Goal: Task Accomplishment & Management: Use online tool/utility

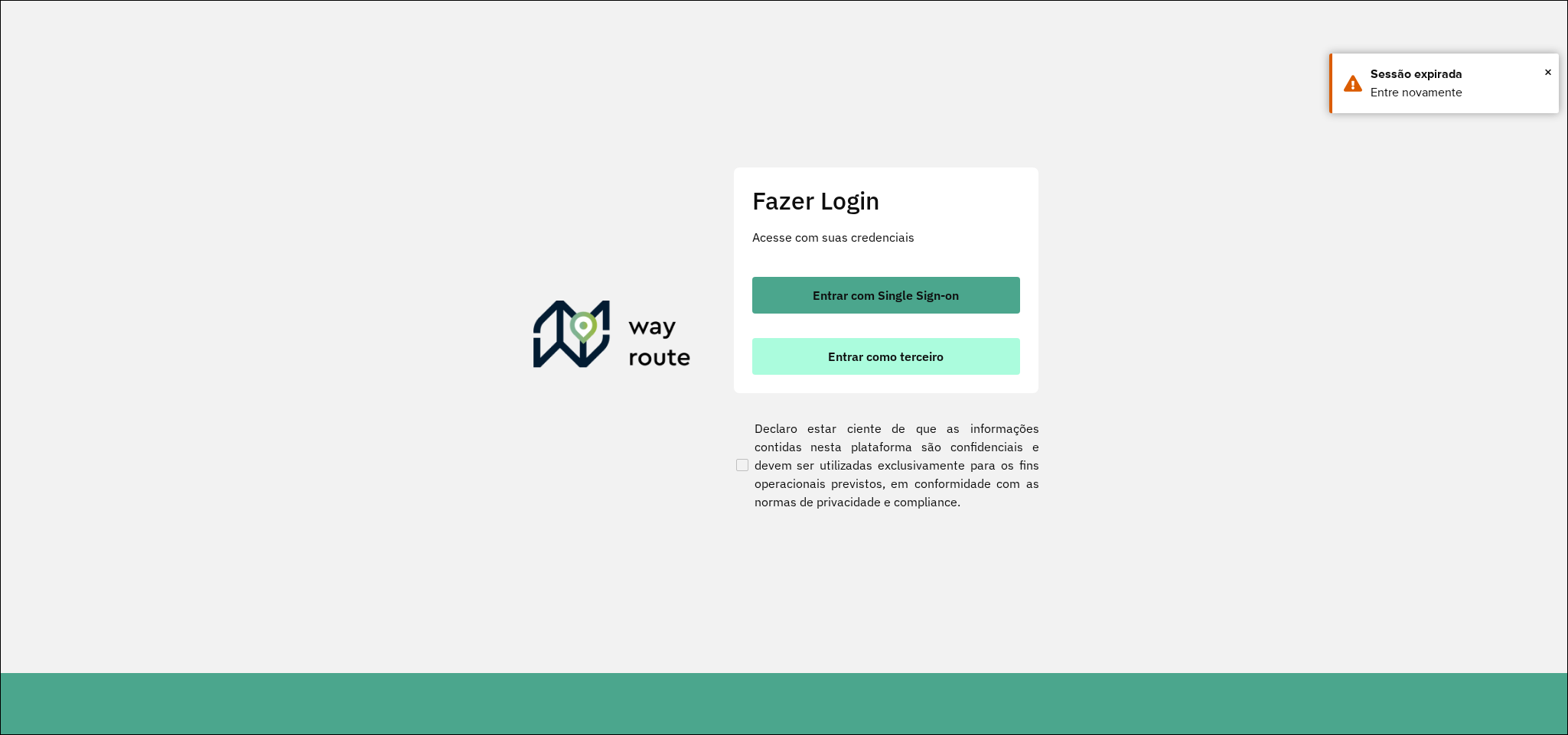
click at [801, 360] on button "Entrar como terceiro" at bounding box center [887, 356] width 268 height 37
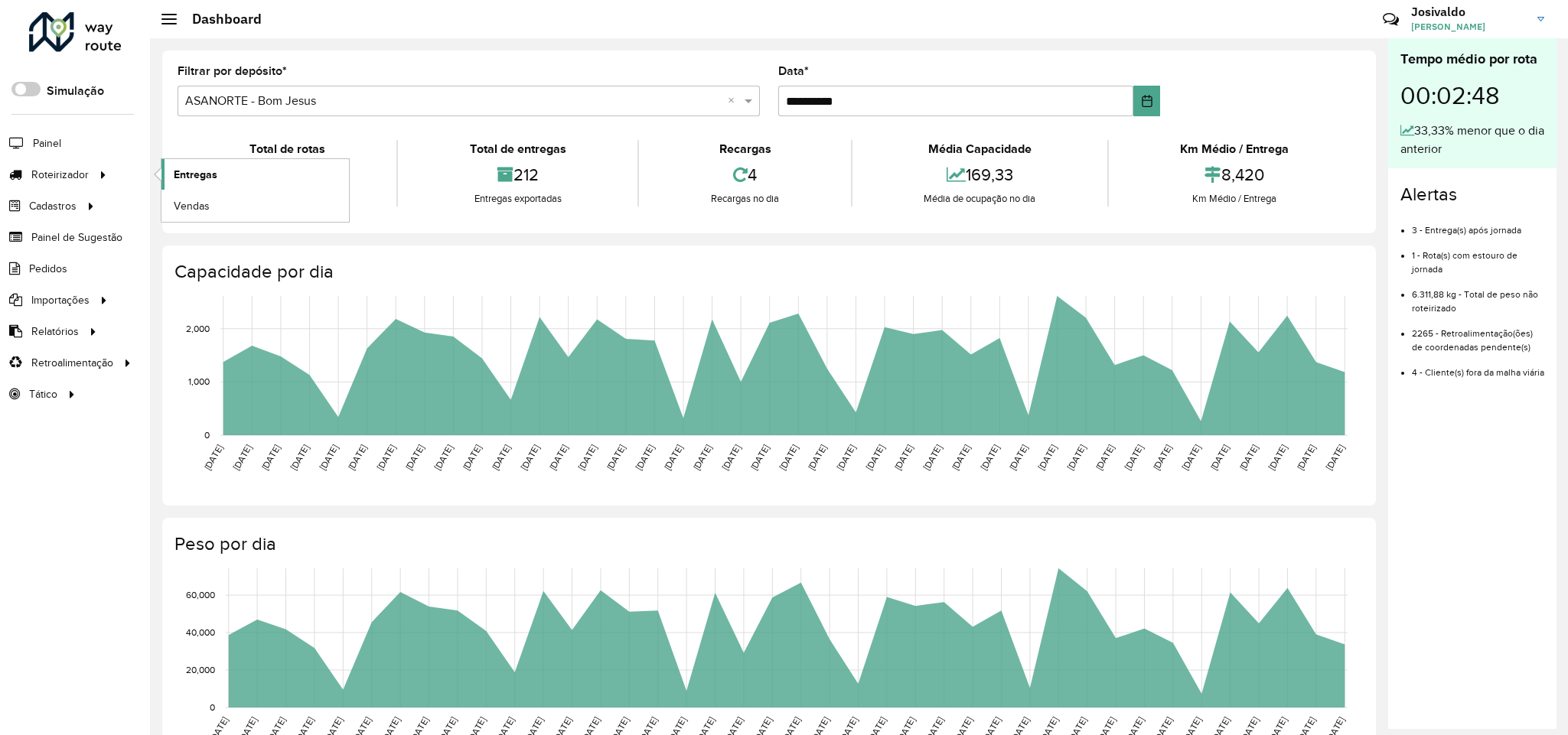
click at [189, 176] on span "Entregas" at bounding box center [196, 175] width 44 height 16
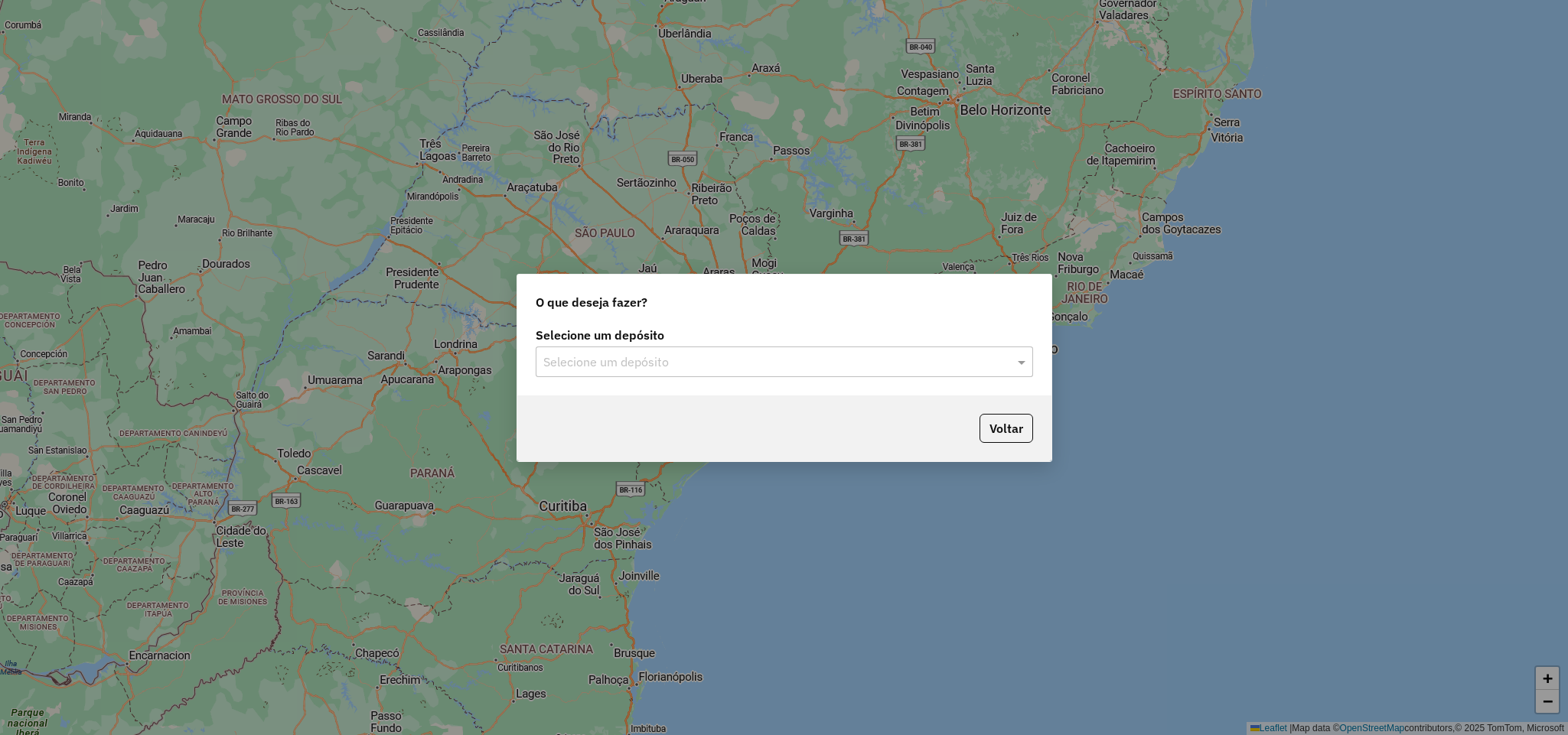
click at [772, 363] on input "text" at bounding box center [769, 362] width 452 height 18
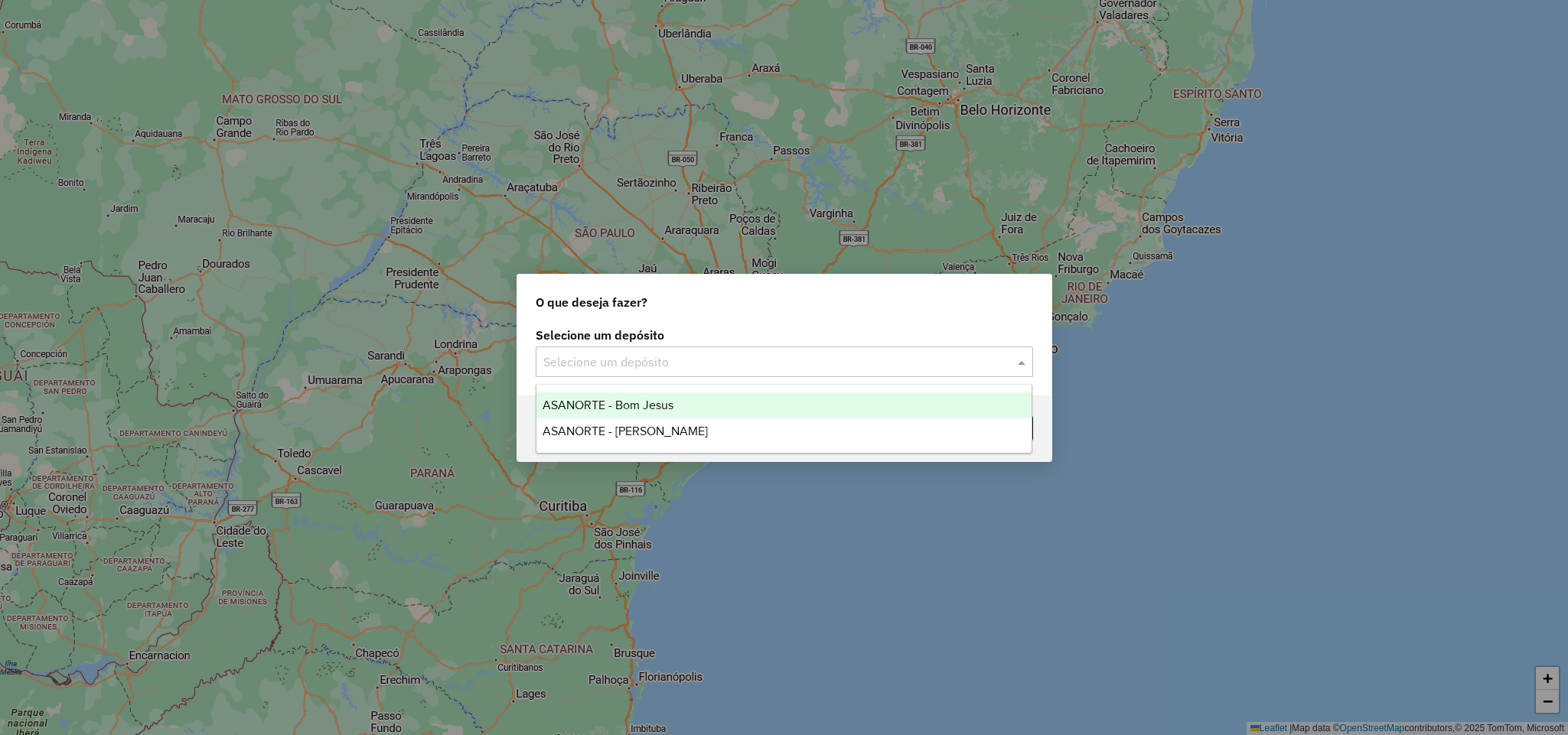
click at [688, 400] on div "ASANORTE - Bom Jesus" at bounding box center [784, 405] width 495 height 26
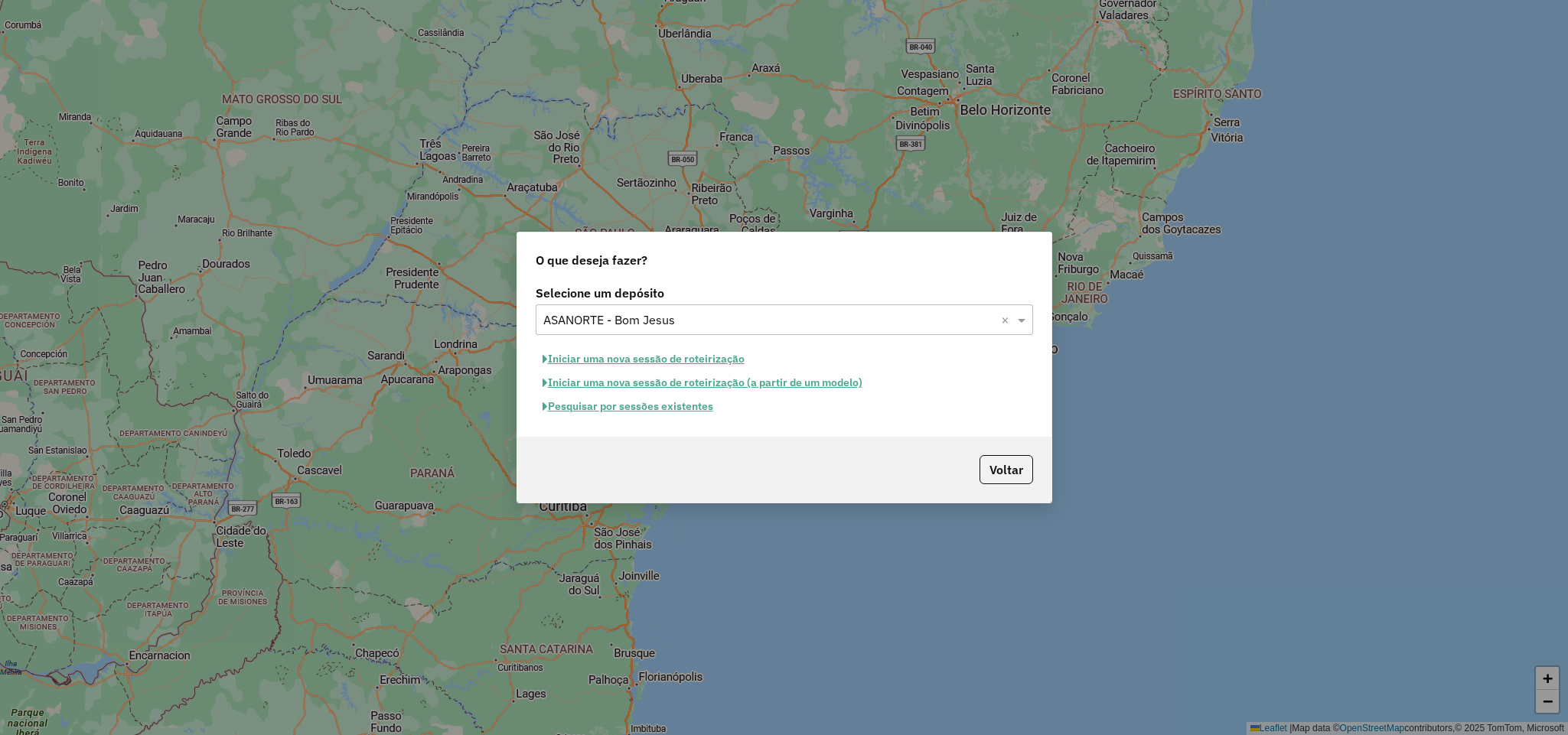
click at [645, 409] on button "Pesquisar por sessões existentes" at bounding box center [627, 407] width 184 height 24
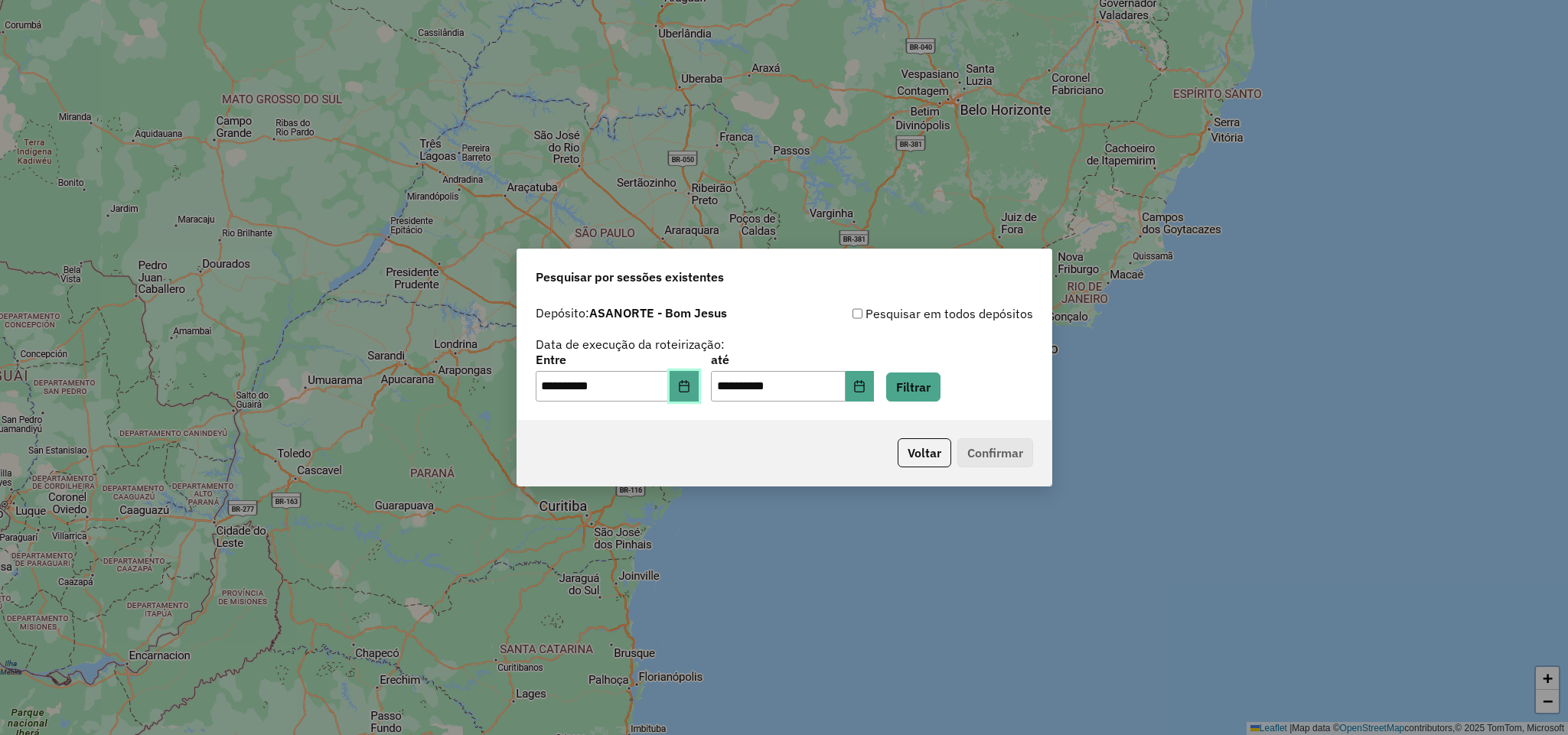
click at [699, 375] on button "Choose Date" at bounding box center [684, 386] width 29 height 31
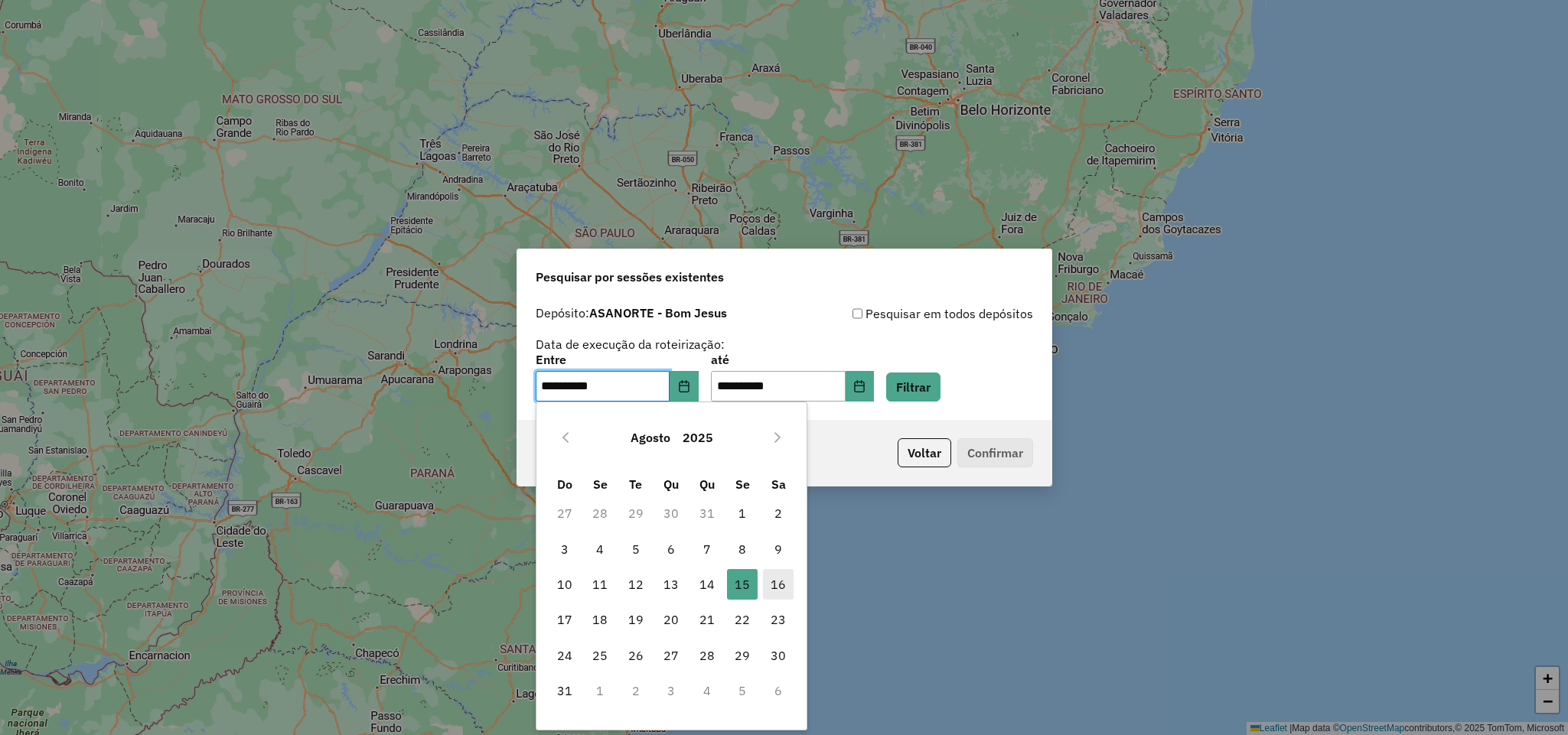
click at [783, 581] on span "16" at bounding box center [778, 584] width 31 height 31
type input "**********"
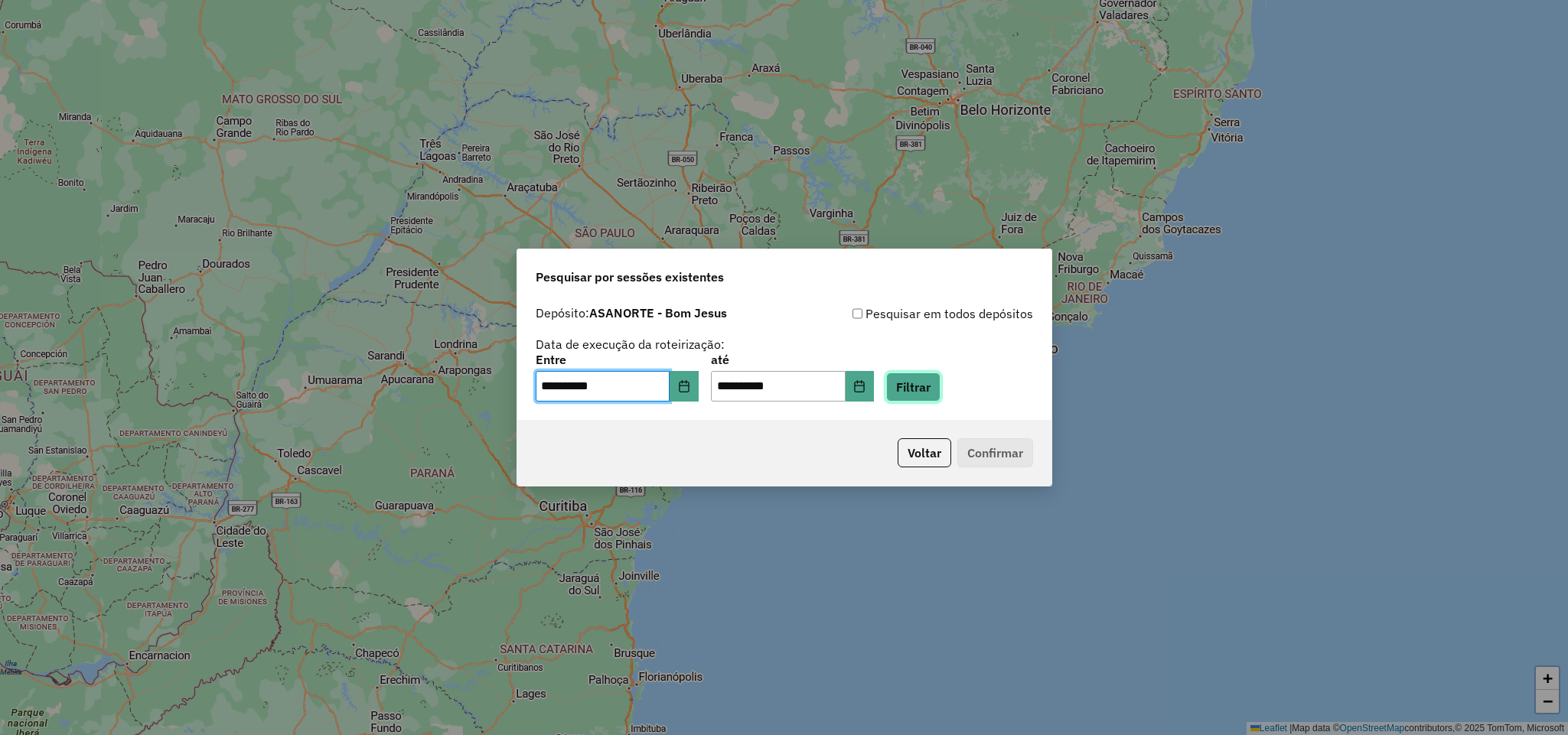
click at [941, 386] on button "Filtrar" at bounding box center [913, 386] width 54 height 29
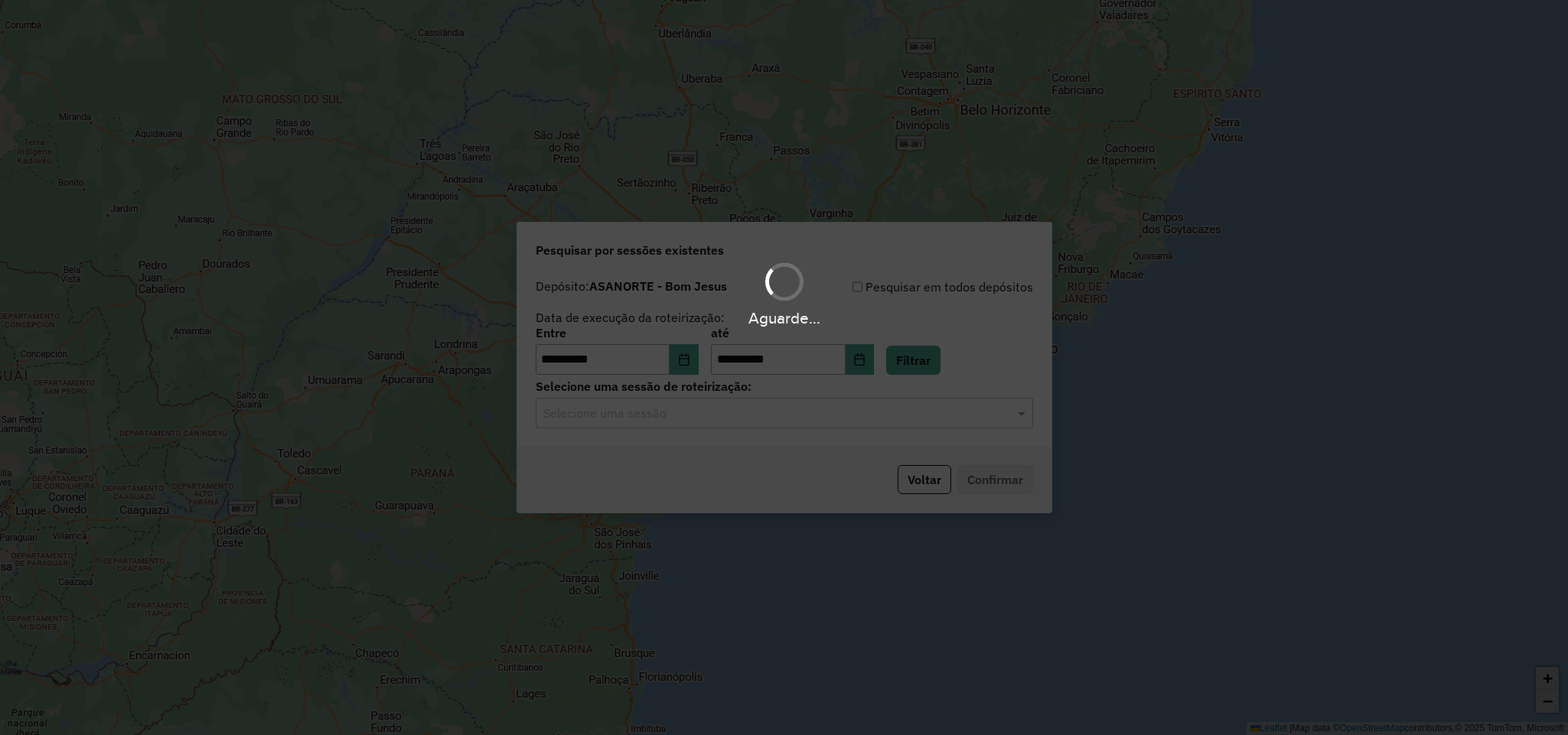
click at [975, 421] on hb-app "**********" at bounding box center [784, 368] width 1568 height 735
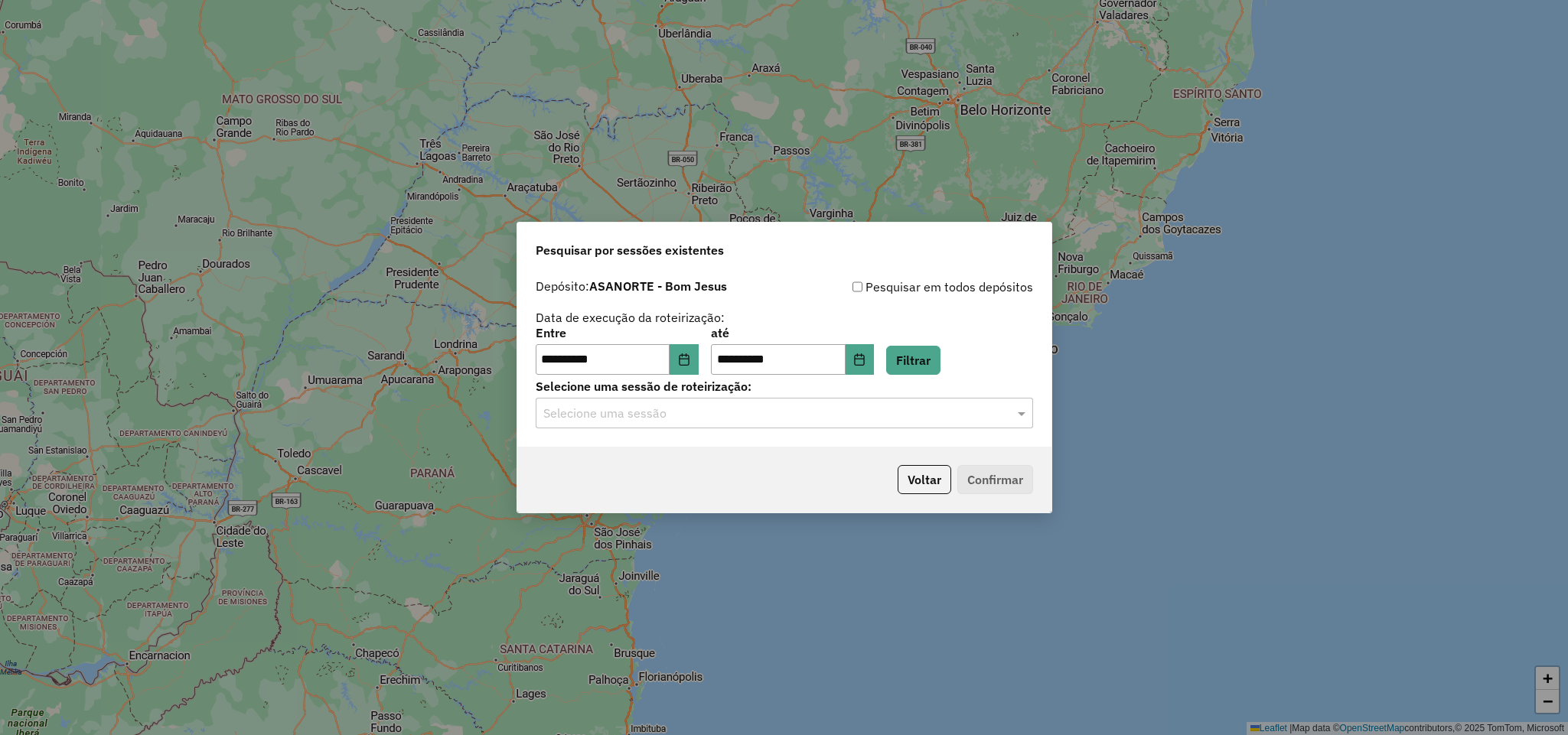
click at [975, 421] on input "text" at bounding box center [769, 413] width 452 height 18
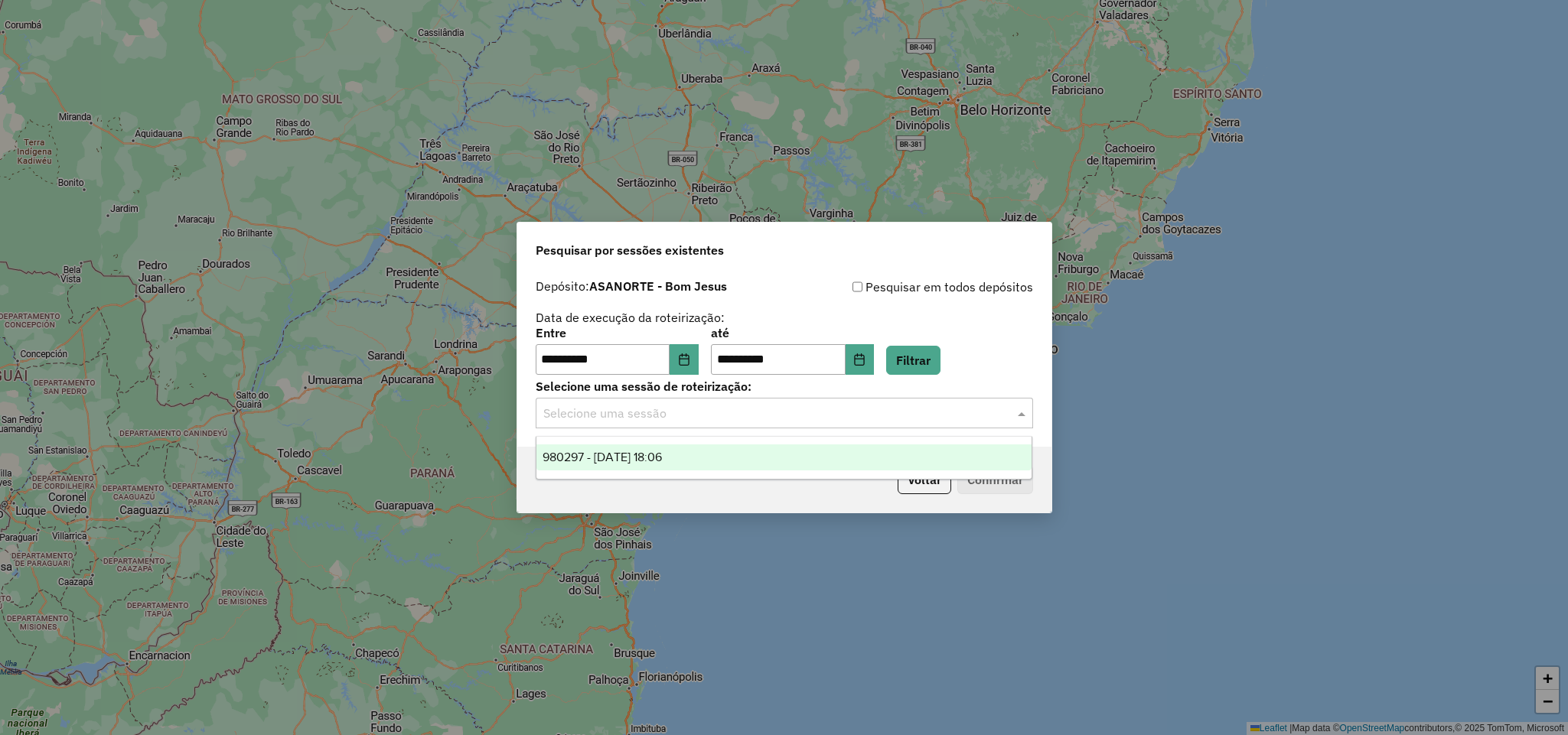
click at [819, 460] on div "980297 - 16/08/2025 18:06" at bounding box center [784, 457] width 495 height 26
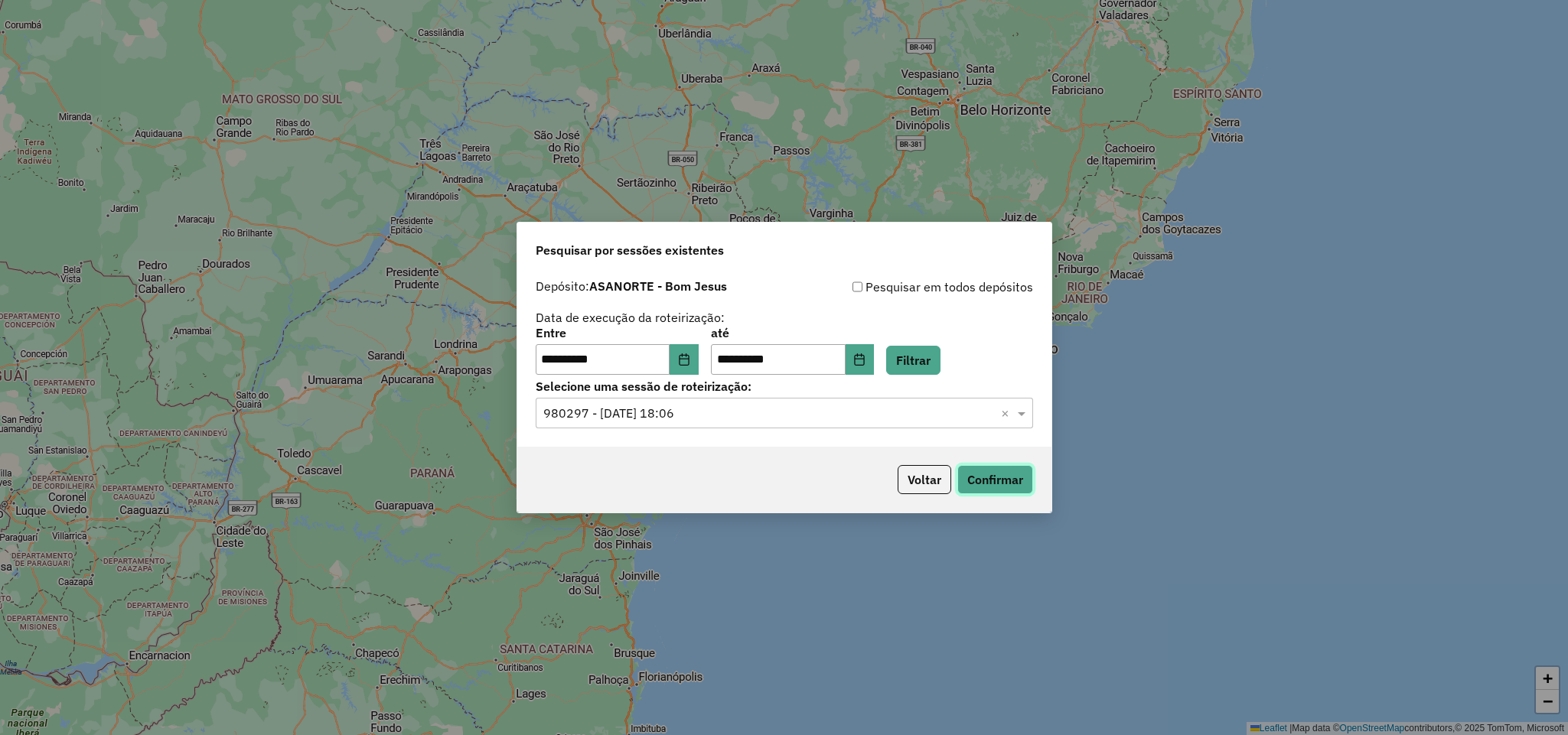
click at [978, 480] on button "Confirmar" at bounding box center [995, 479] width 76 height 29
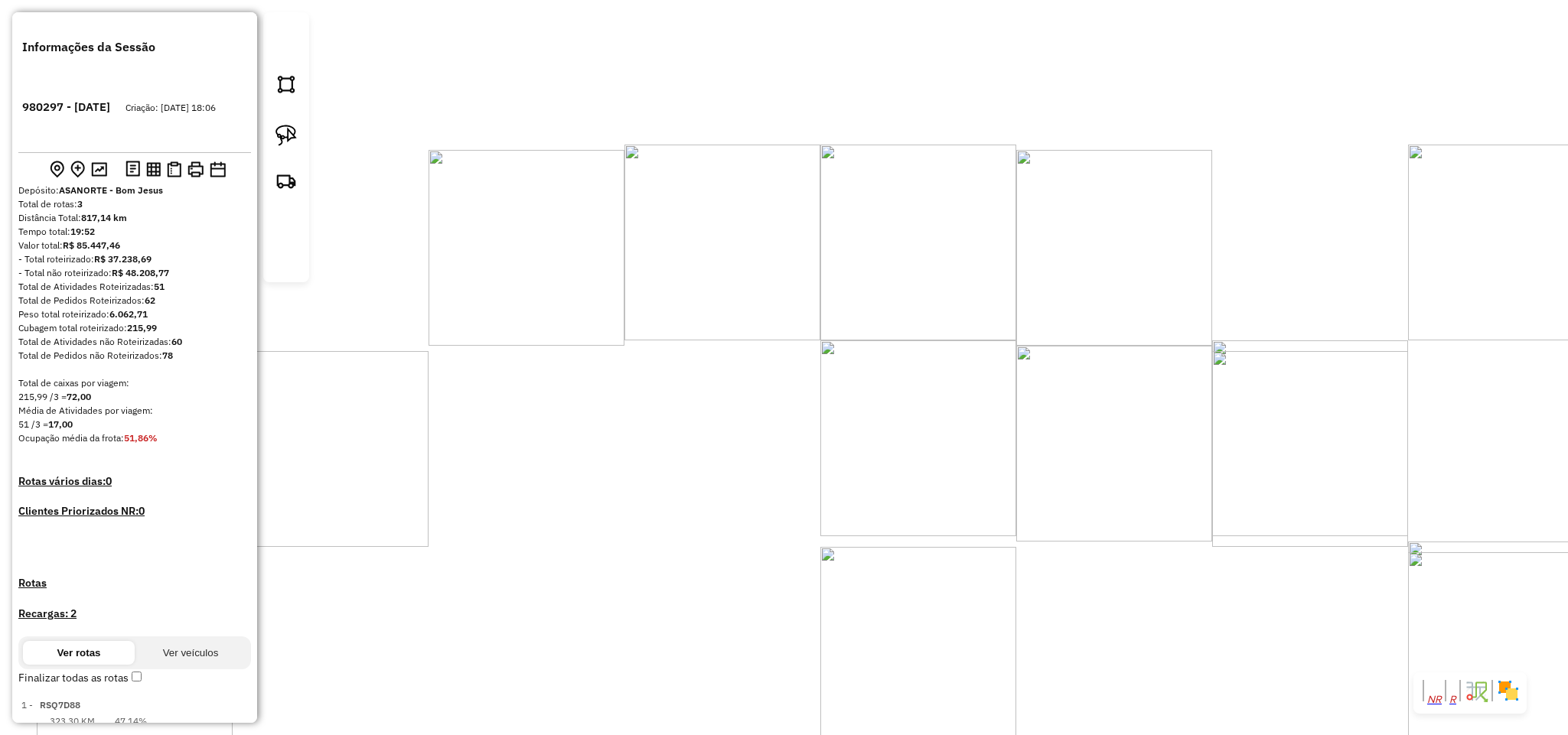
drag, startPoint x: 752, startPoint y: 670, endPoint x: 789, endPoint y: 517, distance: 157.4
click at [787, 523] on div "Janela de atendimento Grade de atendimento Capacidade Transportadoras Veículos …" at bounding box center [784, 368] width 1568 height 735
select select "**********"
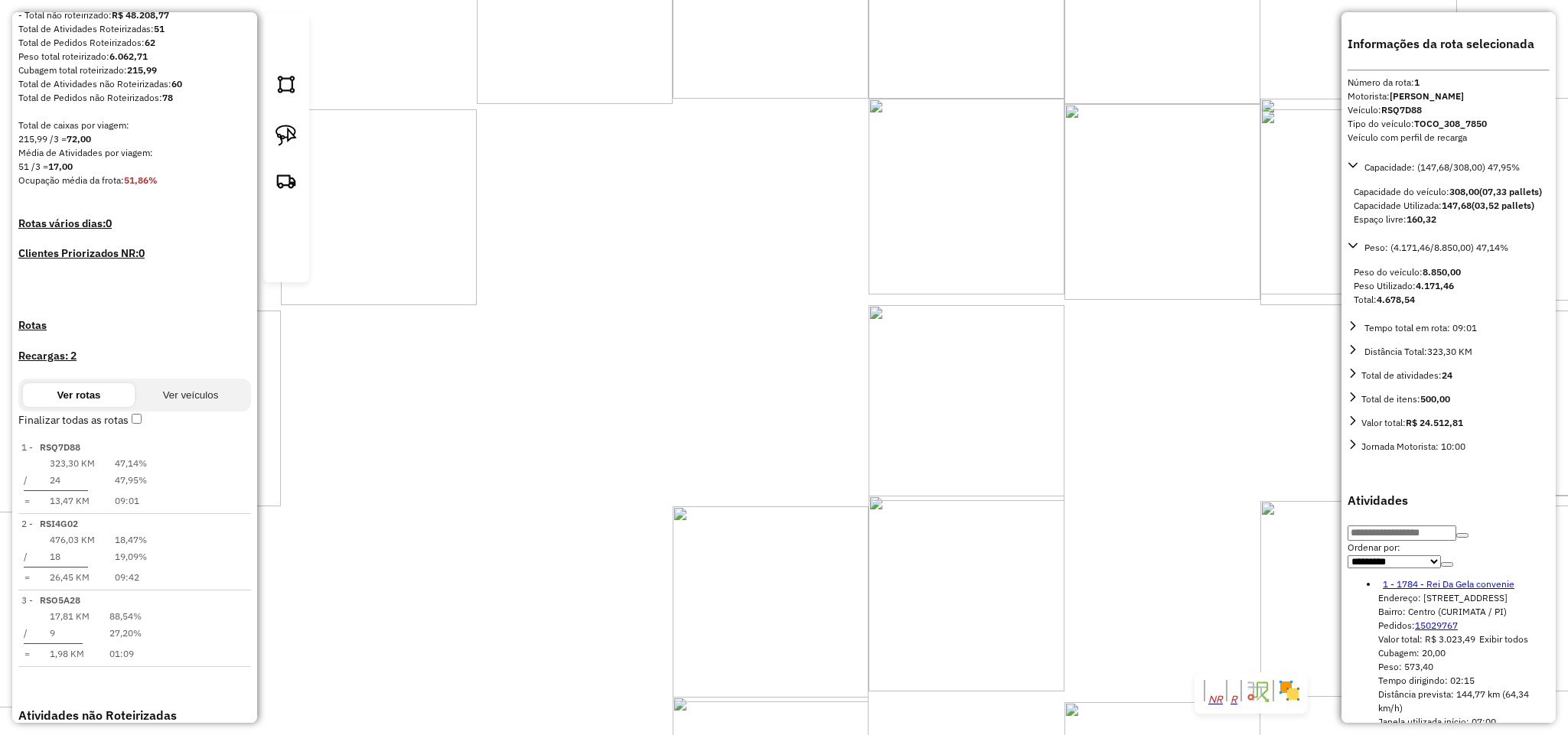
scroll to position [379, 0]
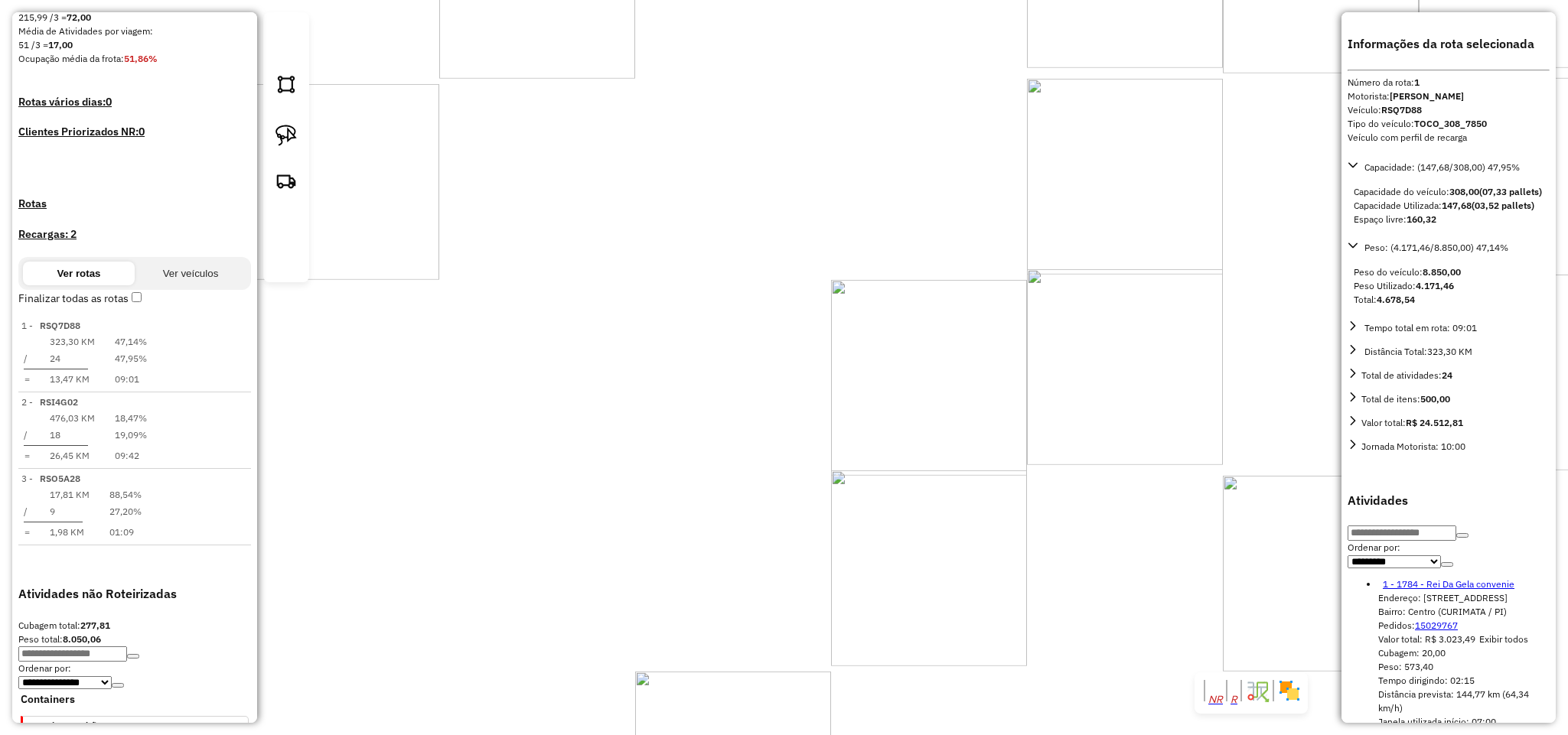
drag, startPoint x: 749, startPoint y: 361, endPoint x: 855, endPoint y: 230, distance: 168.5
click at [855, 230] on div "Janela de atendimento Grade de atendimento Capacidade Transportadoras Veículos …" at bounding box center [784, 368] width 1568 height 735
drag, startPoint x: 673, startPoint y: 186, endPoint x: 646, endPoint y: 358, distance: 174.1
click at [728, 376] on div "Janela de atendimento Grade de atendimento Capacidade Transportadoras Veículos …" at bounding box center [784, 368] width 1568 height 735
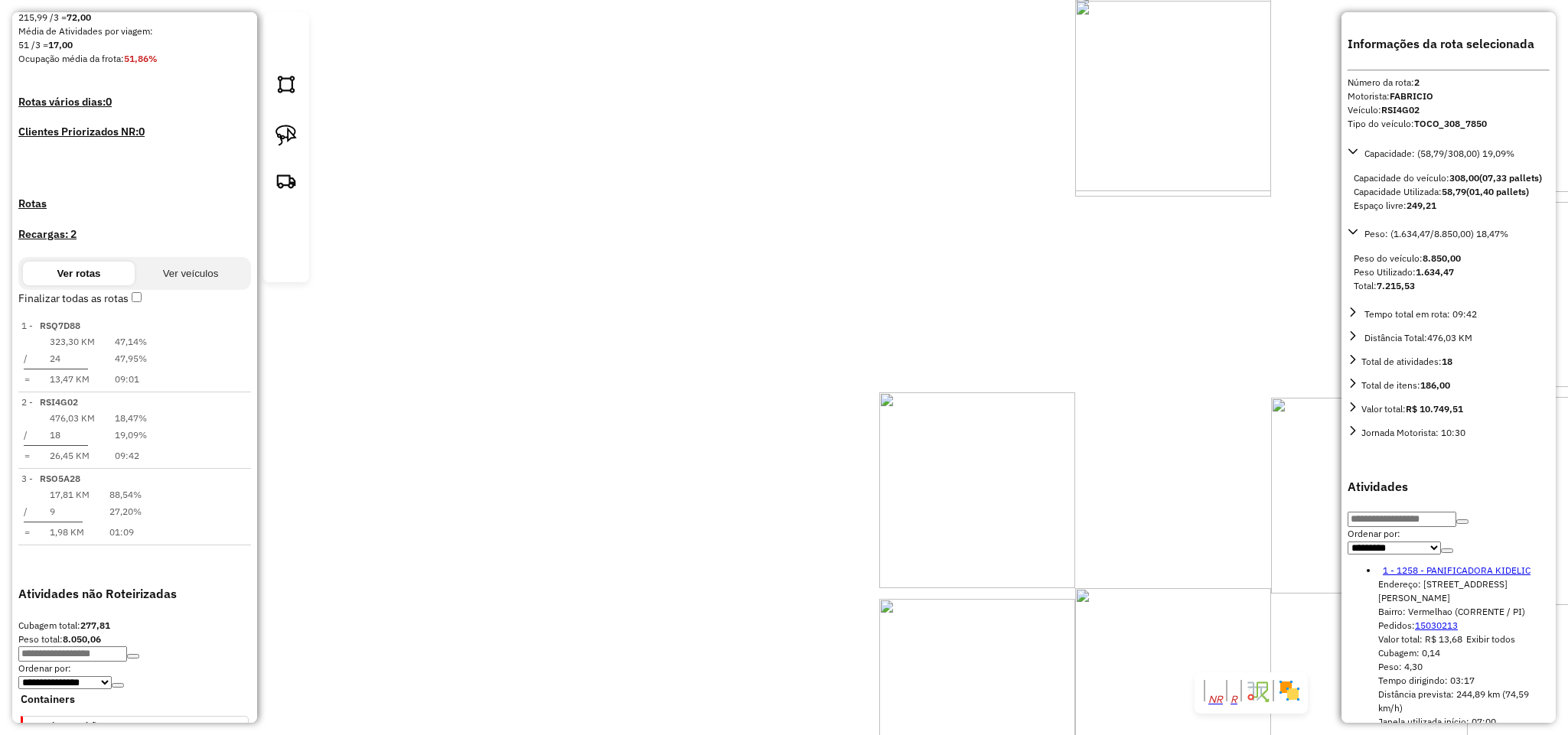
click at [675, 460] on div "1258 - PANIFICADORA KIDELIC Endereço: R JOSE GREGORIO 613 Bairro: Vermelhao (CO…" at bounding box center [784, 368] width 1568 height 735
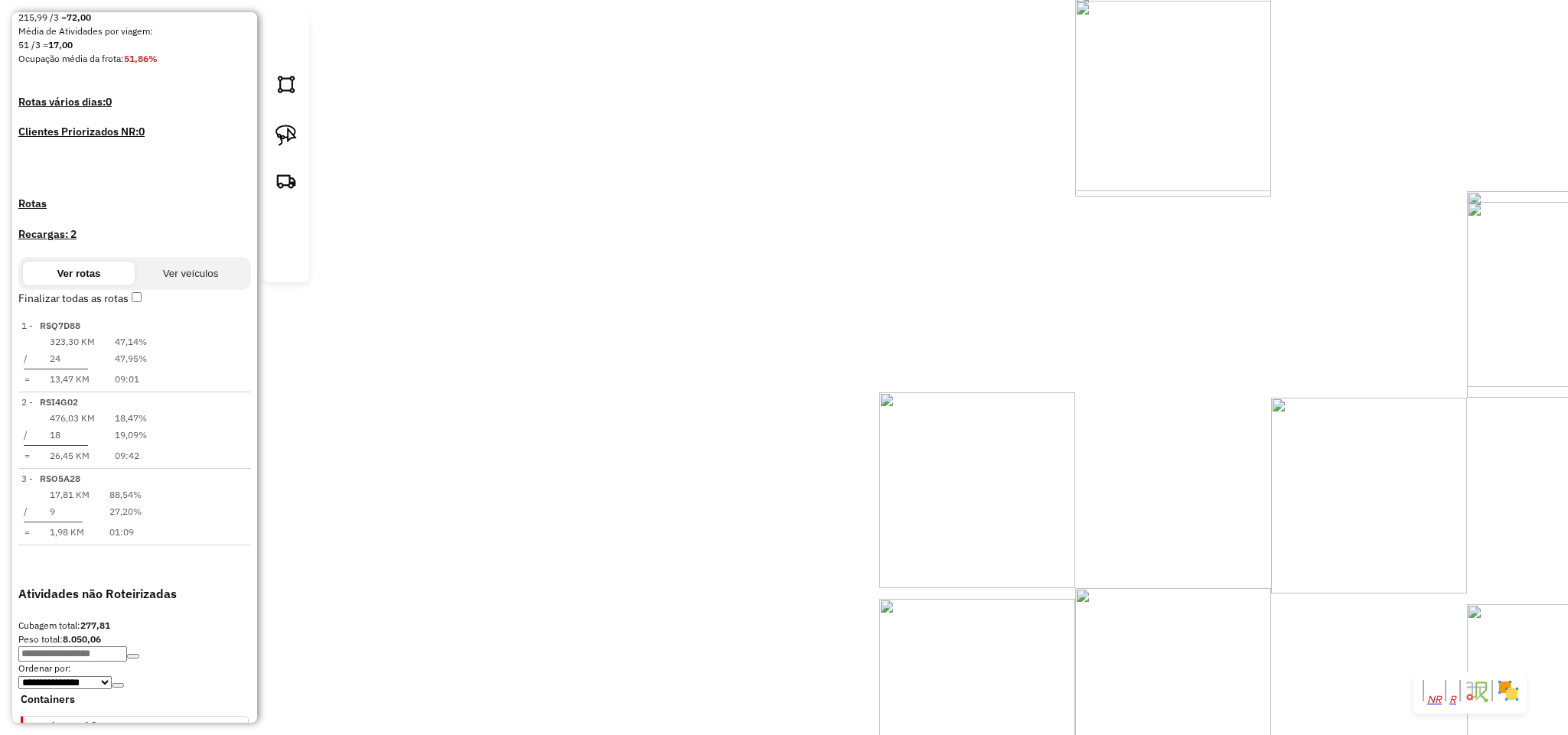
drag, startPoint x: 946, startPoint y: 255, endPoint x: 884, endPoint y: 508, distance: 260.5
click at [884, 508] on div "Janela de atendimento Grade de atendimento Capacidade Transportadoras Veículos …" at bounding box center [784, 368] width 1568 height 735
drag, startPoint x: 836, startPoint y: 190, endPoint x: 801, endPoint y: 472, distance: 284.2
click at [801, 472] on div "Janela de atendimento Grade de atendimento Capacidade Transportadoras Veículos …" at bounding box center [784, 368] width 1568 height 735
drag, startPoint x: 750, startPoint y: 584, endPoint x: 769, endPoint y: 395, distance: 190.0
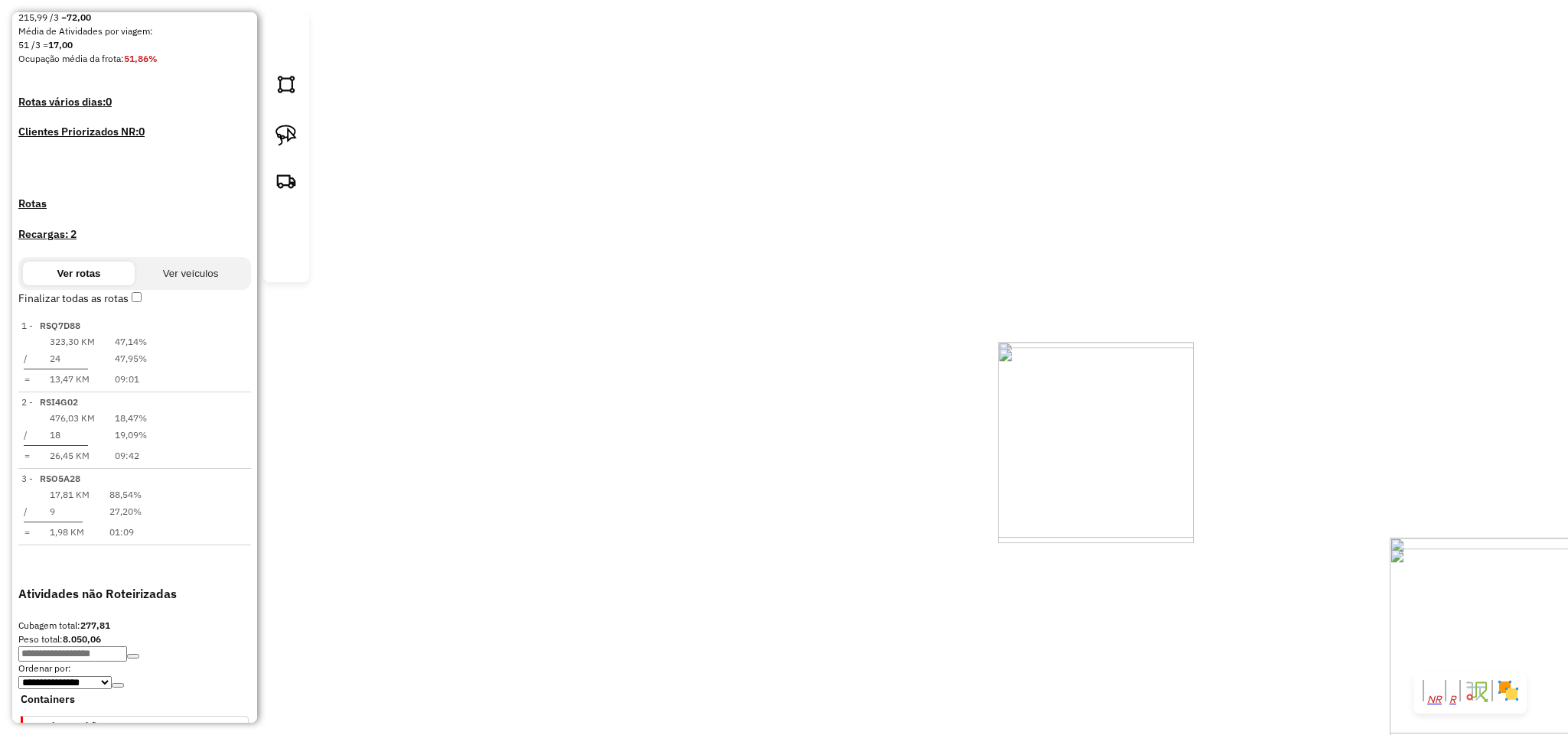
click at [769, 395] on div "Janela de atendimento Grade de atendimento Capacidade Transportadoras Veículos …" at bounding box center [784, 368] width 1568 height 735
drag, startPoint x: 782, startPoint y: 133, endPoint x: 563, endPoint y: 469, distance: 401.1
click at [562, 471] on div "Janela de atendimento Grade de atendimento Capacidade Transportadoras Veículos …" at bounding box center [784, 368] width 1568 height 735
drag, startPoint x: 919, startPoint y: 572, endPoint x: 895, endPoint y: 295, distance: 278.0
click at [895, 295] on div "Janela de atendimento Grade de atendimento Capacidade Transportadoras Veículos …" at bounding box center [784, 368] width 1568 height 735
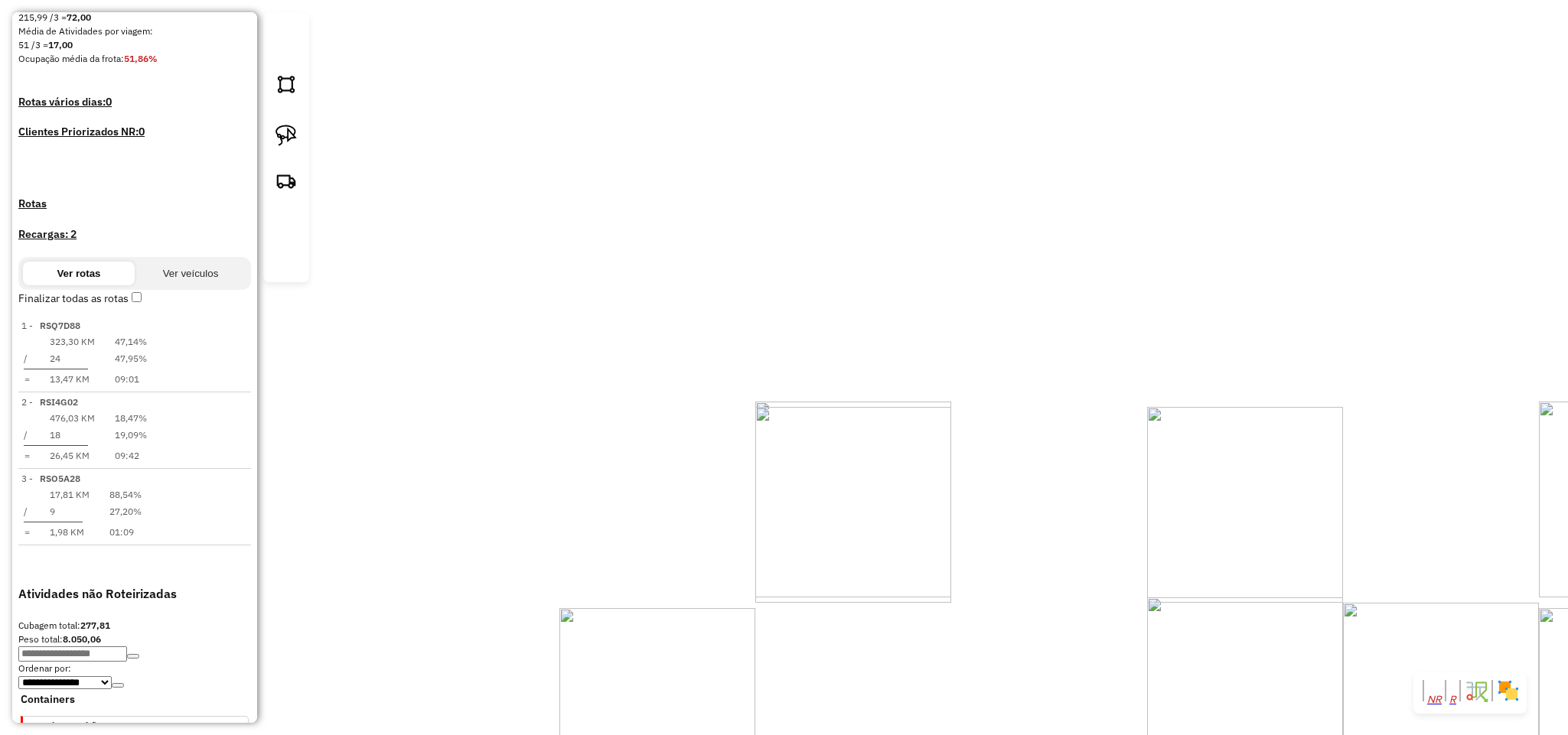
drag, startPoint x: 944, startPoint y: 176, endPoint x: 926, endPoint y: 342, distance: 167.0
click at [926, 342] on div "Janela de atendimento Grade de atendimento Capacidade Transportadoras Veículos …" at bounding box center [784, 368] width 1568 height 735
drag, startPoint x: 1015, startPoint y: 147, endPoint x: 880, endPoint y: 429, distance: 312.6
click at [880, 429] on div "Janela de atendimento Grade de atendimento Capacidade Transportadoras Veículos …" at bounding box center [784, 368] width 1568 height 735
click at [287, 146] on img at bounding box center [285, 135] width 21 height 21
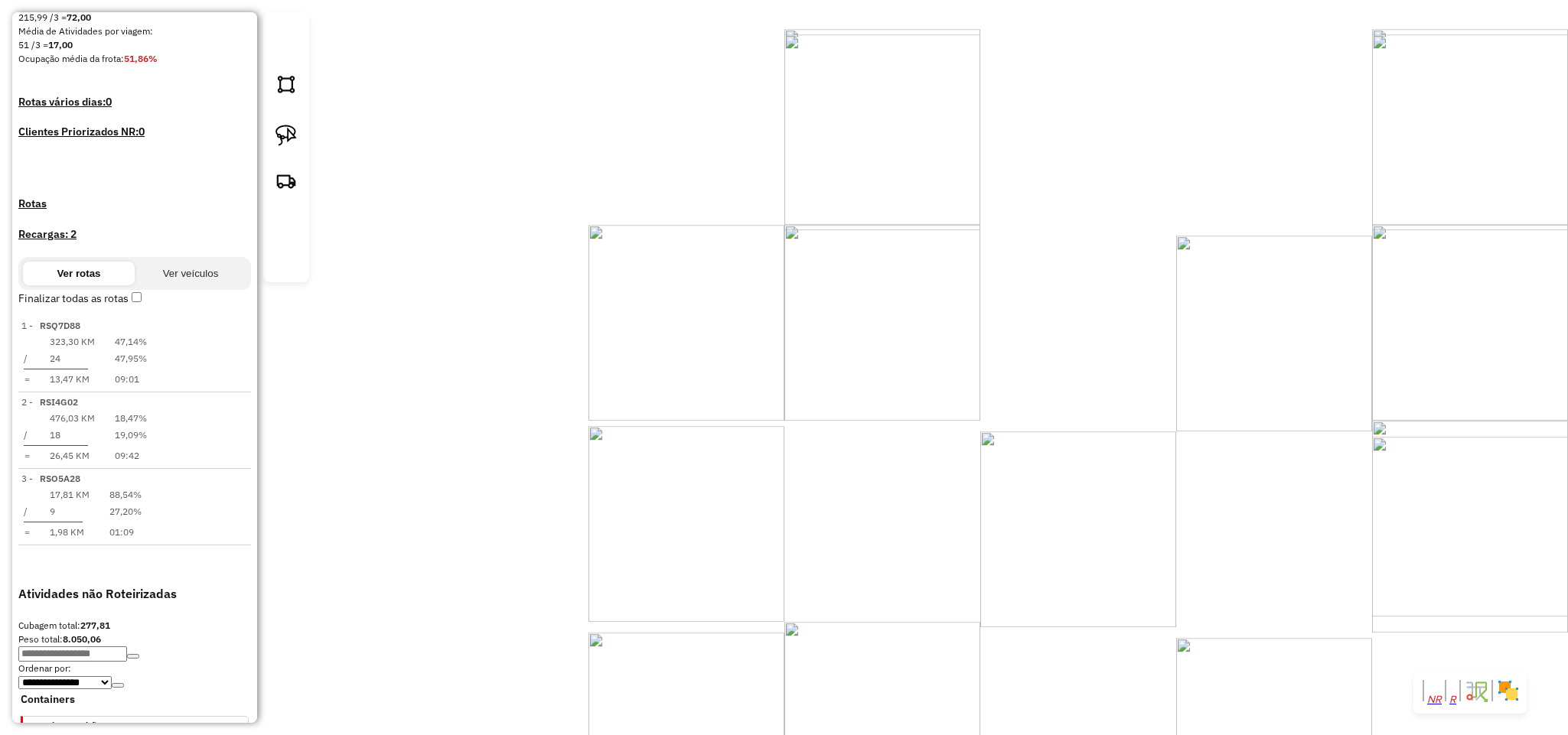
drag, startPoint x: 755, startPoint y: 322, endPoint x: 779, endPoint y: 303, distance: 30.6
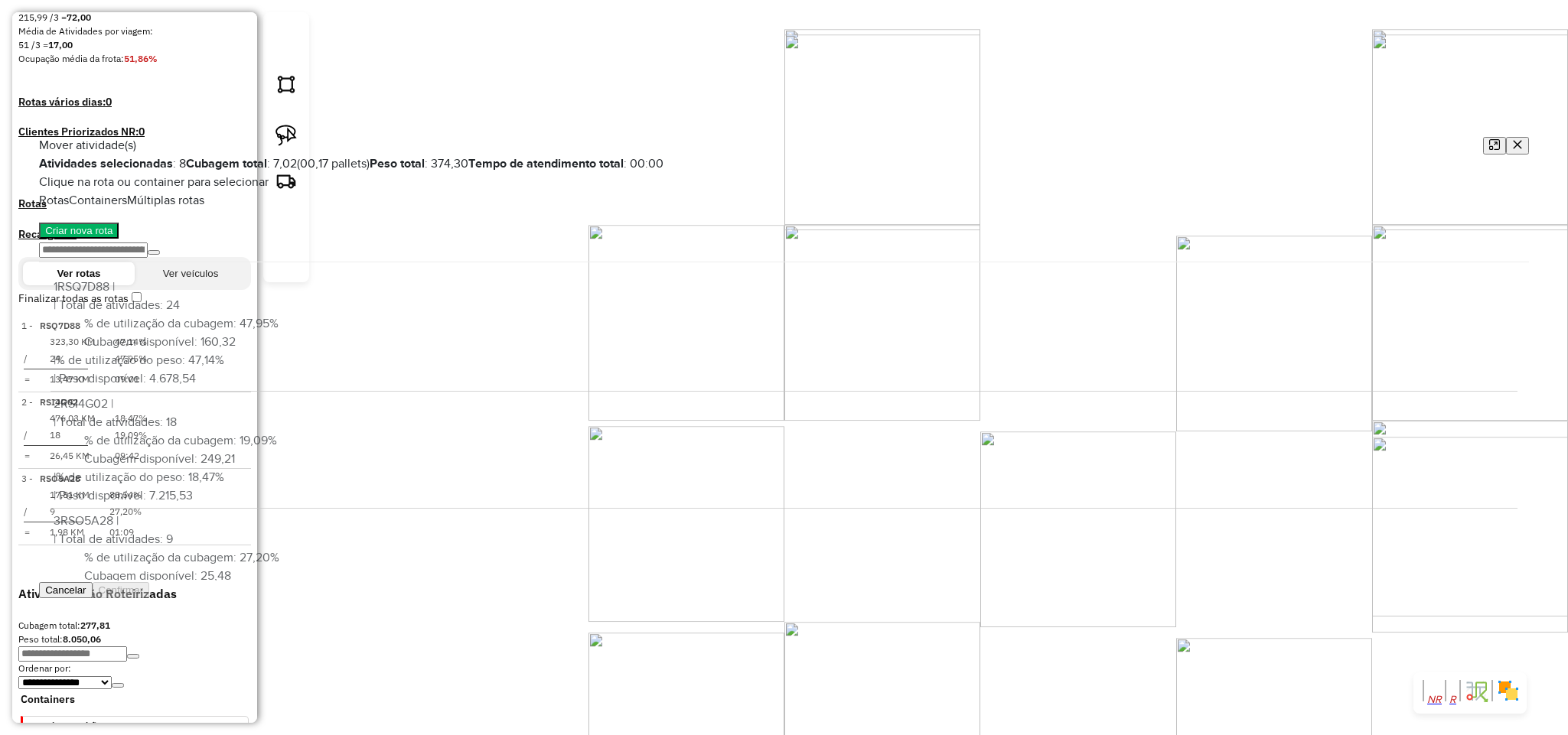
click at [1512, 139] on icon "button" at bounding box center [1518, 145] width 11 height 11
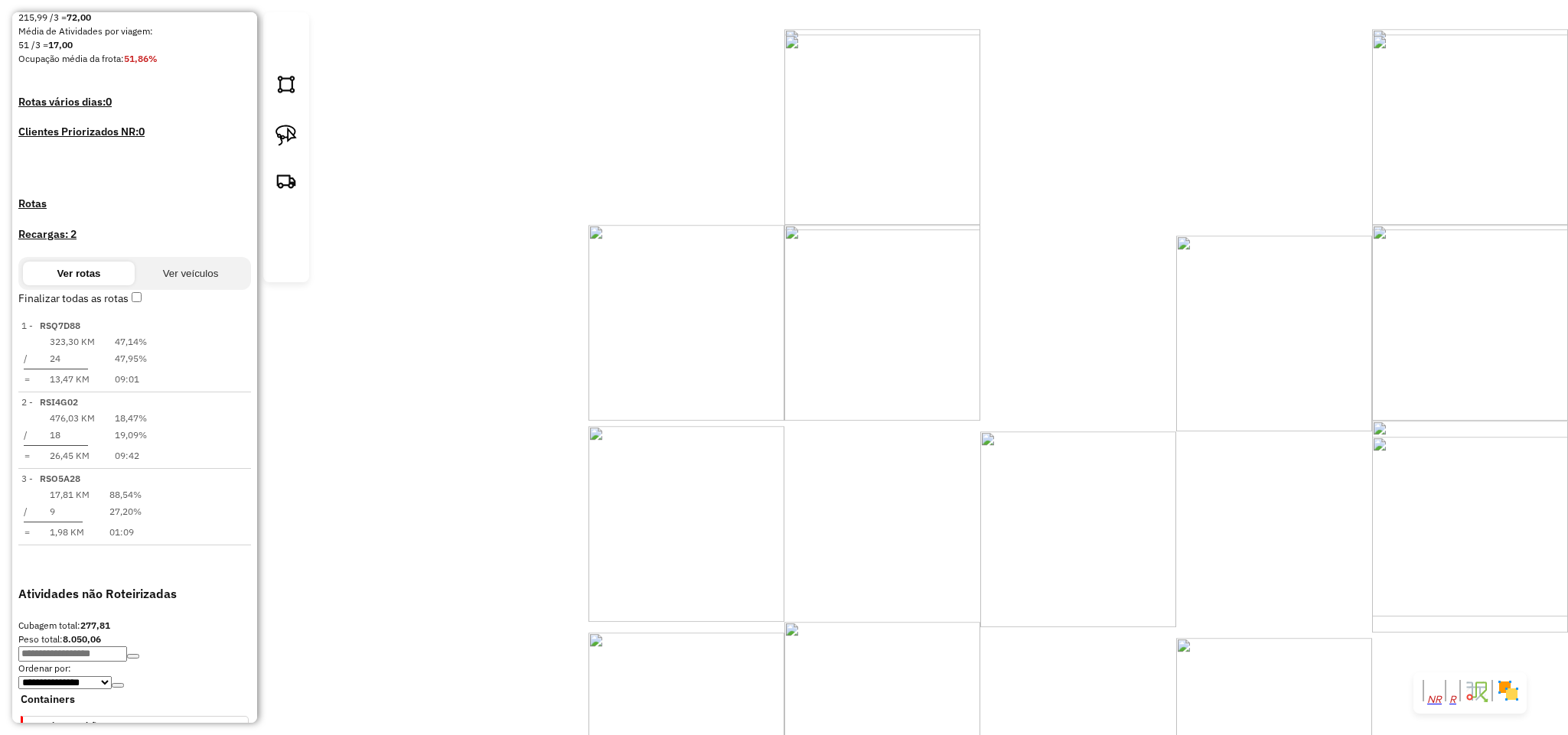
drag, startPoint x: 969, startPoint y: 516, endPoint x: 985, endPoint y: 288, distance: 228.6
click at [988, 291] on div "Janela de atendimento Grade de atendimento Capacidade Transportadoras Veículos …" at bounding box center [784, 368] width 1568 height 735
click at [281, 146] on img at bounding box center [285, 135] width 21 height 21
drag, startPoint x: 848, startPoint y: 369, endPoint x: 930, endPoint y: 269, distance: 129.3
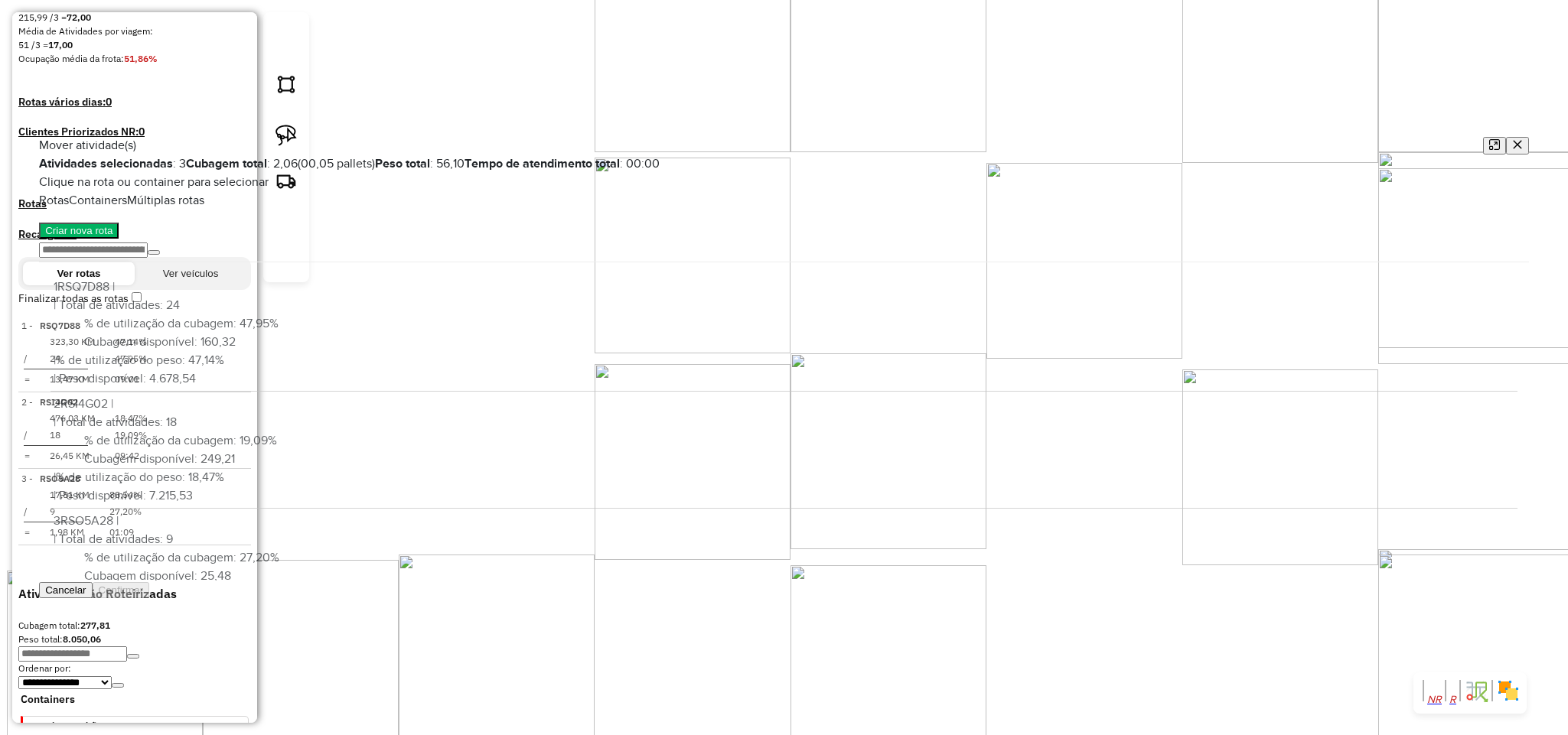
click at [1506, 137] on button "button" at bounding box center [1517, 146] width 23 height 17
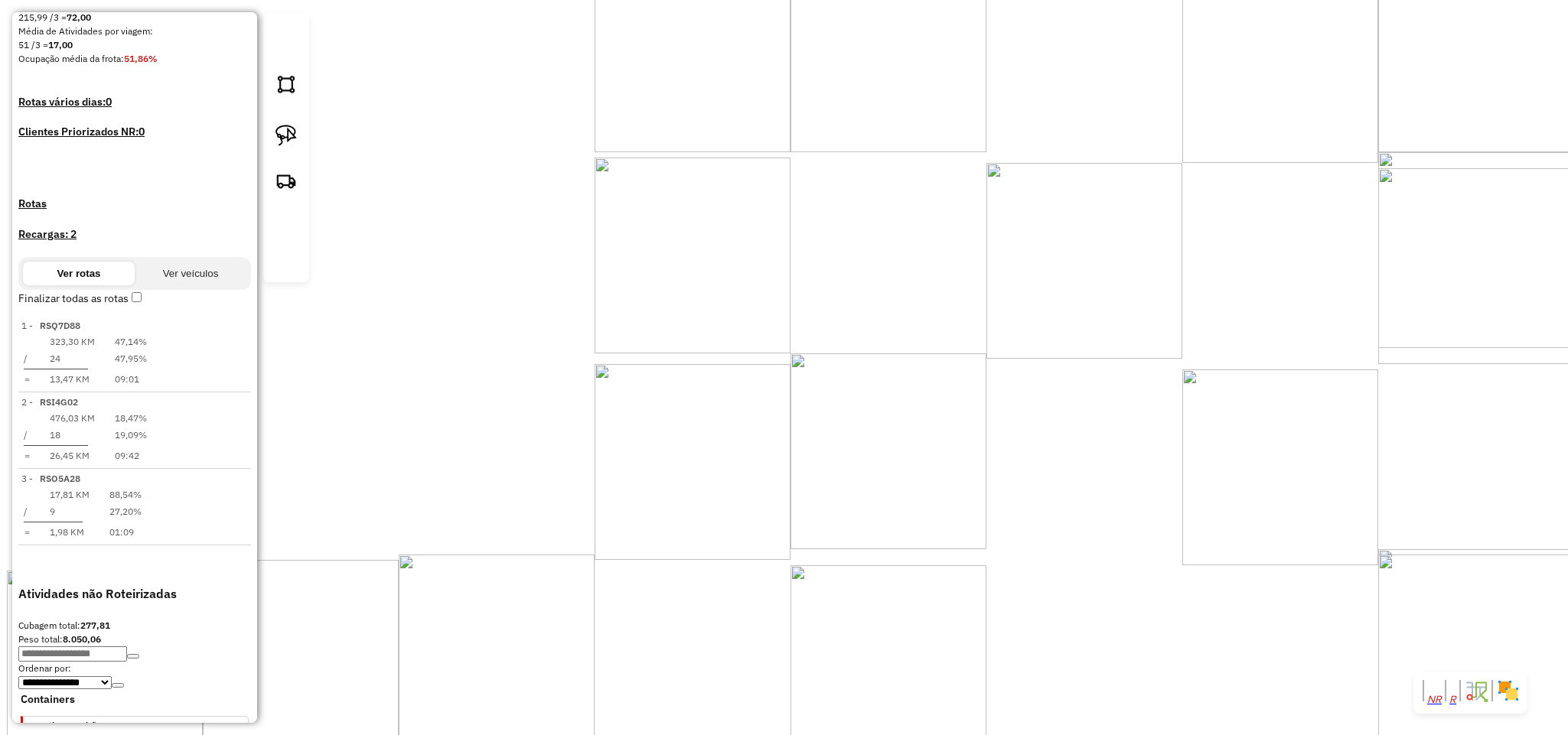
drag, startPoint x: 643, startPoint y: 522, endPoint x: 913, endPoint y: 281, distance: 361.9
click at [913, 281] on div "Janela de atendimento Grade de atendimento Capacidade Transportadoras Veículos …" at bounding box center [784, 368] width 1568 height 735
click at [282, 146] on img at bounding box center [285, 135] width 21 height 21
drag, startPoint x: 762, startPoint y: 182, endPoint x: 802, endPoint y: 143, distance: 55.9
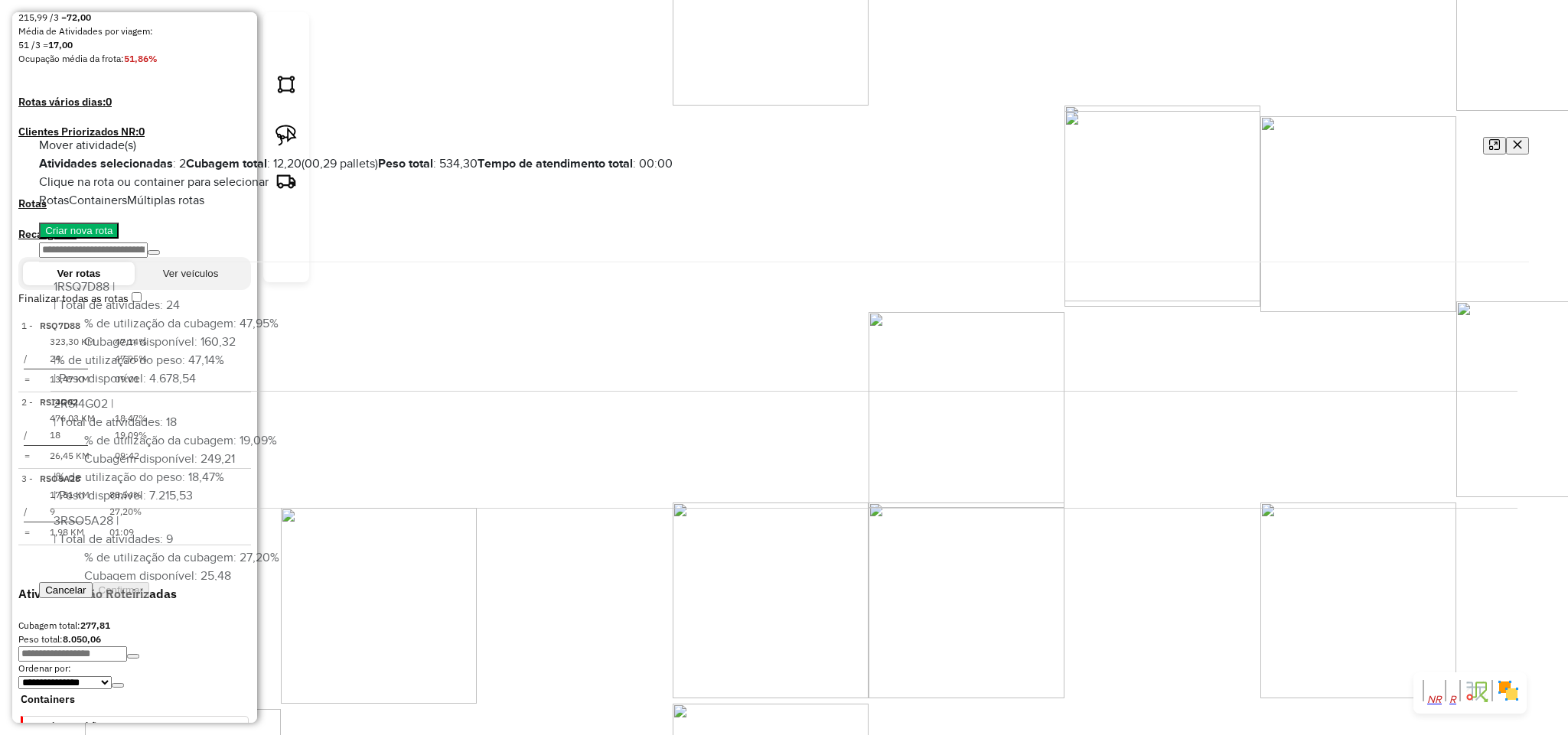
click at [1512, 139] on icon "button" at bounding box center [1518, 145] width 11 height 11
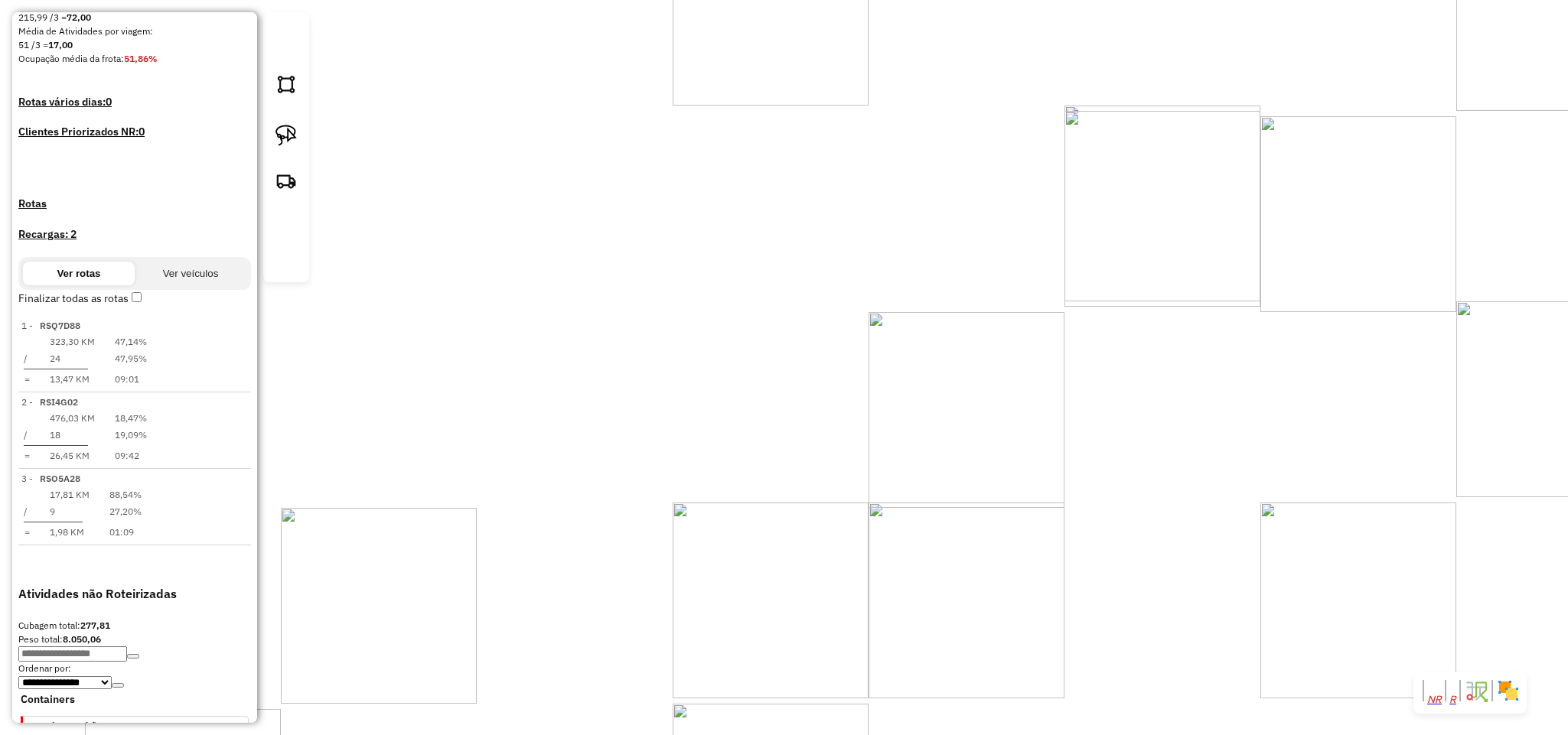
drag, startPoint x: 453, startPoint y: 209, endPoint x: 583, endPoint y: 388, distance: 221.2
click at [581, 388] on div "Janela de atendimento Grade de atendimento Capacidade Transportadoras Veículos …" at bounding box center [784, 368] width 1568 height 735
click at [700, 462] on div "Atividade não roteirizada 2060 - ANTONIO FERNANDES NA Endereço: POV LARANJEIRAS…" at bounding box center [784, 368] width 1568 height 735
drag, startPoint x: 740, startPoint y: 496, endPoint x: 685, endPoint y: 398, distance: 112.4
click at [685, 398] on div "Janela de atendimento Grade de atendimento Capacidade Transportadoras Veículos …" at bounding box center [784, 368] width 1568 height 735
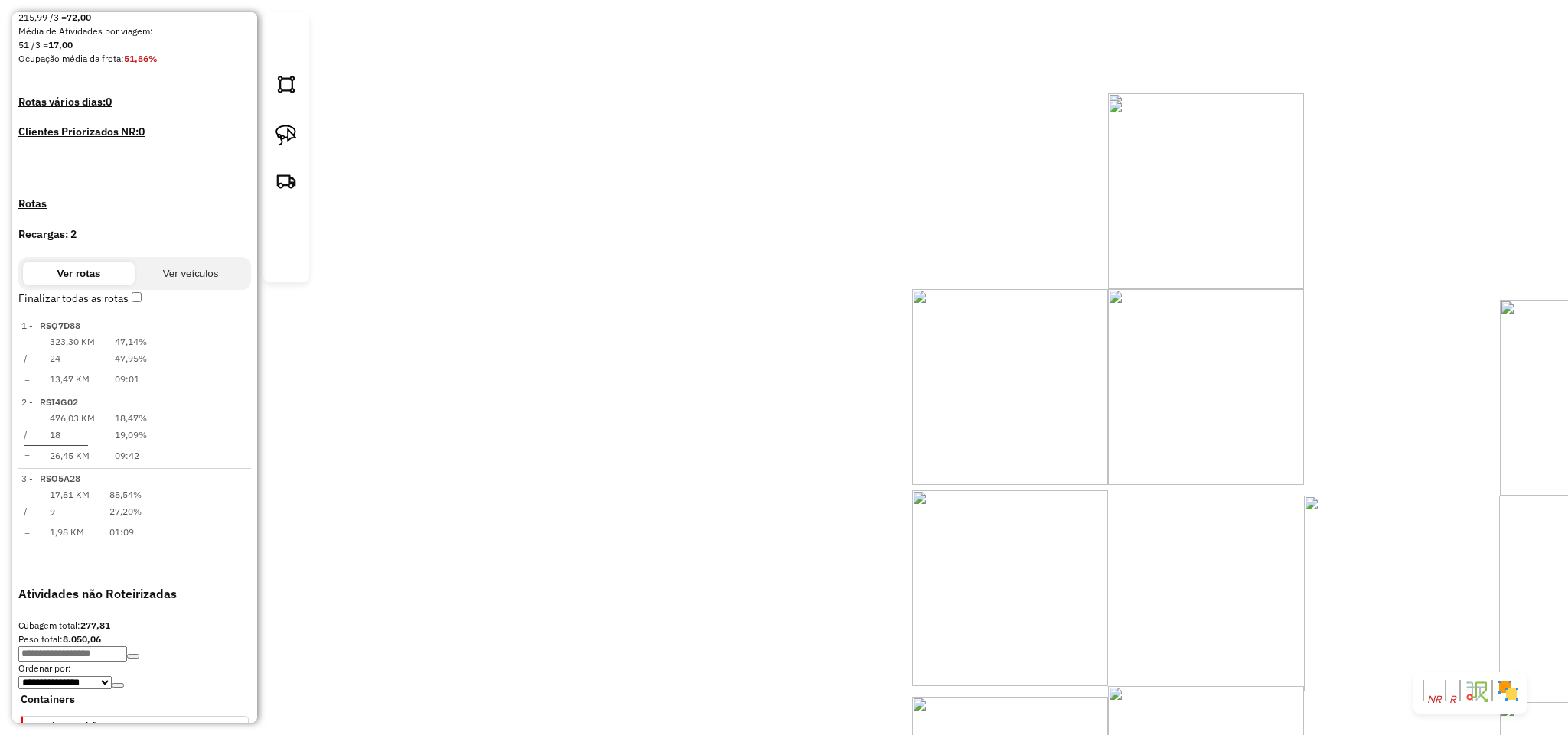
click at [735, 500] on div "Atividade não roteirizada 2060 - ANTONIO FERNANDES NA Endereço: POV LARANJEIRAS…" at bounding box center [784, 368] width 1568 height 735
click at [299, 158] on link at bounding box center [286, 138] width 34 height 39
drag, startPoint x: 745, startPoint y: 353, endPoint x: 811, endPoint y: 345, distance: 66.5
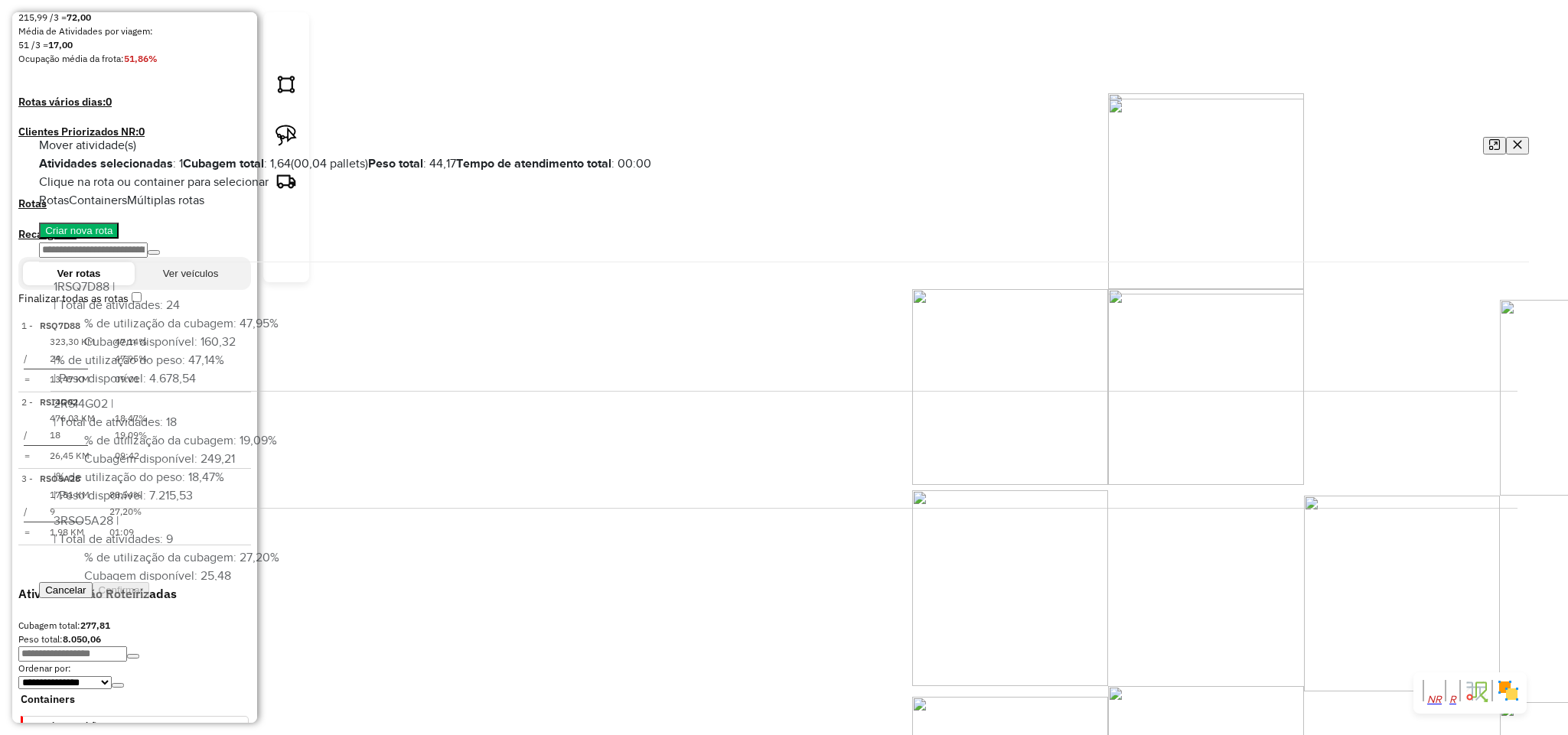
click at [1513, 140] on icon "button" at bounding box center [1517, 144] width 9 height 9
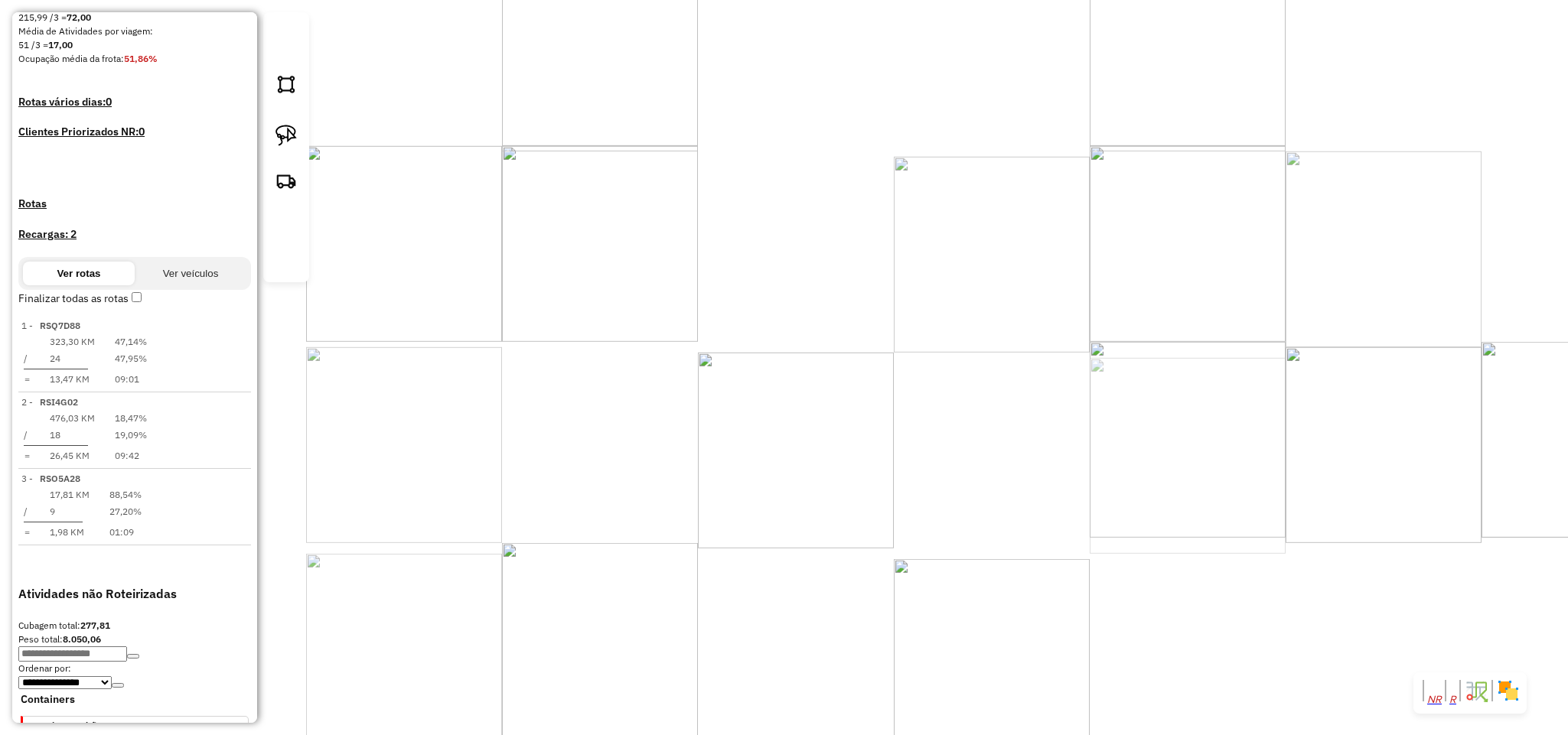
drag, startPoint x: 921, startPoint y: 515, endPoint x: 559, endPoint y: 243, distance: 452.8
click at [562, 246] on div "Janela de atendimento Grade de atendimento Capacidade Transportadoras Veículos …" at bounding box center [784, 368] width 1568 height 735
click at [290, 146] on img at bounding box center [285, 135] width 21 height 21
drag, startPoint x: 866, startPoint y: 186, endPoint x: 1013, endPoint y: 176, distance: 147.3
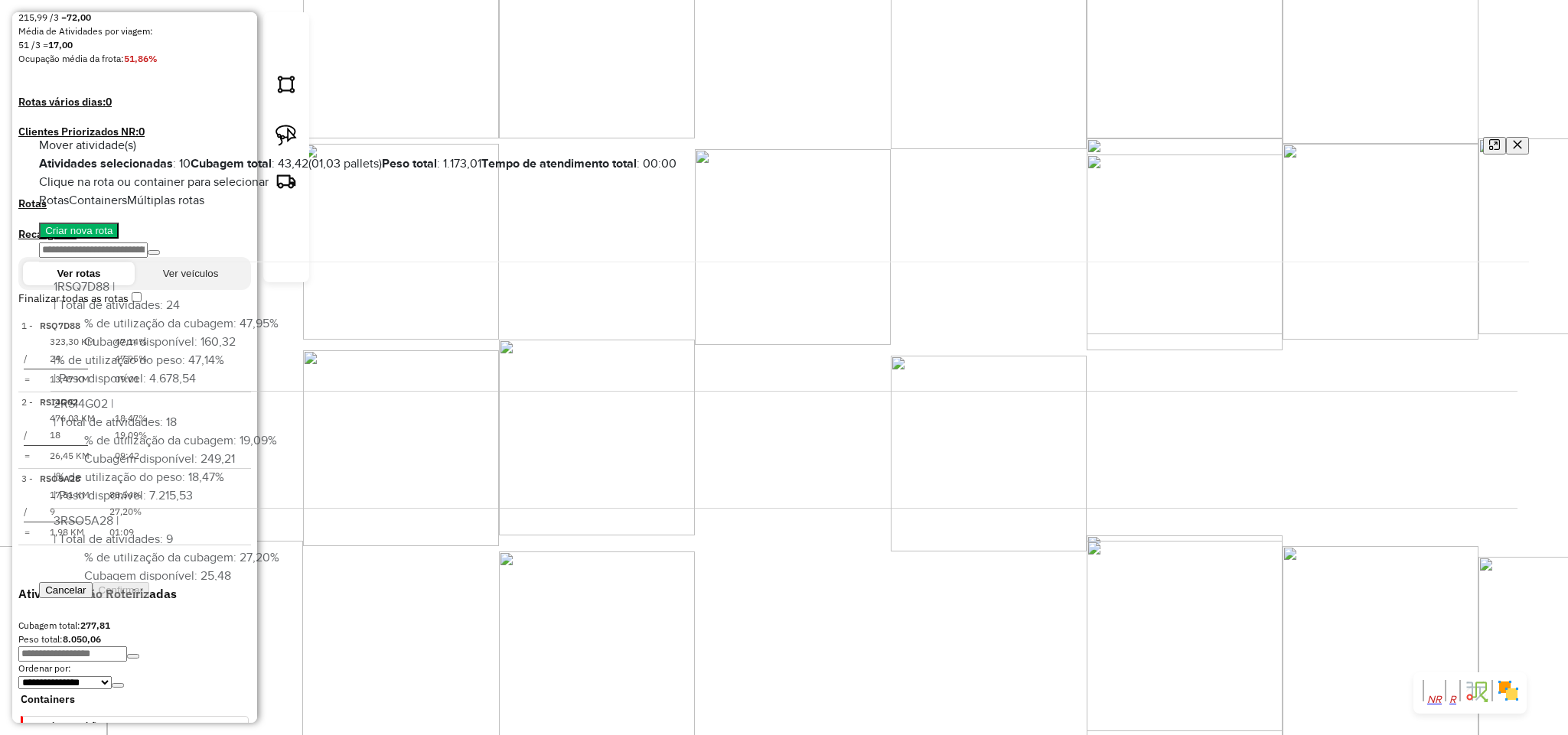
click at [1512, 139] on icon "button" at bounding box center [1518, 145] width 11 height 11
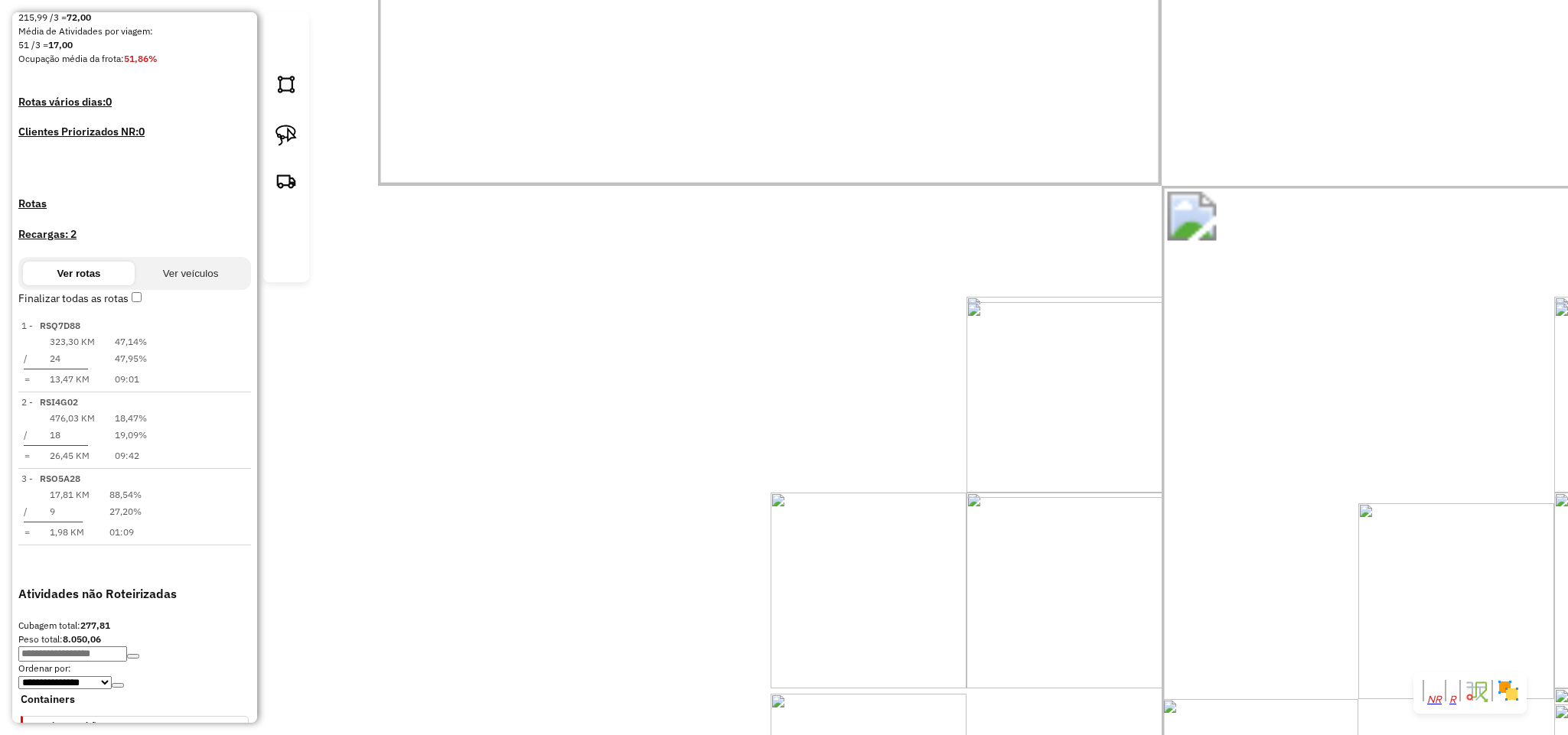
click at [744, 383] on div "Janela de atendimento Grade de atendimento Capacidade Transportadoras Veículos …" at bounding box center [784, 368] width 1568 height 735
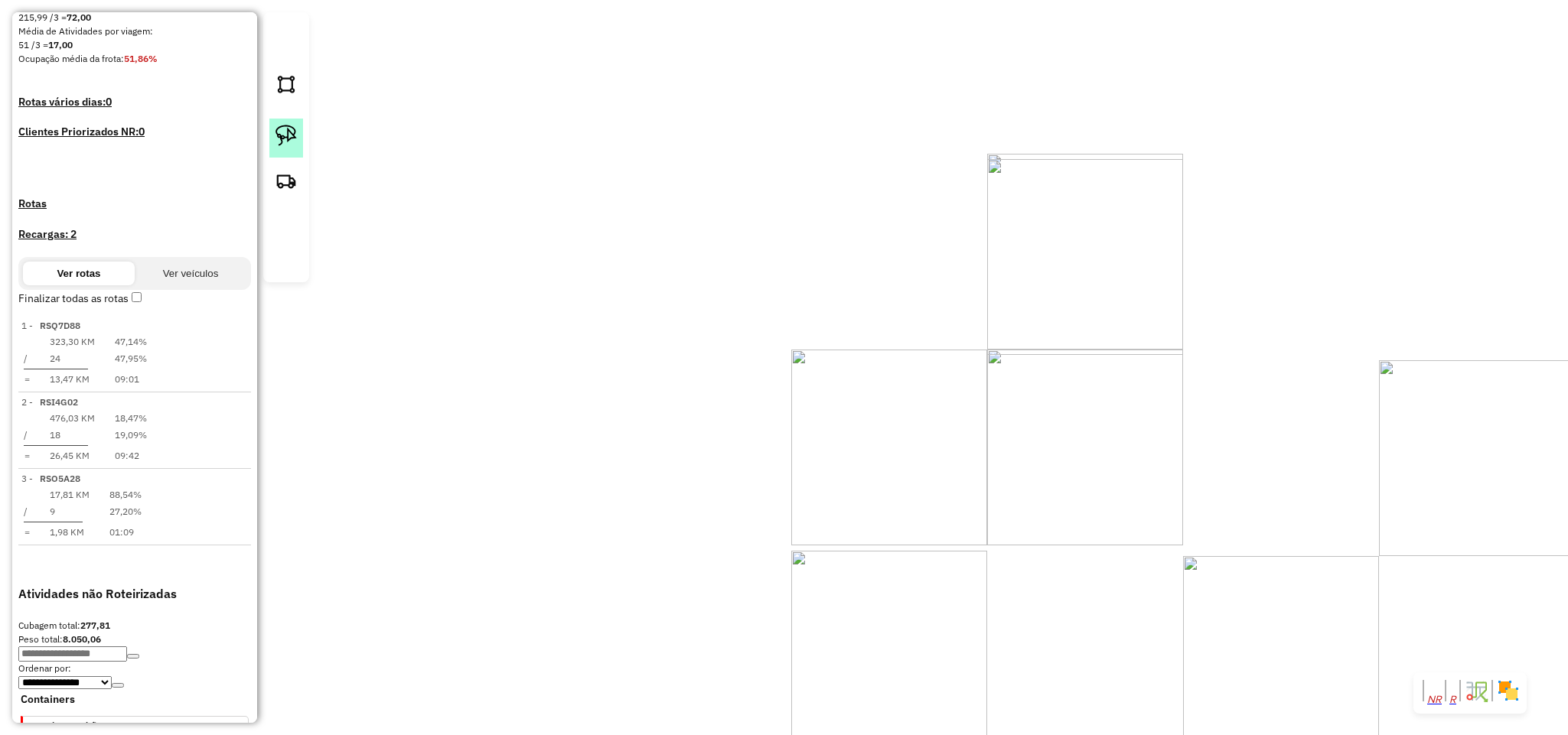
click at [292, 146] on img at bounding box center [285, 135] width 21 height 21
drag, startPoint x: 670, startPoint y: 97, endPoint x: 822, endPoint y: 186, distance: 176.1
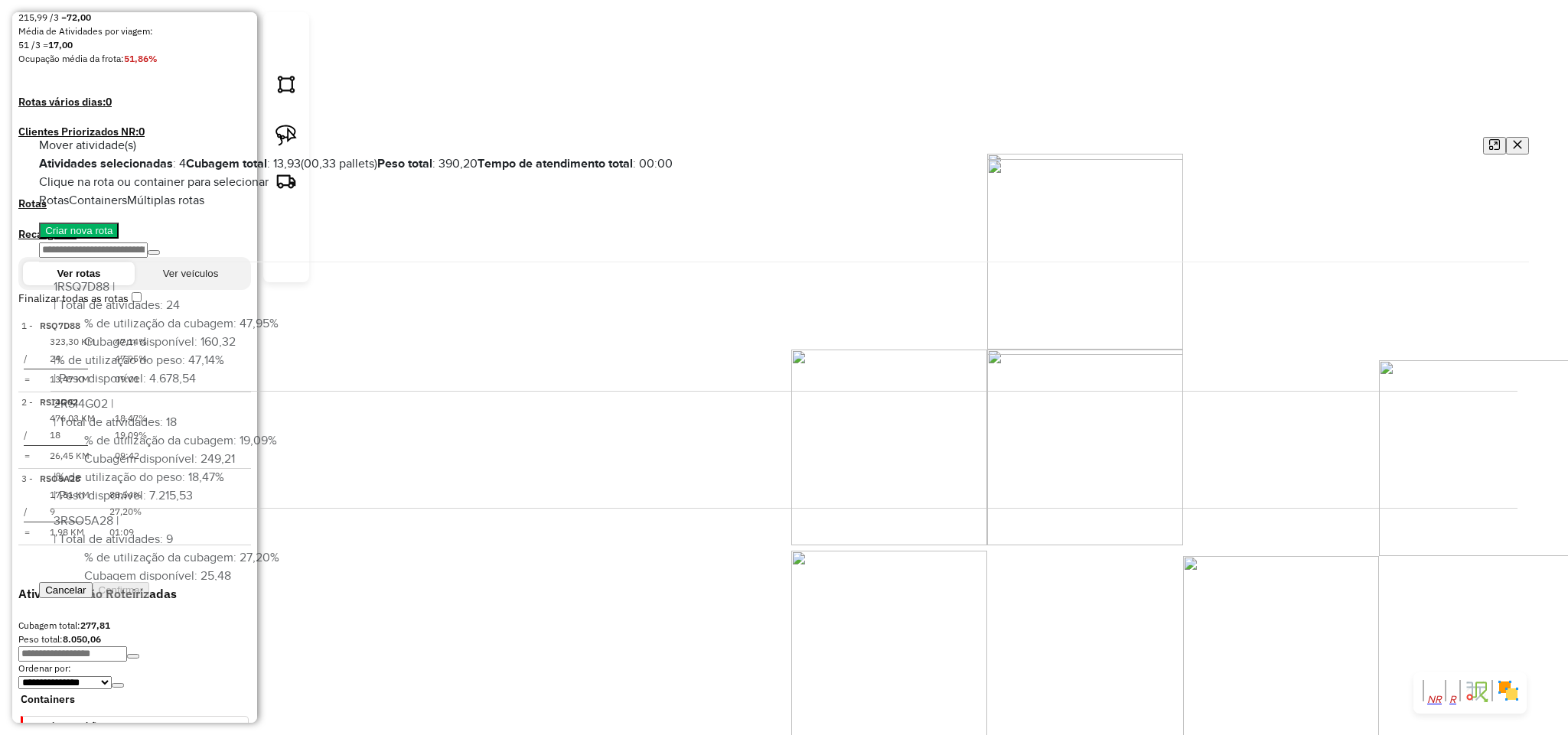
click at [1506, 137] on button "button" at bounding box center [1517, 146] width 23 height 17
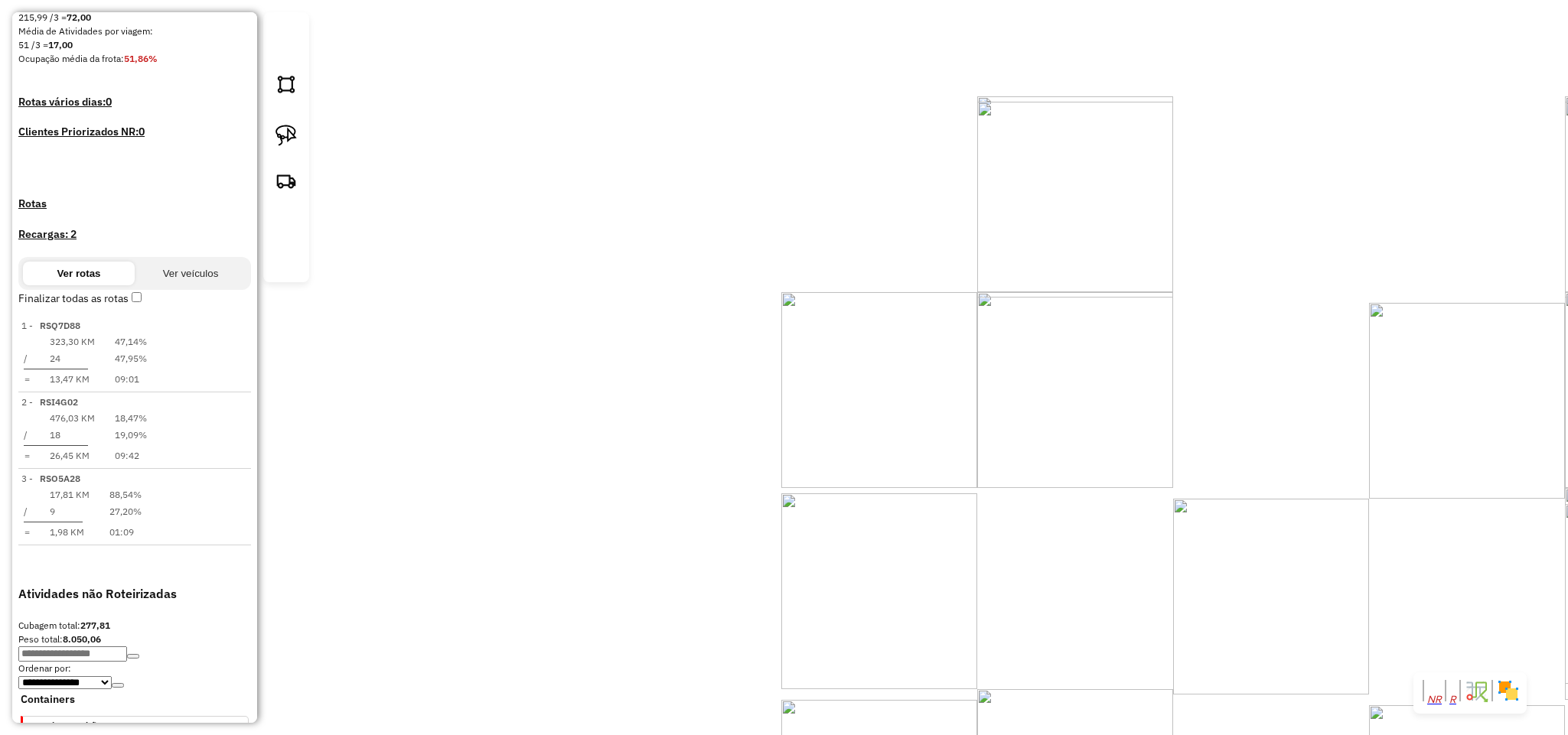
drag, startPoint x: 1145, startPoint y: 415, endPoint x: 994, endPoint y: 227, distance: 241.1
click at [994, 227] on div "Janela de atendimento Grade de atendimento Capacidade Transportadoras Veículos …" at bounding box center [784, 368] width 1568 height 735
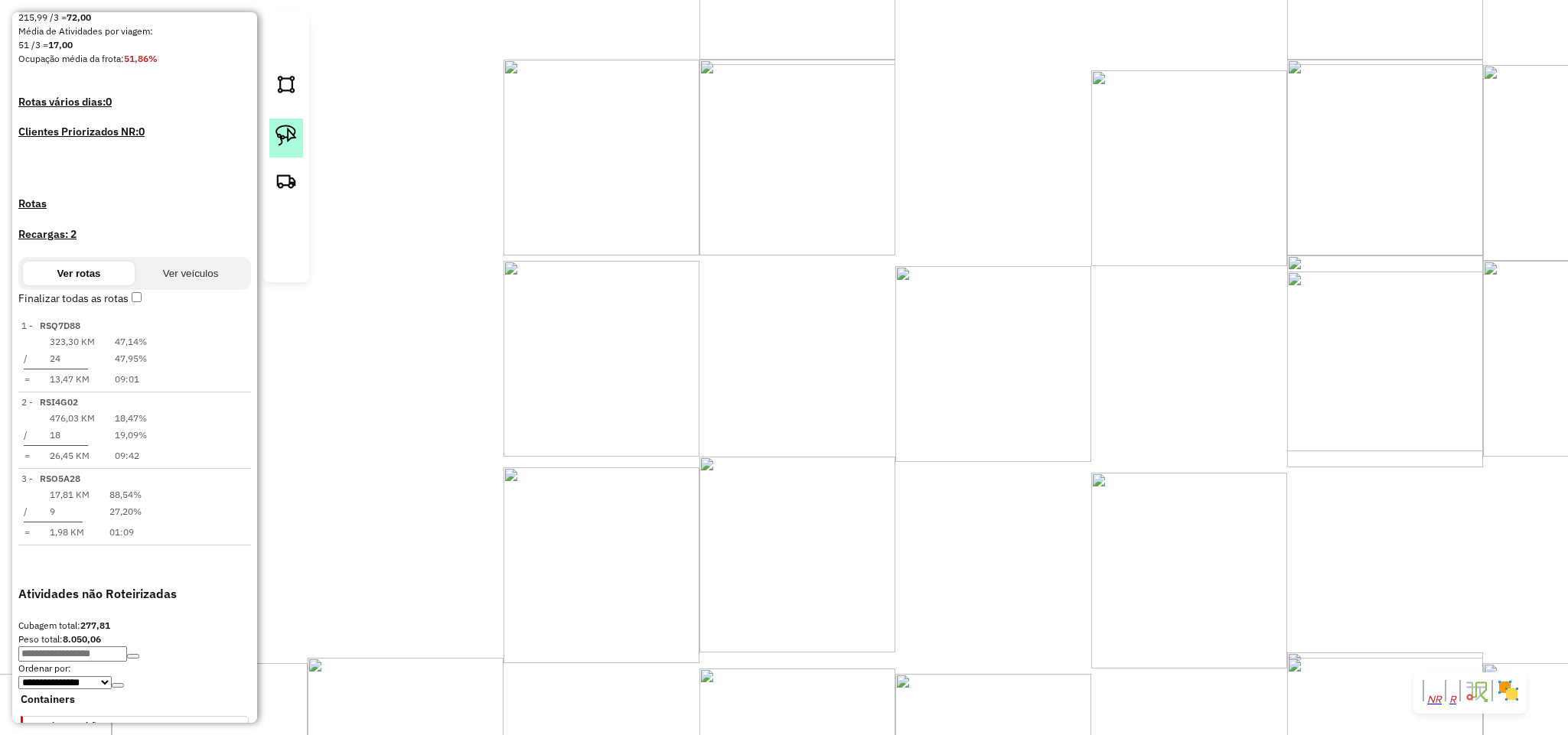
click at [281, 146] on img at bounding box center [285, 135] width 21 height 21
drag, startPoint x: 703, startPoint y: 195, endPoint x: 806, endPoint y: 150, distance: 112.4
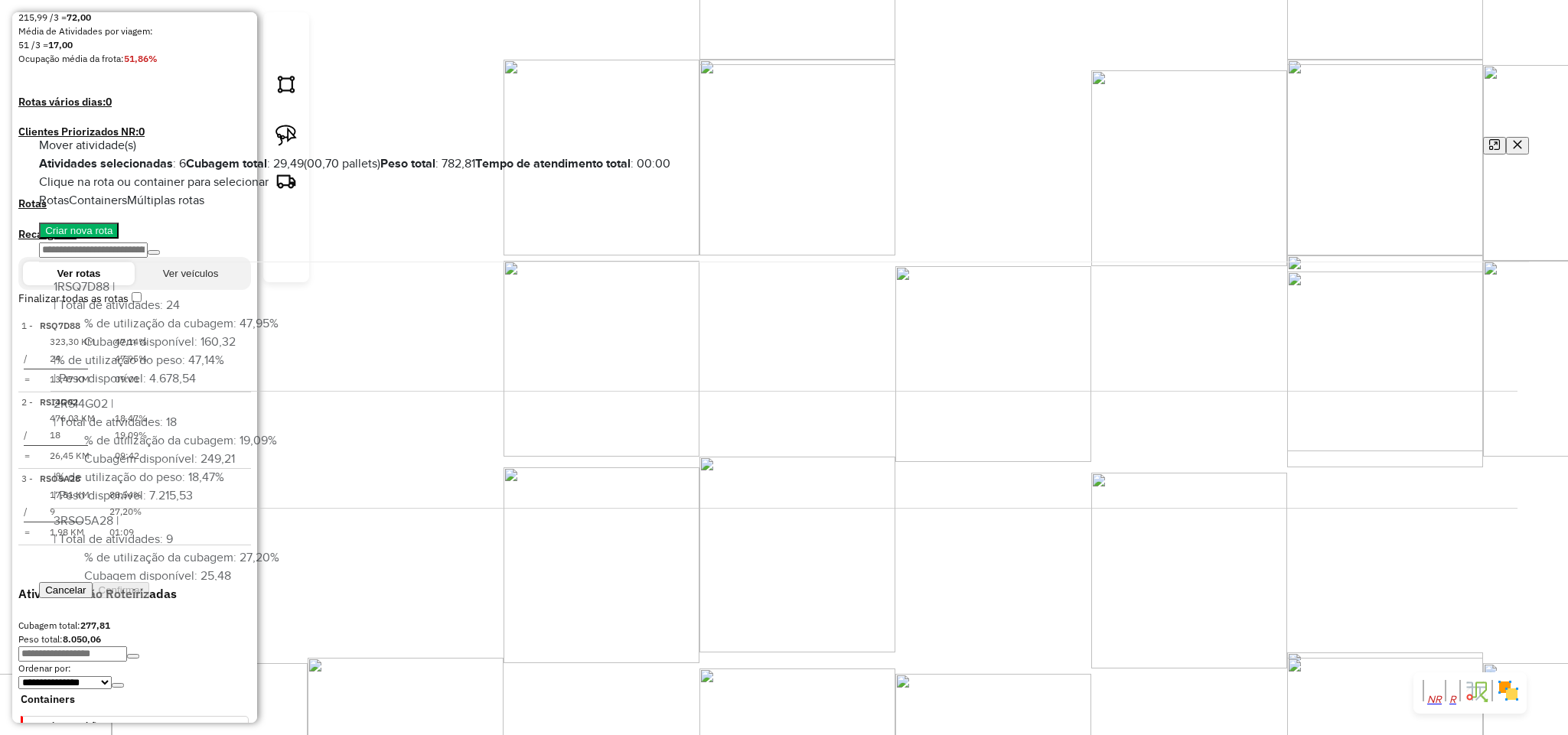
click at [1512, 139] on icon "button" at bounding box center [1518, 145] width 11 height 11
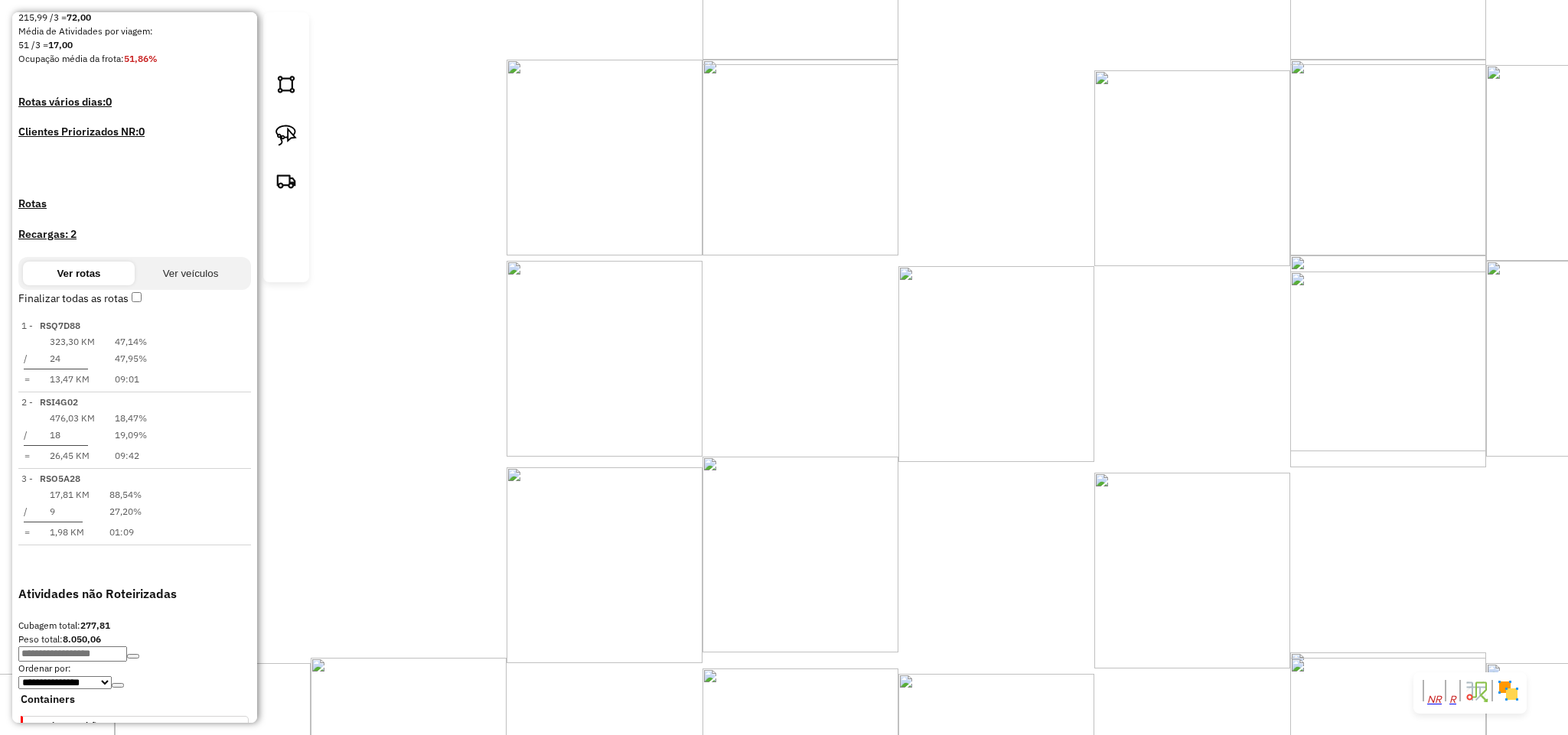
drag, startPoint x: 1235, startPoint y: 441, endPoint x: 1175, endPoint y: 201, distance: 247.4
click at [1175, 201] on div "Janela de atendimento Grade de atendimento Capacidade Transportadoras Veículos …" at bounding box center [784, 368] width 1568 height 735
select select "**********"
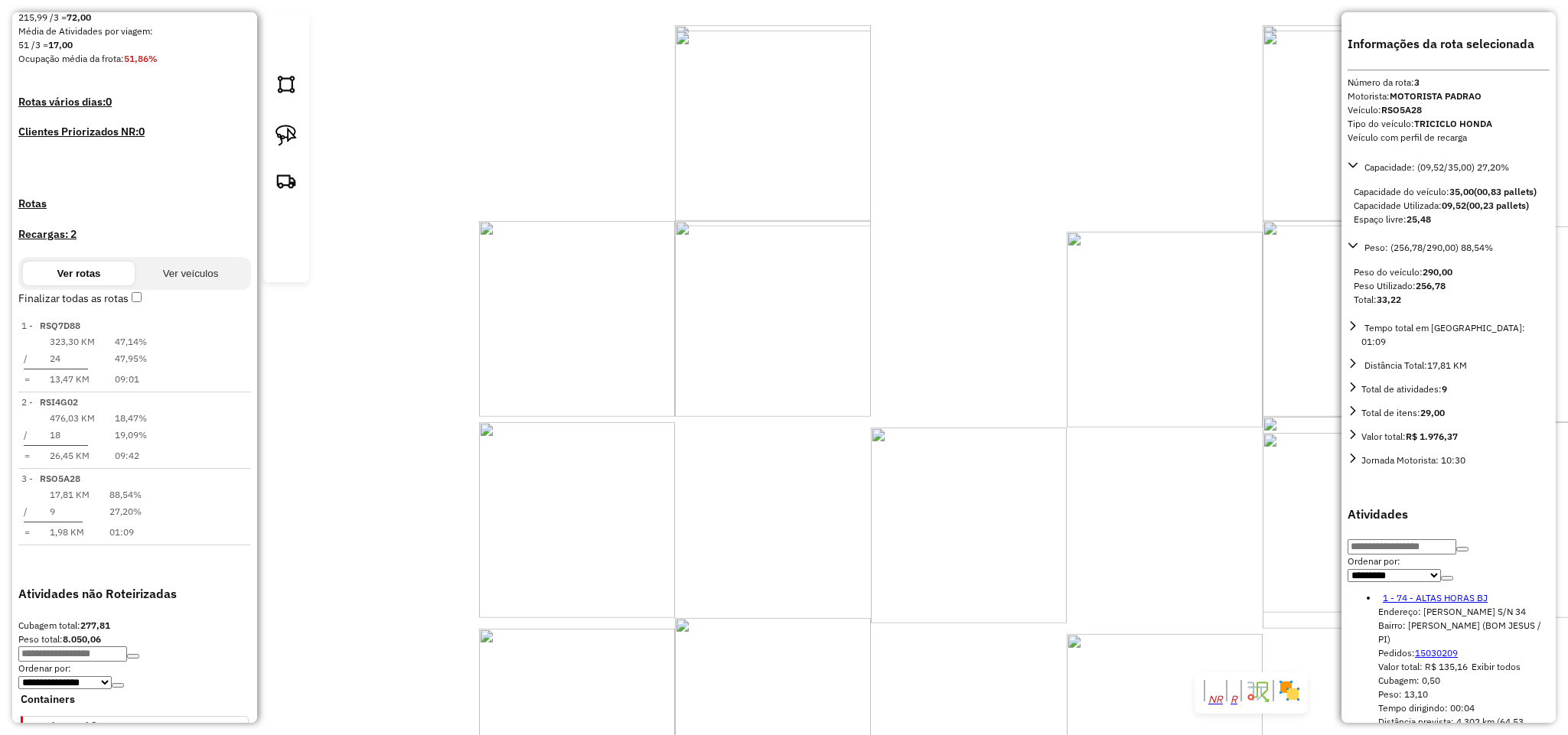
drag, startPoint x: 978, startPoint y: 556, endPoint x: 746, endPoint y: 509, distance: 236.7
click at [746, 509] on div "Janela de atendimento Grade de atendimento Capacidade Transportadoras Veículos …" at bounding box center [784, 368] width 1568 height 735
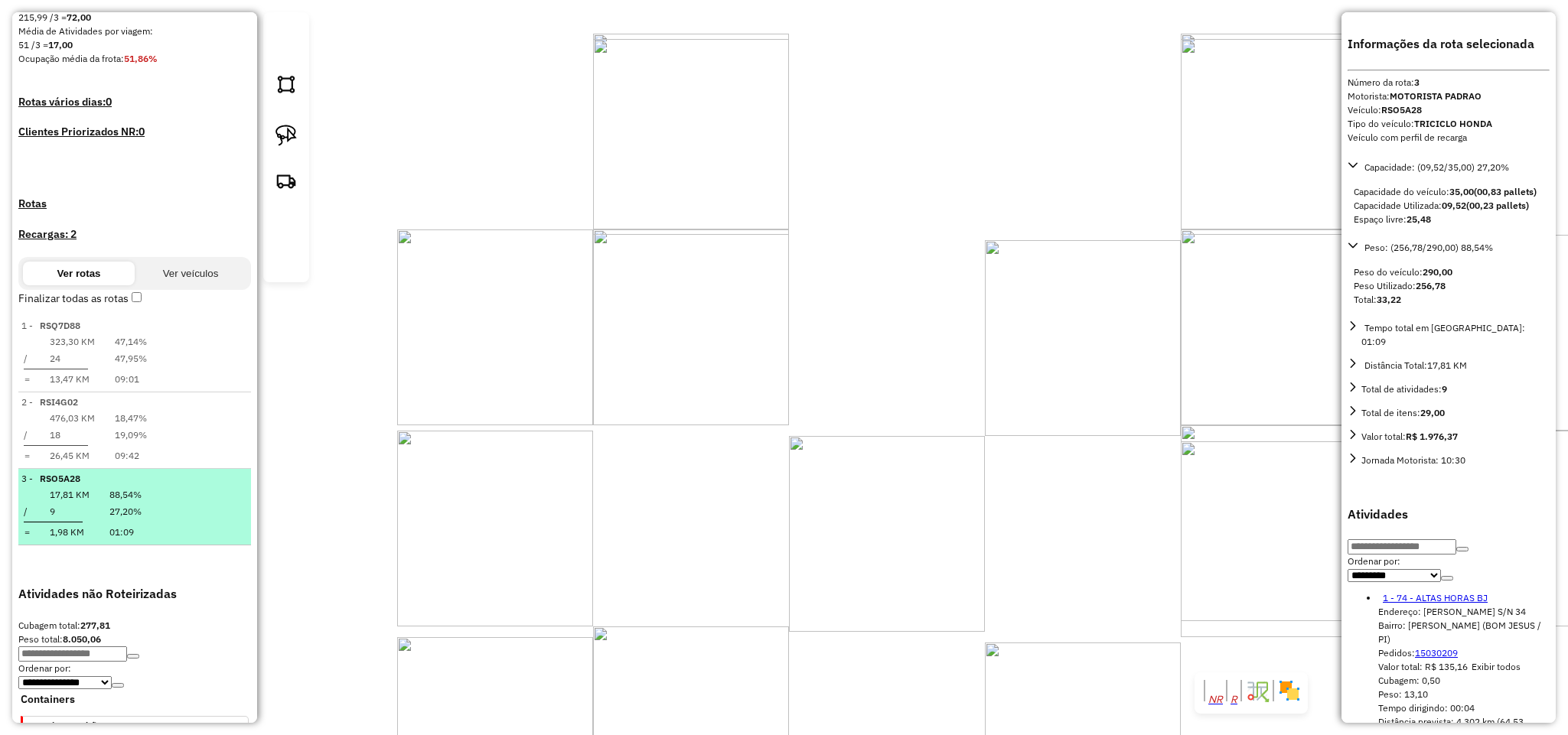
click at [243, 473] on em at bounding box center [243, 473] width 0 height 0
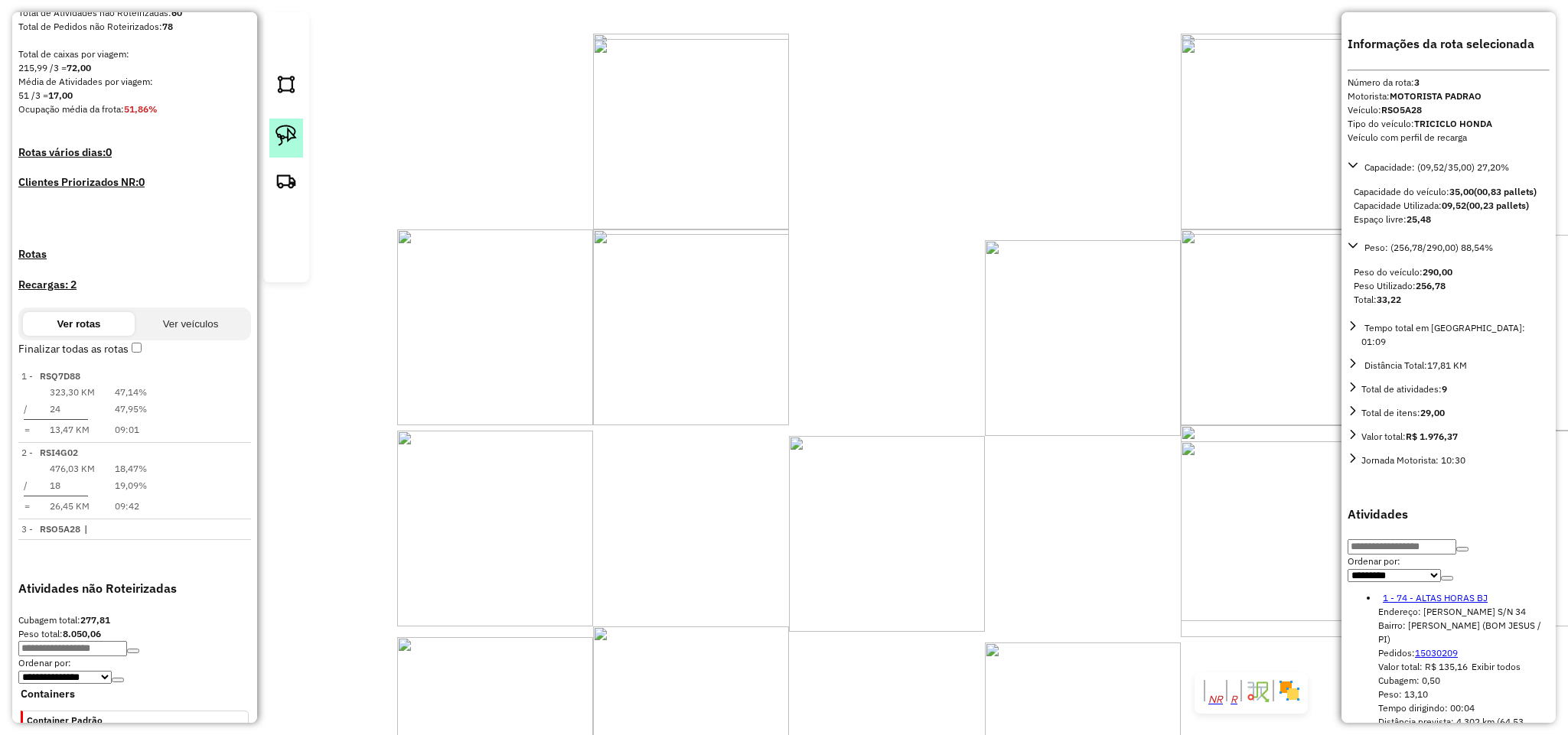
click at [288, 146] on img at bounding box center [285, 135] width 21 height 21
drag, startPoint x: 688, startPoint y: 163, endPoint x: 875, endPoint y: 163, distance: 187.0
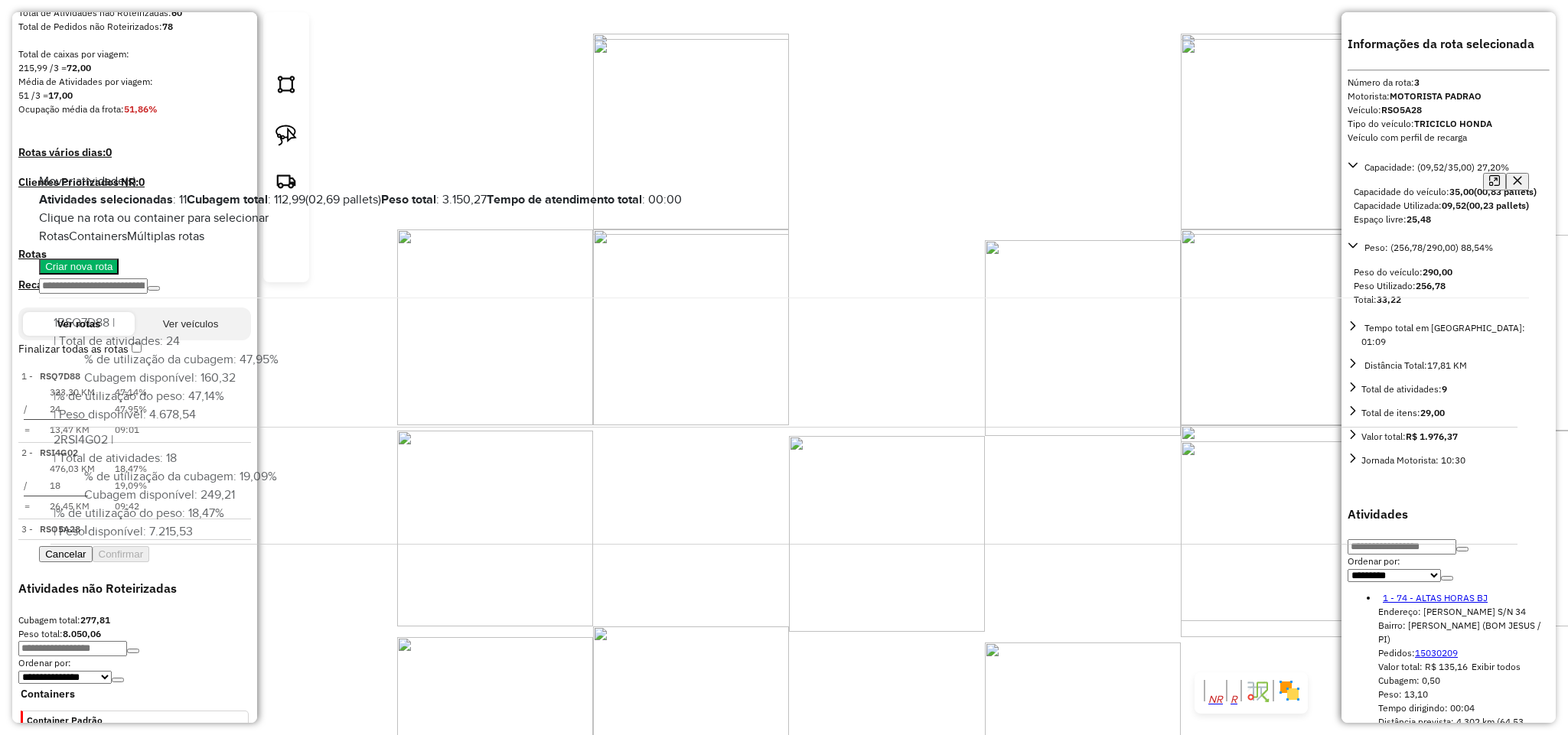
click at [1513, 176] on icon "button" at bounding box center [1517, 180] width 9 height 9
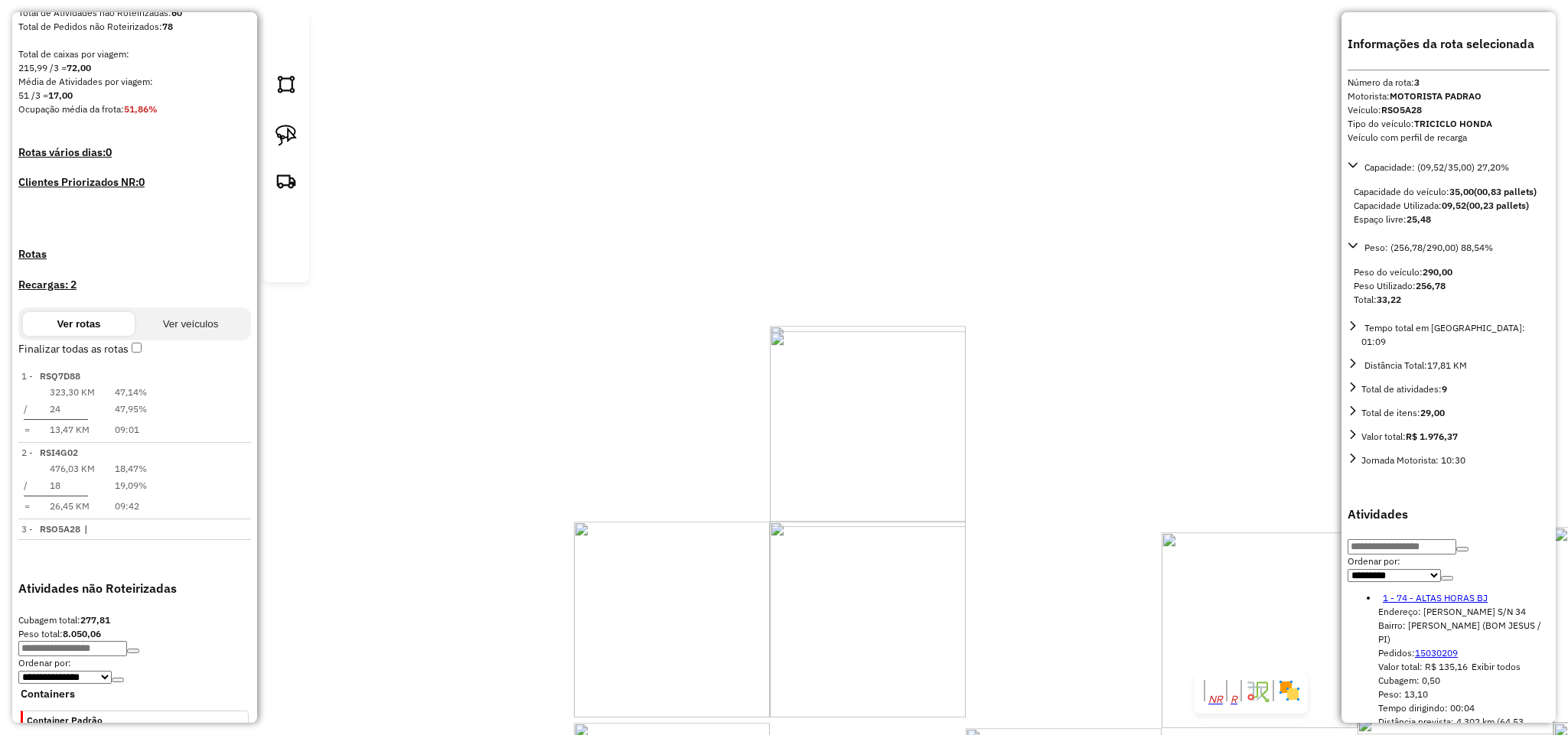
drag, startPoint x: 949, startPoint y: 139, endPoint x: 916, endPoint y: 342, distance: 205.7
click at [903, 388] on div "Janela de atendimento Grade de atendimento Capacidade Transportadoras Veículos …" at bounding box center [784, 368] width 1568 height 735
click at [283, 146] on img at bounding box center [285, 135] width 21 height 21
drag, startPoint x: 829, startPoint y: 266, endPoint x: 1001, endPoint y: 221, distance: 177.8
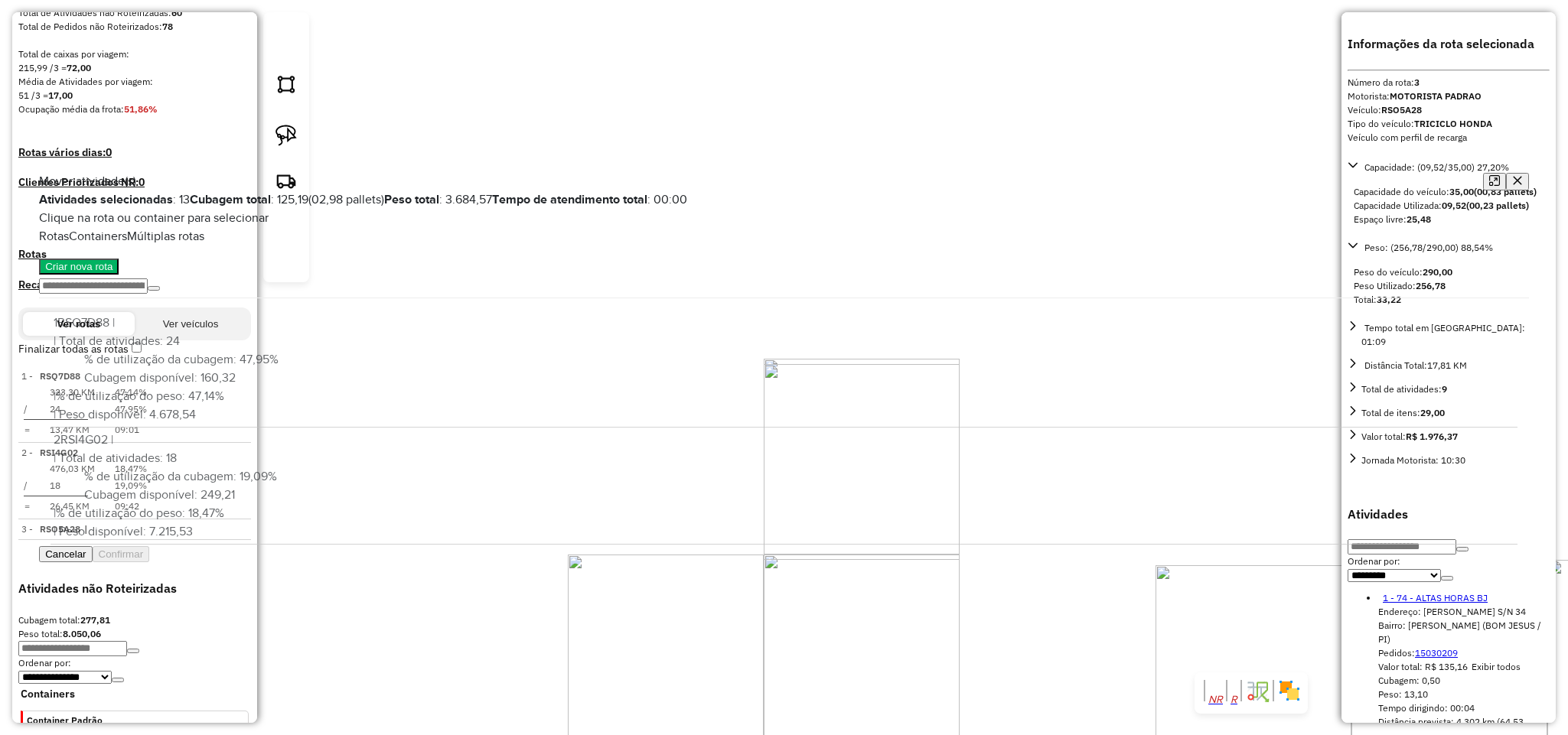
click at [1513, 176] on icon "button" at bounding box center [1517, 180] width 9 height 9
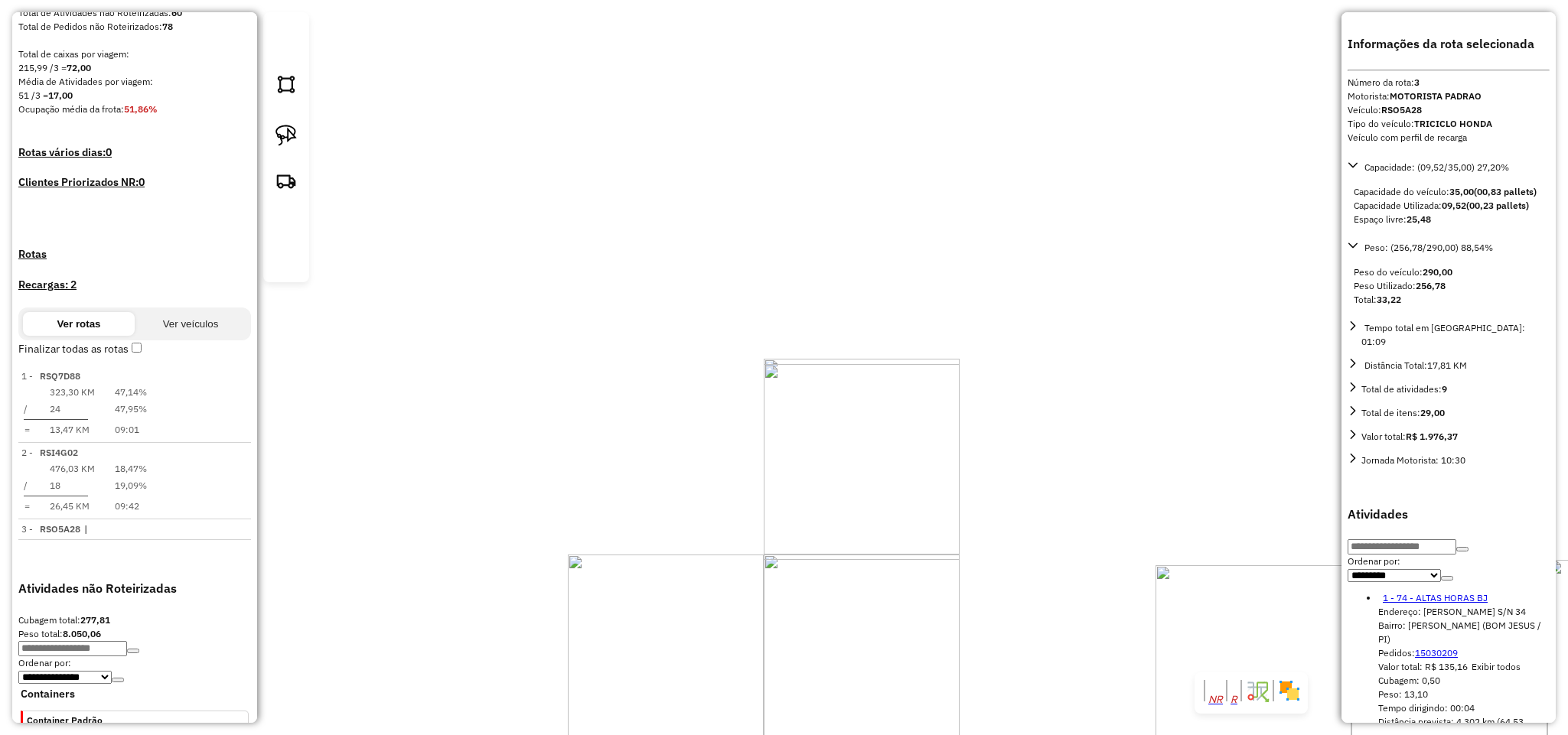
drag, startPoint x: 1116, startPoint y: 265, endPoint x: 894, endPoint y: 322, distance: 229.2
click at [901, 322] on div "Janela de atendimento Grade de atendimento Capacidade Transportadoras Veículos …" at bounding box center [784, 368] width 1568 height 735
drag, startPoint x: 696, startPoint y: 264, endPoint x: 814, endPoint y: 179, distance: 145.4
click at [814, 179] on div "Janela de atendimento Grade de atendimento Capacidade Transportadoras Veículos …" at bounding box center [784, 368] width 1568 height 735
drag, startPoint x: 710, startPoint y: 136, endPoint x: 785, endPoint y: 317, distance: 195.9
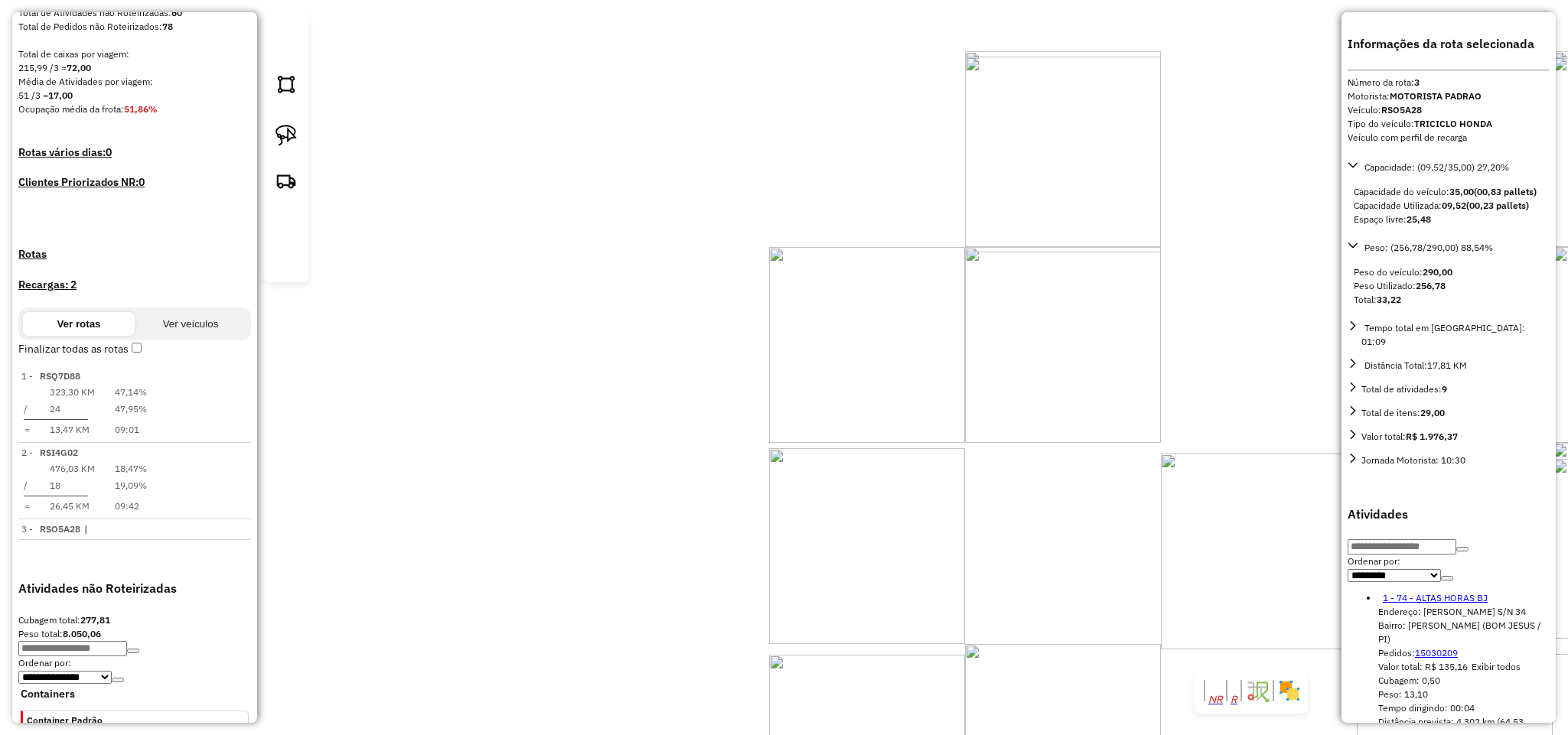
click at [785, 317] on div "Janela de atendimento Grade de atendimento Capacidade Transportadoras Veículos …" at bounding box center [784, 368] width 1568 height 735
click at [290, 146] on img at bounding box center [285, 135] width 21 height 21
drag, startPoint x: 620, startPoint y: 250, endPoint x: 767, endPoint y: 78, distance: 226.3
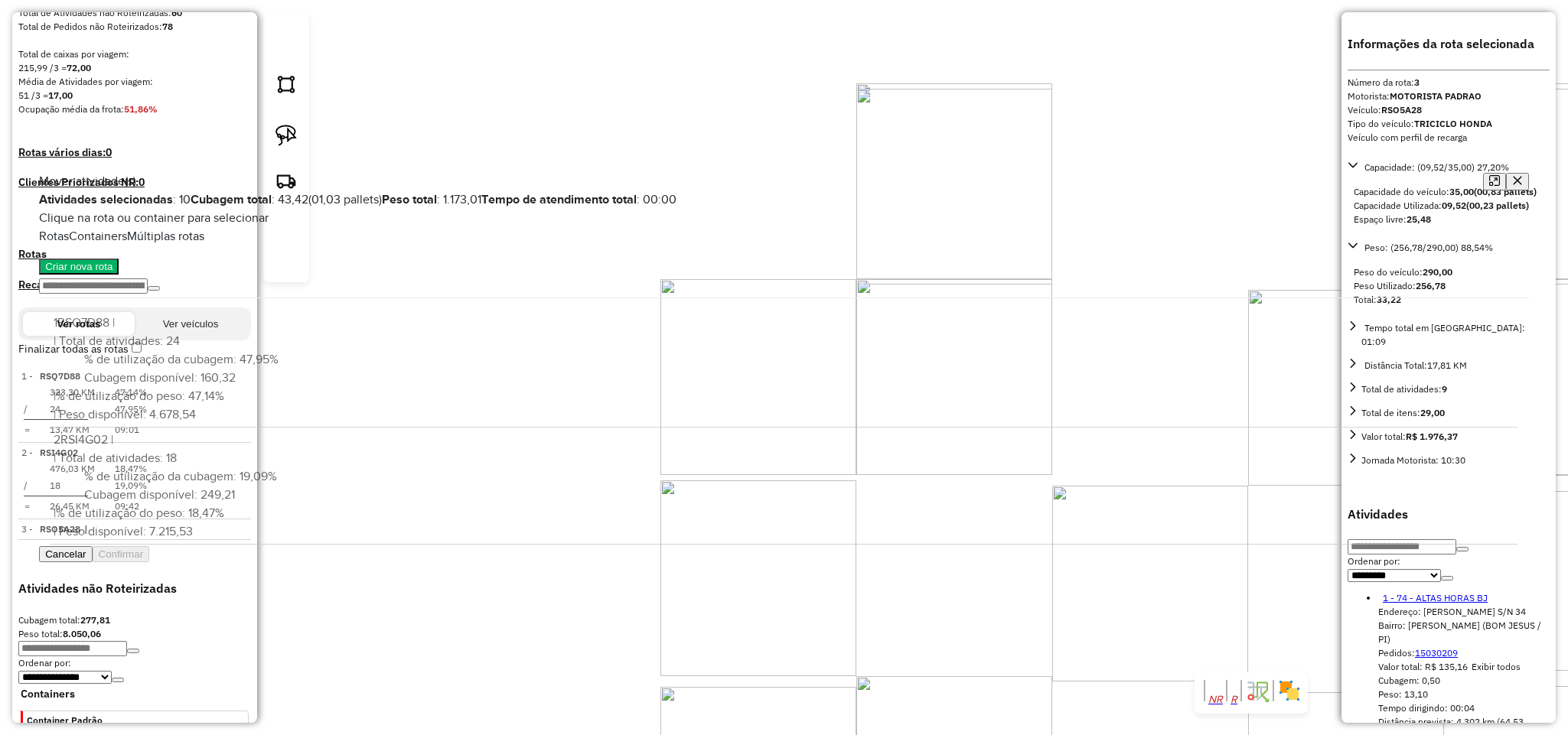
click at [1512, 176] on icon "button" at bounding box center [1518, 181] width 11 height 11
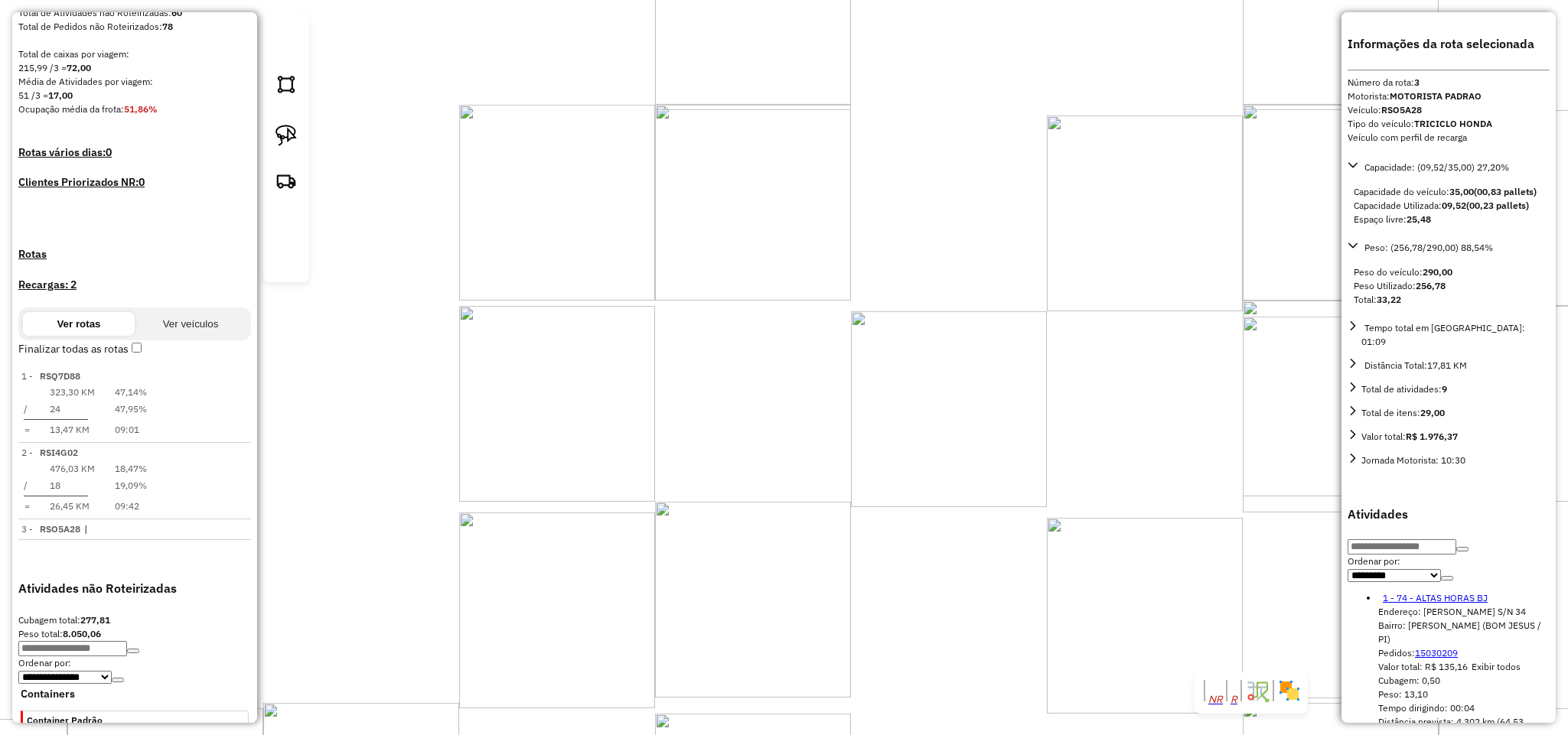
drag, startPoint x: 1020, startPoint y: 489, endPoint x: 804, endPoint y: 301, distance: 286.4
click at [809, 306] on div "Janela de atendimento Grade de atendimento Capacidade Transportadoras Veículos …" at bounding box center [784, 368] width 1568 height 735
click at [283, 146] on img at bounding box center [285, 135] width 21 height 21
drag, startPoint x: 913, startPoint y: 175, endPoint x: 990, endPoint y: 176, distance: 77.0
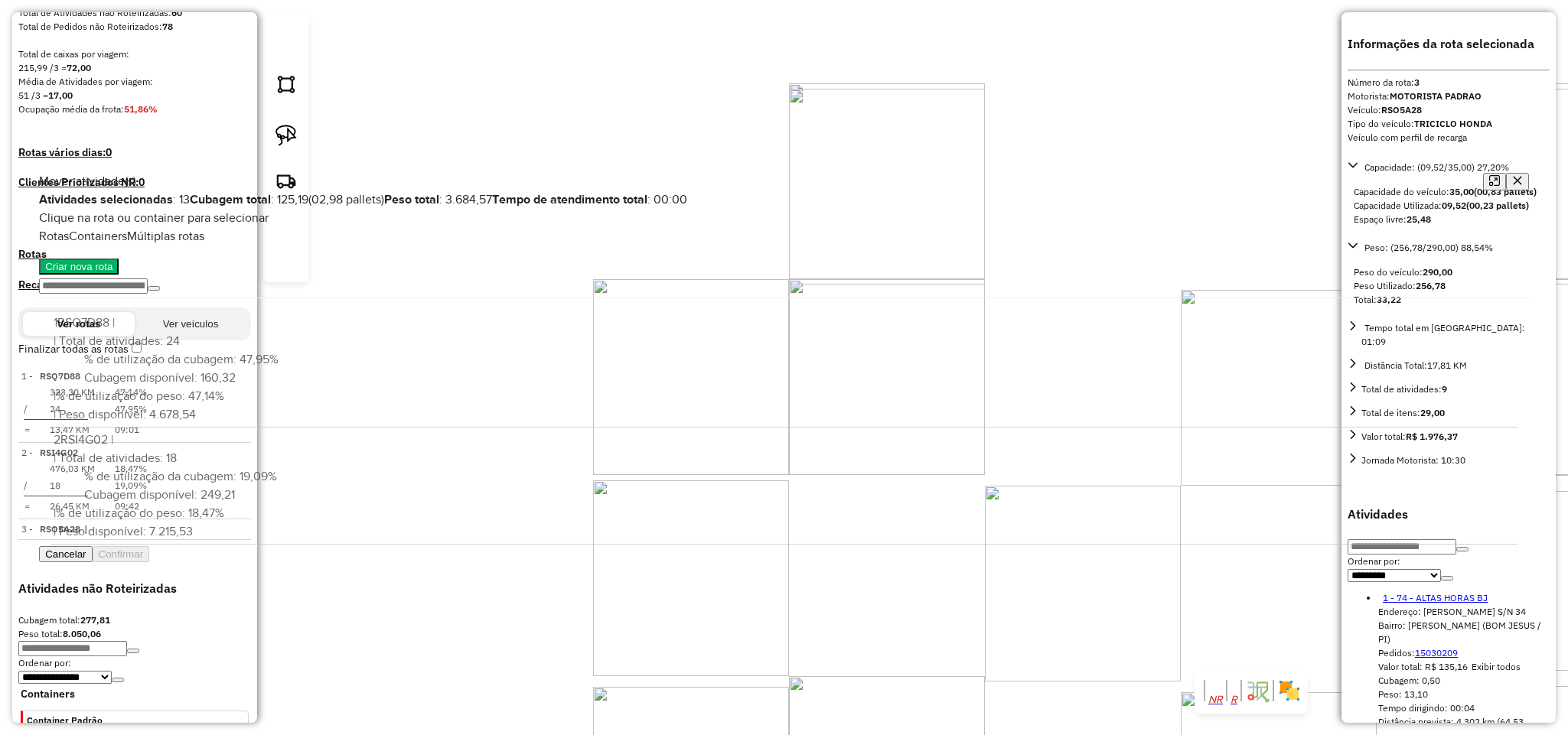
click at [1513, 176] on icon "button" at bounding box center [1517, 180] width 9 height 9
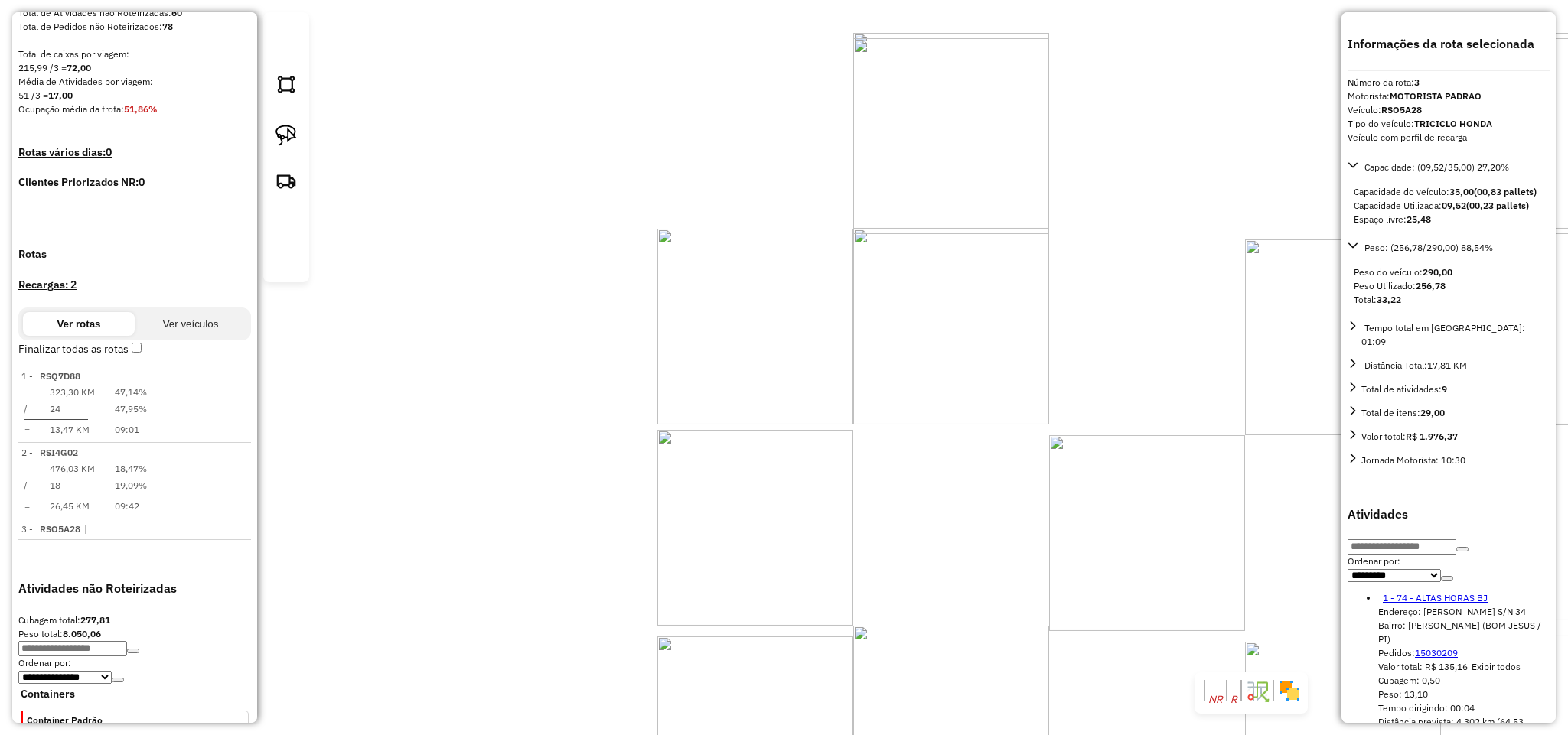
drag, startPoint x: 950, startPoint y: 368, endPoint x: 994, endPoint y: 201, distance: 172.7
drag, startPoint x: 1128, startPoint y: 79, endPoint x: 913, endPoint y: 336, distance: 335.1
click at [913, 336] on div "Janela de atendimento Grade de atendimento Capacidade Transportadoras Veículos …" at bounding box center [784, 368] width 1568 height 735
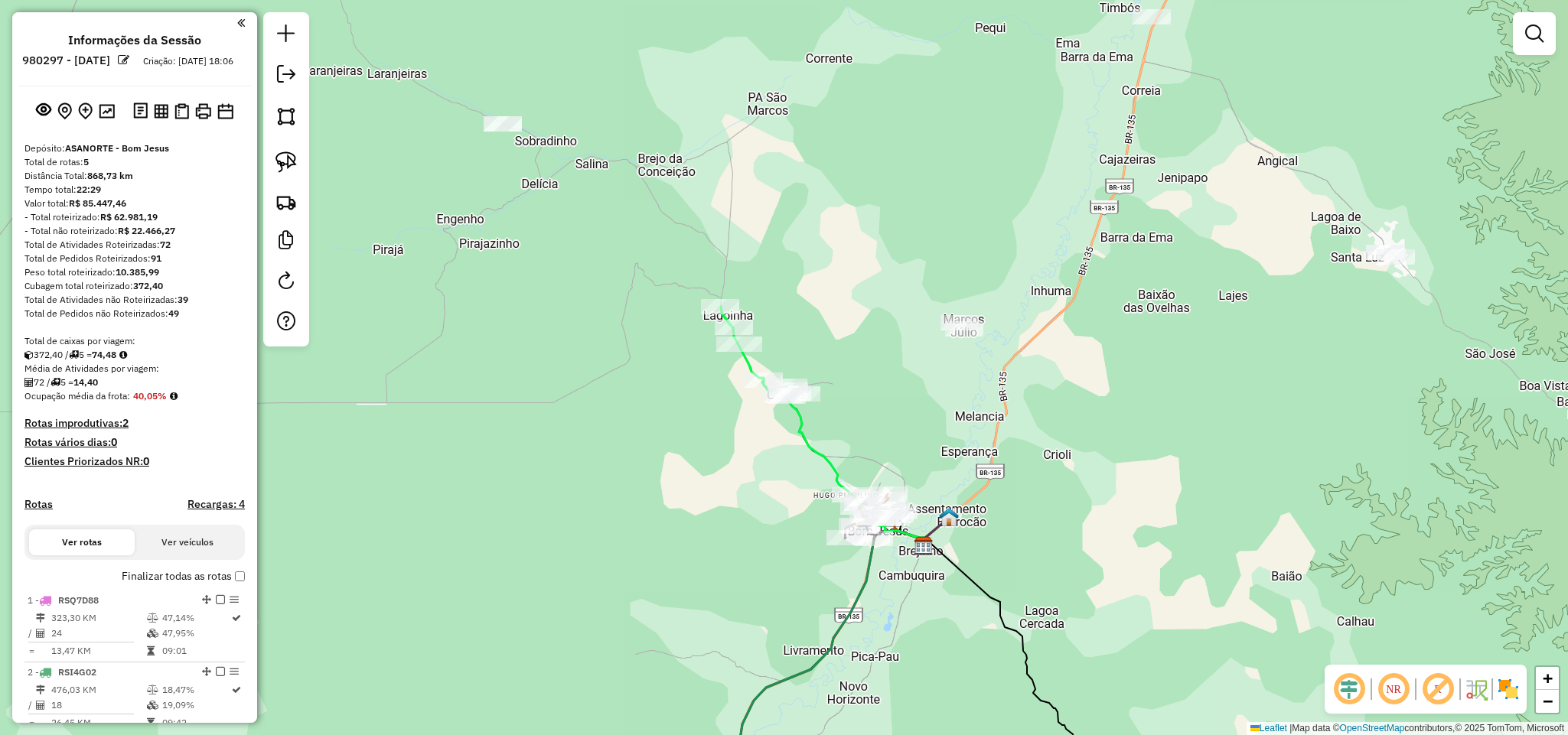
drag, startPoint x: 884, startPoint y: 434, endPoint x: 751, endPoint y: 225, distance: 247.7
click at [751, 226] on div "Janela de atendimento Grade de atendimento Capacidade Transportadoras Veículos …" at bounding box center [784, 368] width 1568 height 735
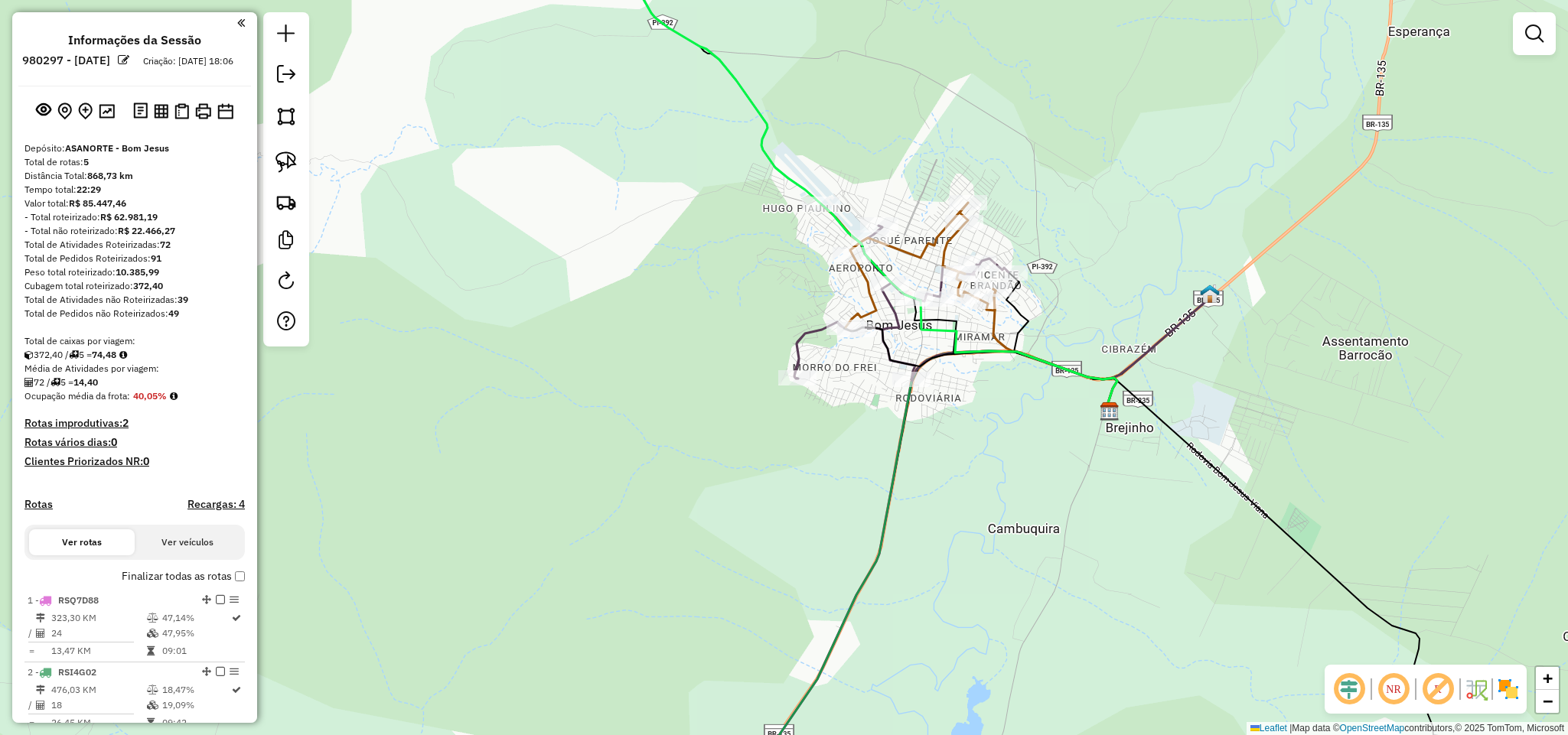
click at [930, 245] on icon at bounding box center [908, 265] width 175 height 125
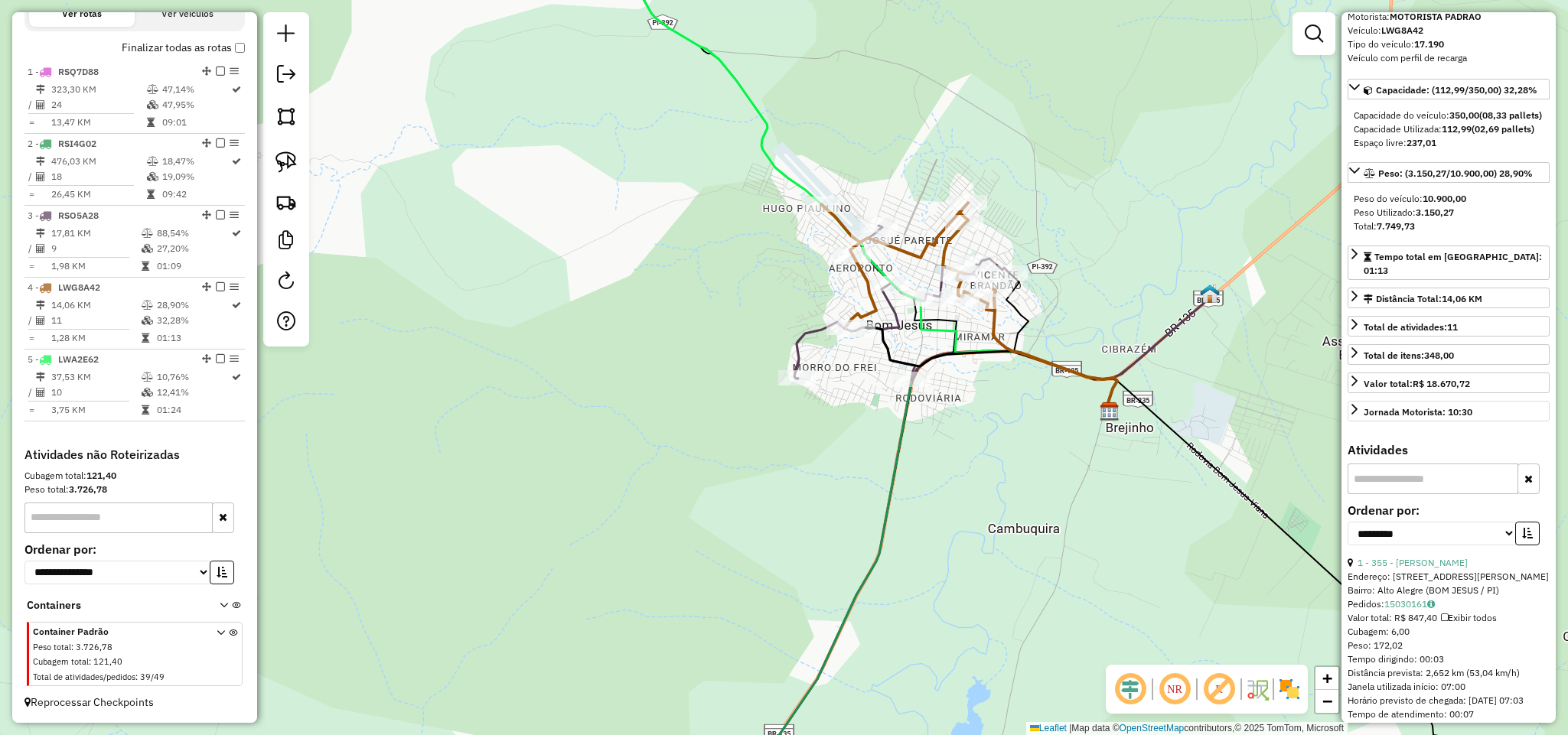
scroll to position [114, 0]
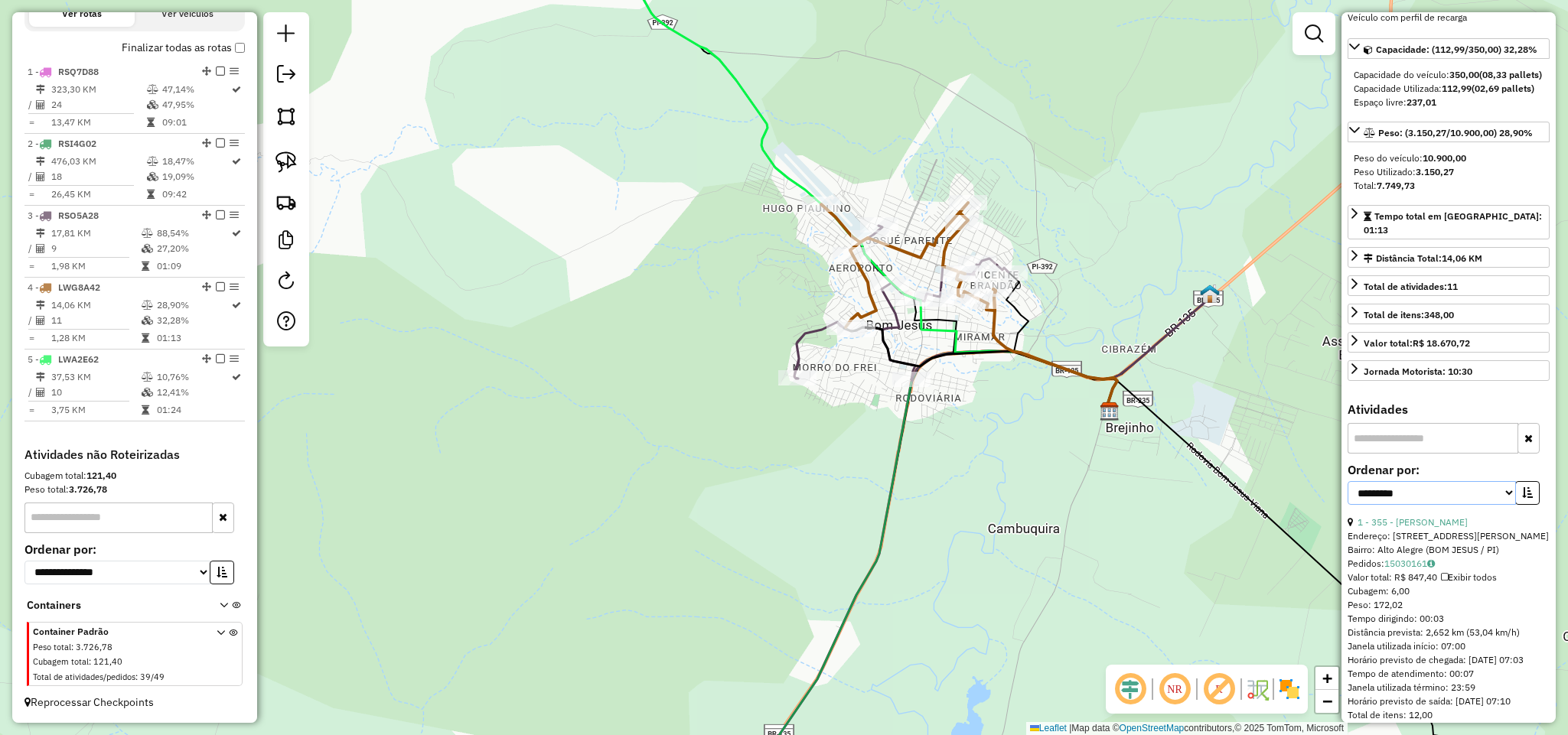
click at [1484, 505] on select "**********" at bounding box center [1432, 493] width 169 height 24
select select "**********"
click at [1348, 498] on select "**********" at bounding box center [1432, 493] width 169 height 24
click at [1531, 505] on button "button" at bounding box center [1527, 493] width 24 height 24
click at [1456, 528] on link "2 - 2078 - DISK FREITAS" at bounding box center [1410, 522] width 104 height 12
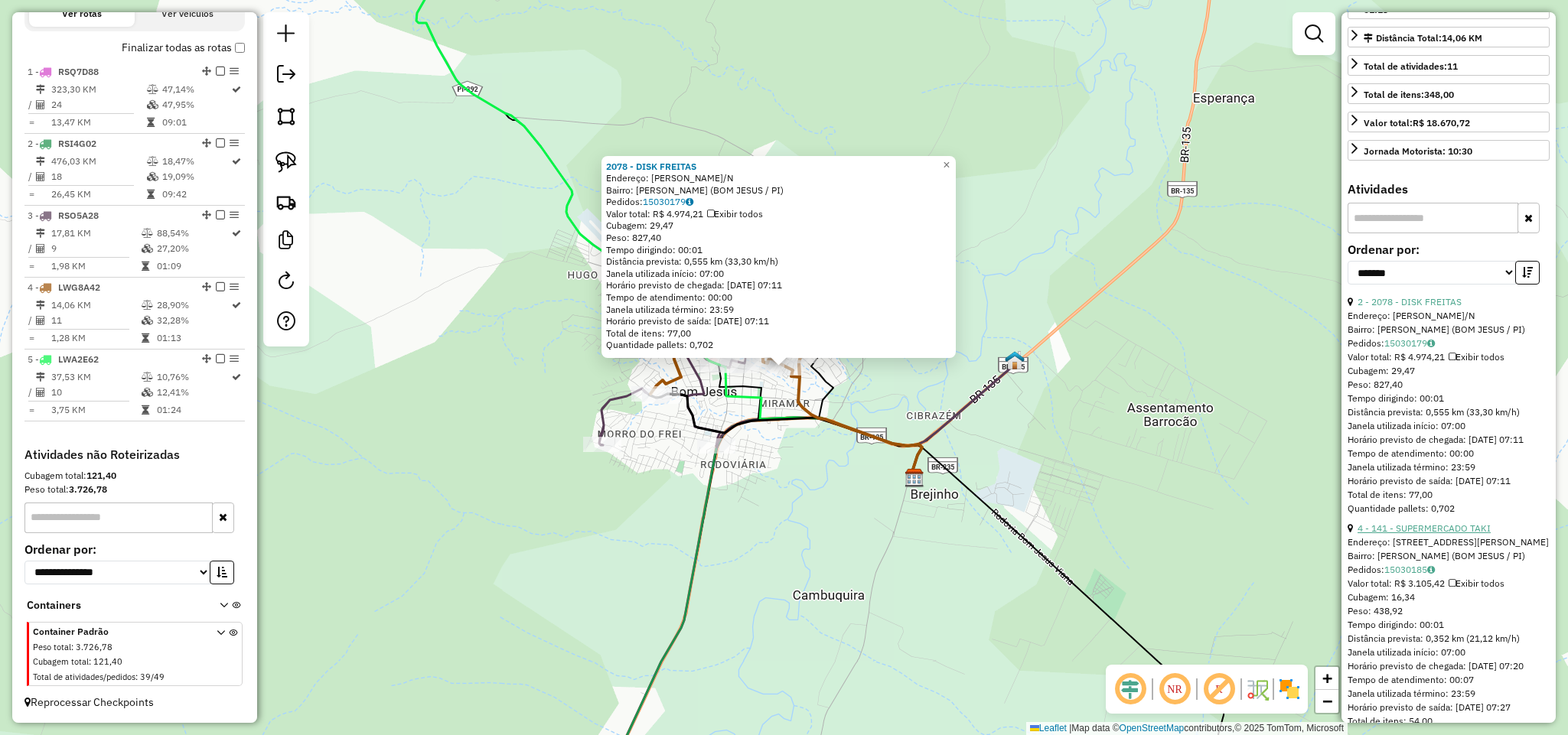
scroll to position [344, 0]
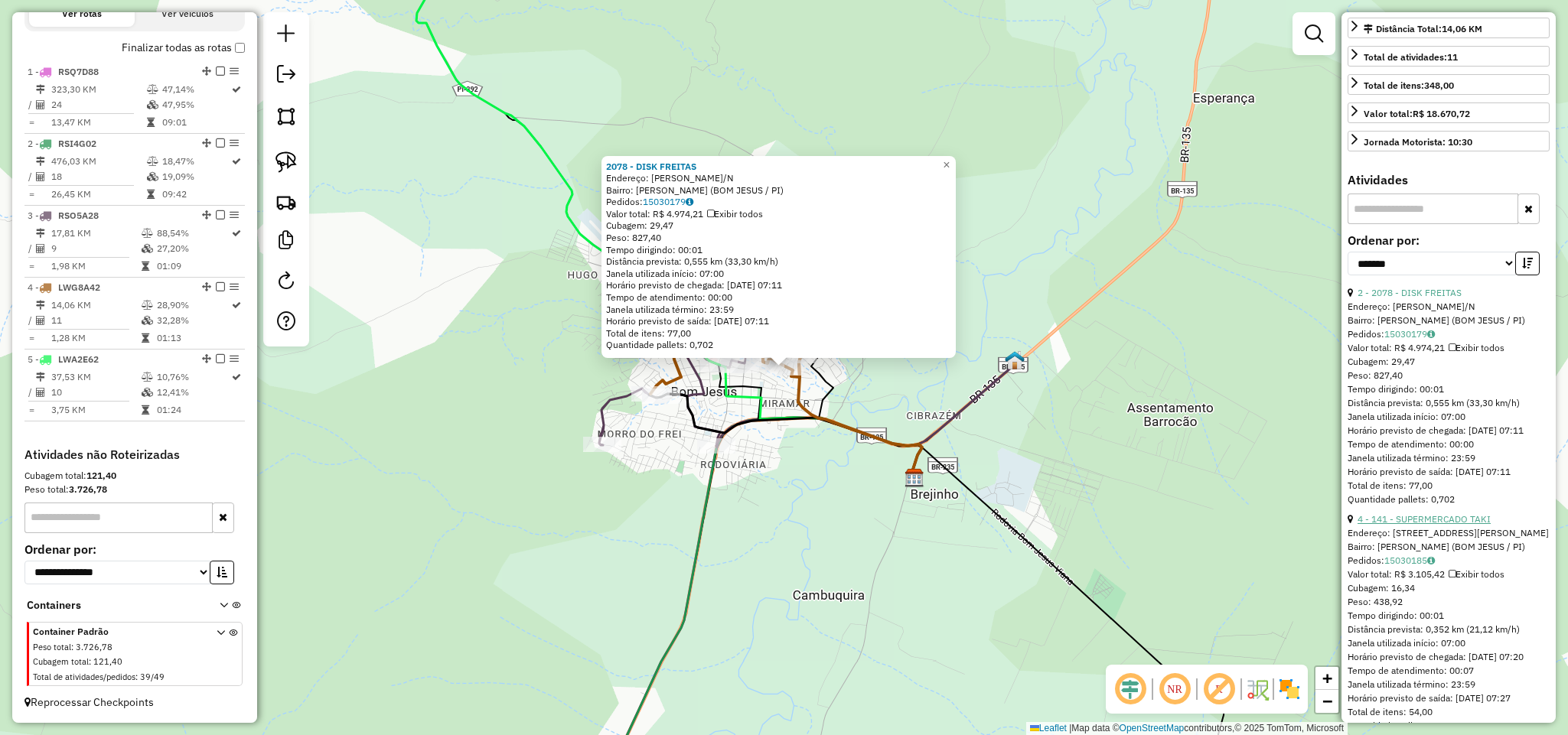
click at [1454, 525] on link "4 - 141 - SUPERMERCADO TAKI" at bounding box center [1425, 519] width 133 height 12
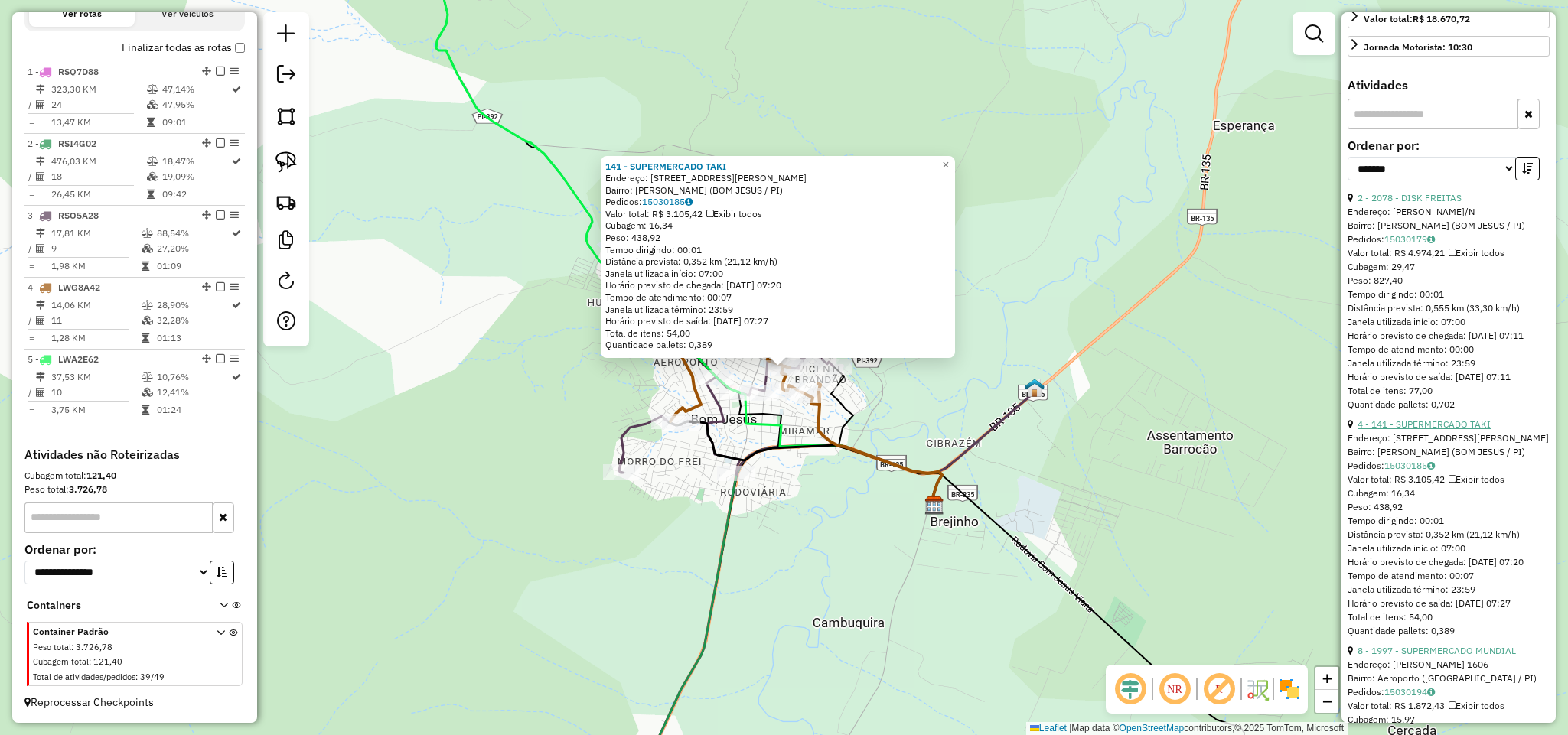
scroll to position [574, 0]
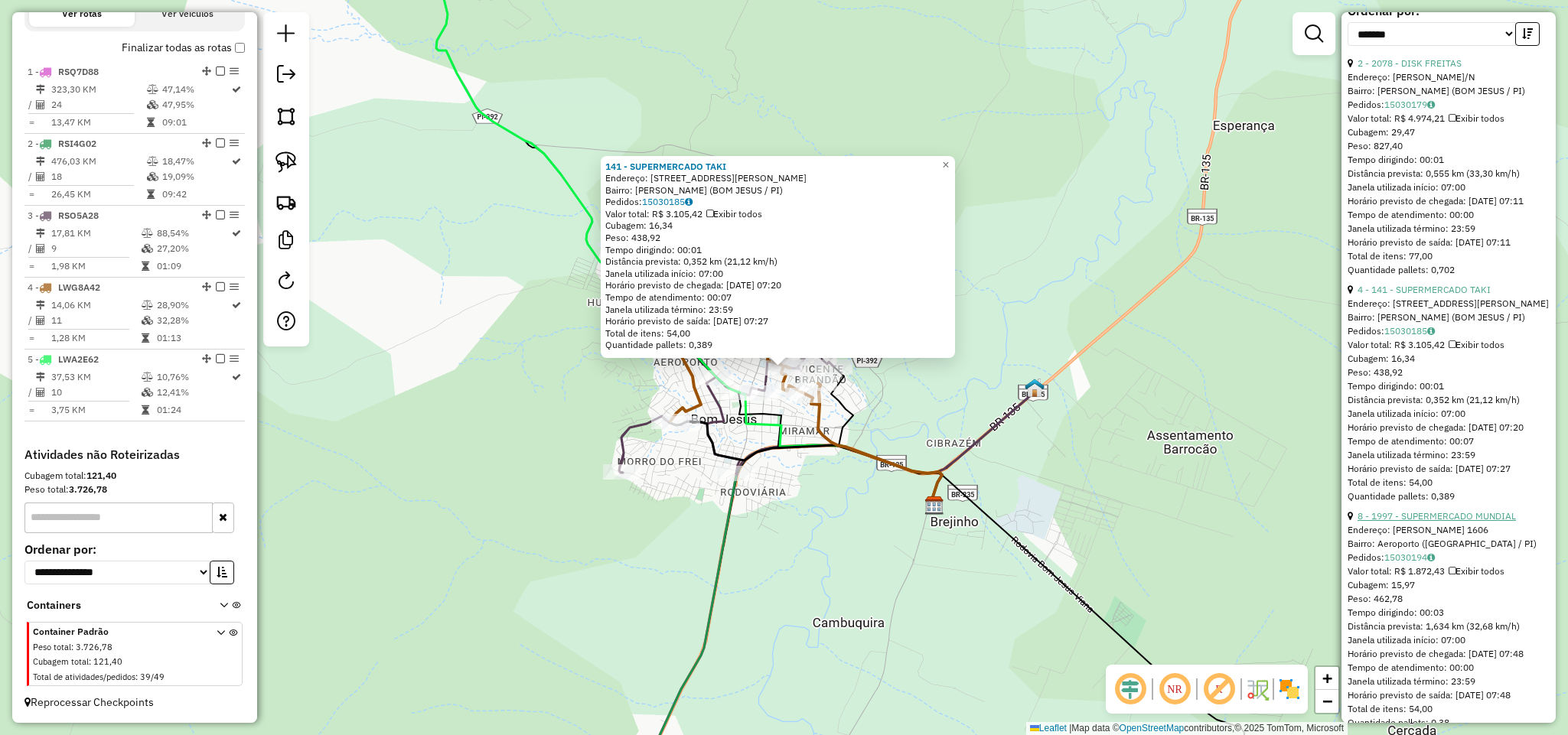
click at [1449, 522] on link "8 - 1997 - SUPERMERCADO MUNDIAL" at bounding box center [1437, 516] width 158 height 12
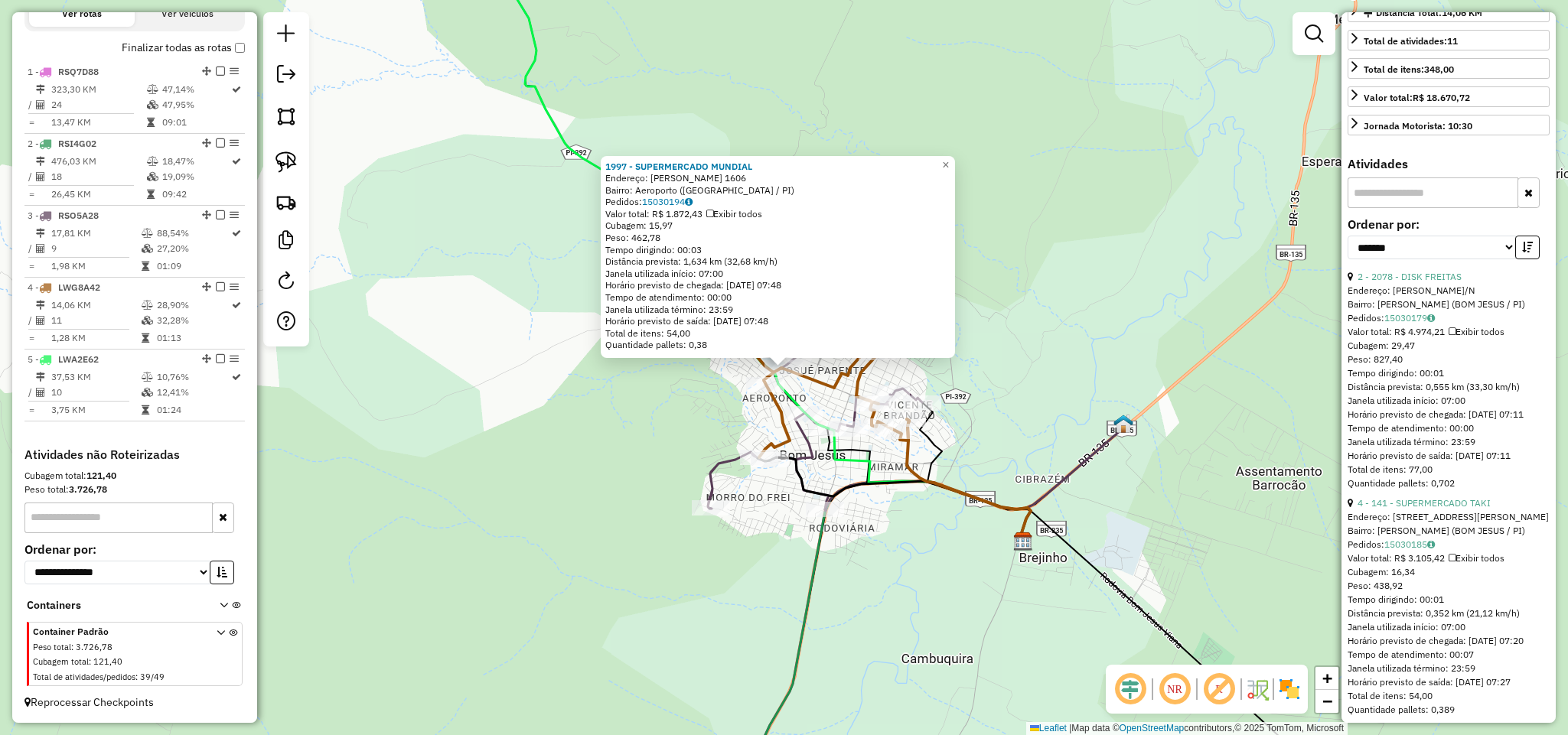
scroll to position [344, 0]
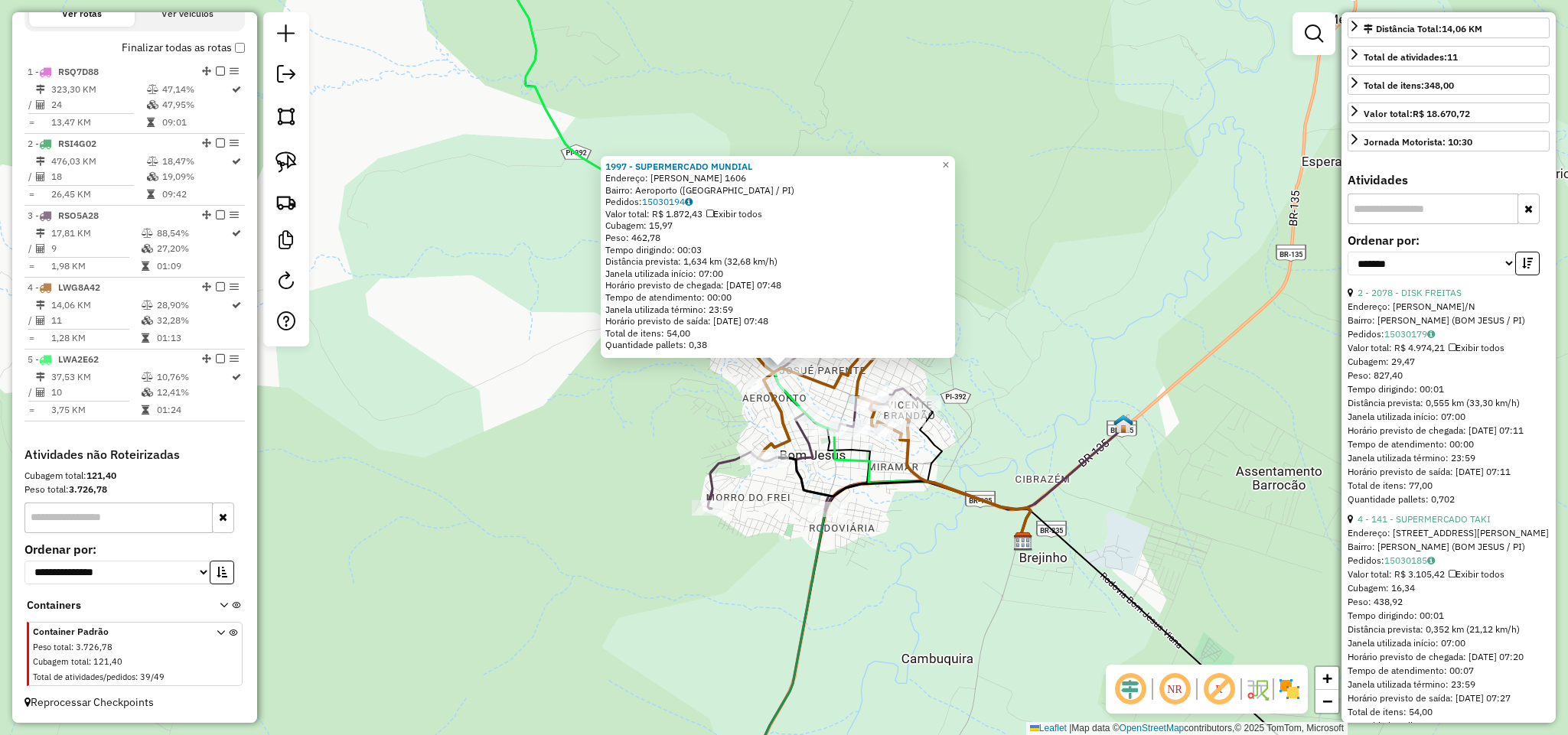
click at [1063, 374] on div "Rota 4 - Placa LWG8A42 141 - SUPERMERCADO TAKI Rota 3 - Placa RSO5A28 114 - FRA…" at bounding box center [784, 368] width 1568 height 735
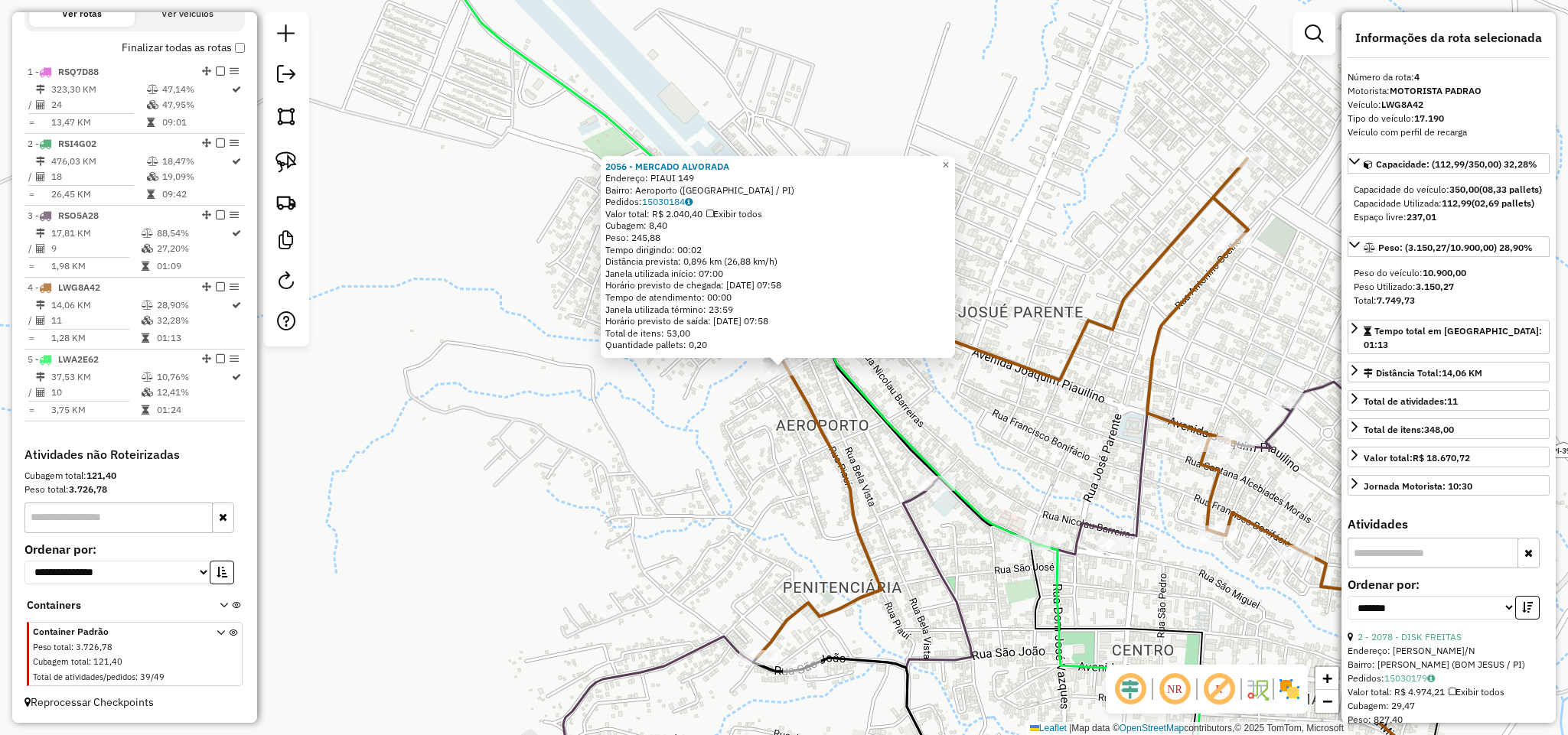
click at [708, 432] on div "2056 - MERCADO ALVORADA Endereço: PIAUI 149 Bairro: Aeroporto (BOM JESUS / PI) …" at bounding box center [784, 368] width 1568 height 735
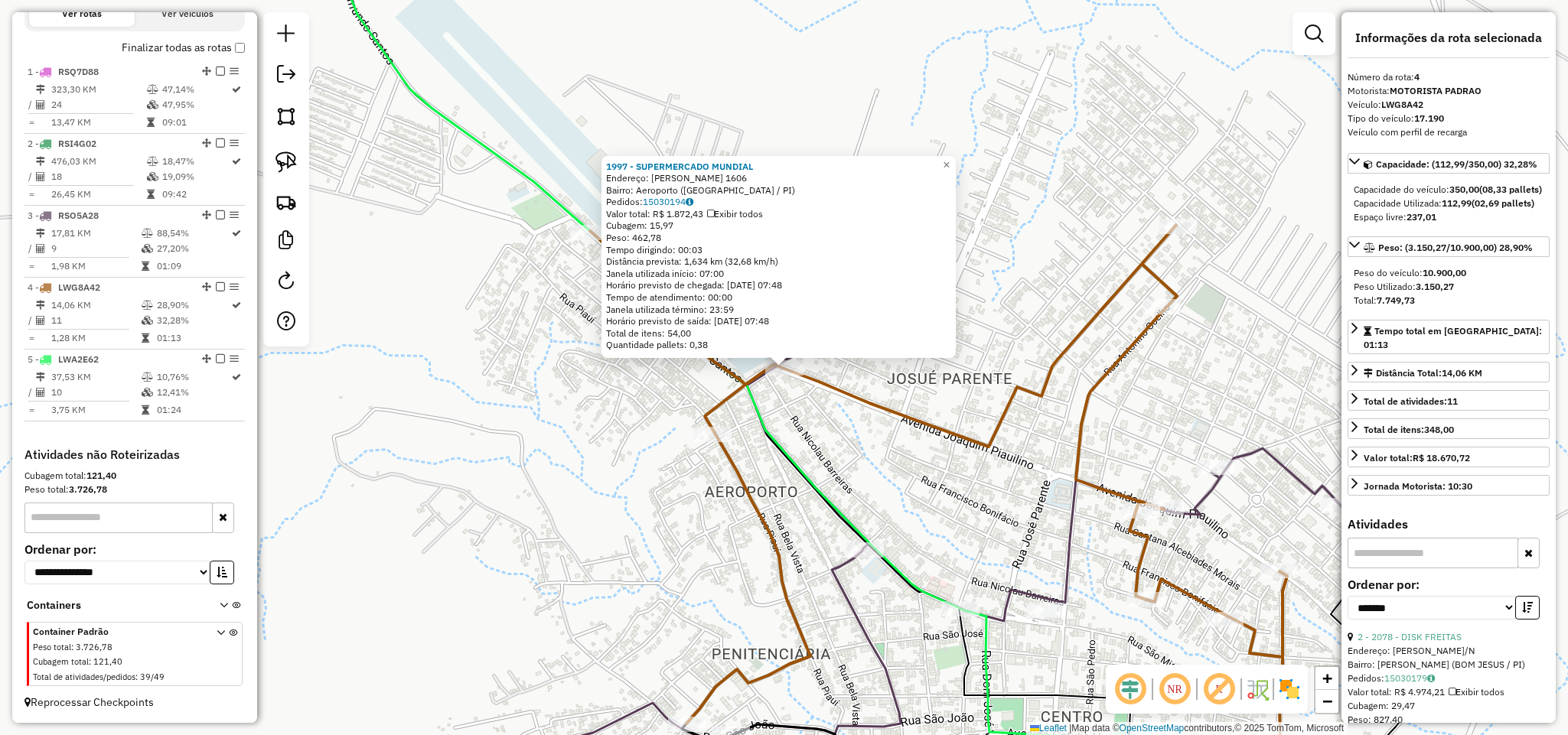
click at [551, 434] on div "1997 - SUPERMERCADO MUNDIAL Endereço: JOAQUIM PIAUILINO 1606 Bairro: Aeroporto …" at bounding box center [784, 368] width 1568 height 735
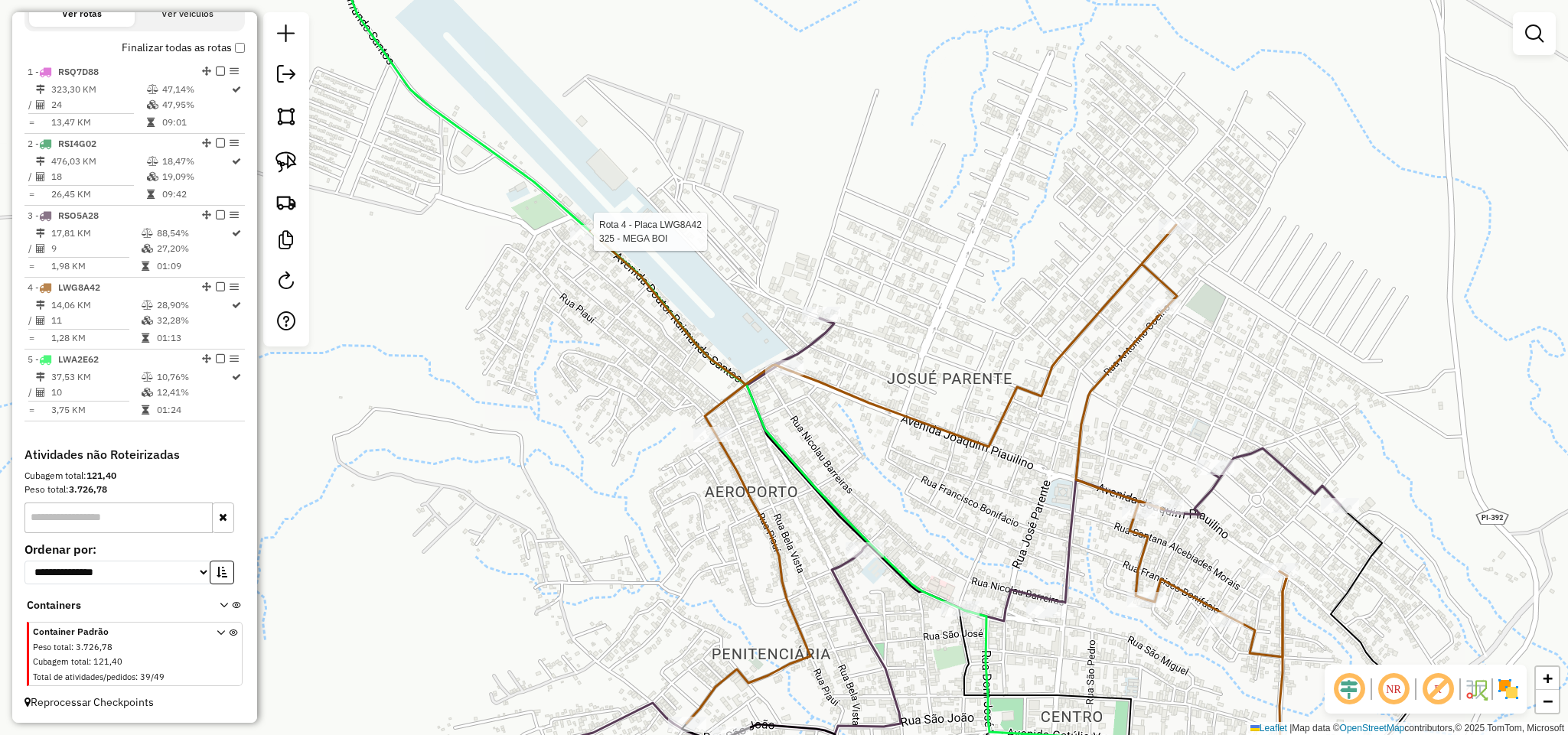
click at [591, 240] on div at bounding box center [589, 233] width 38 height 16
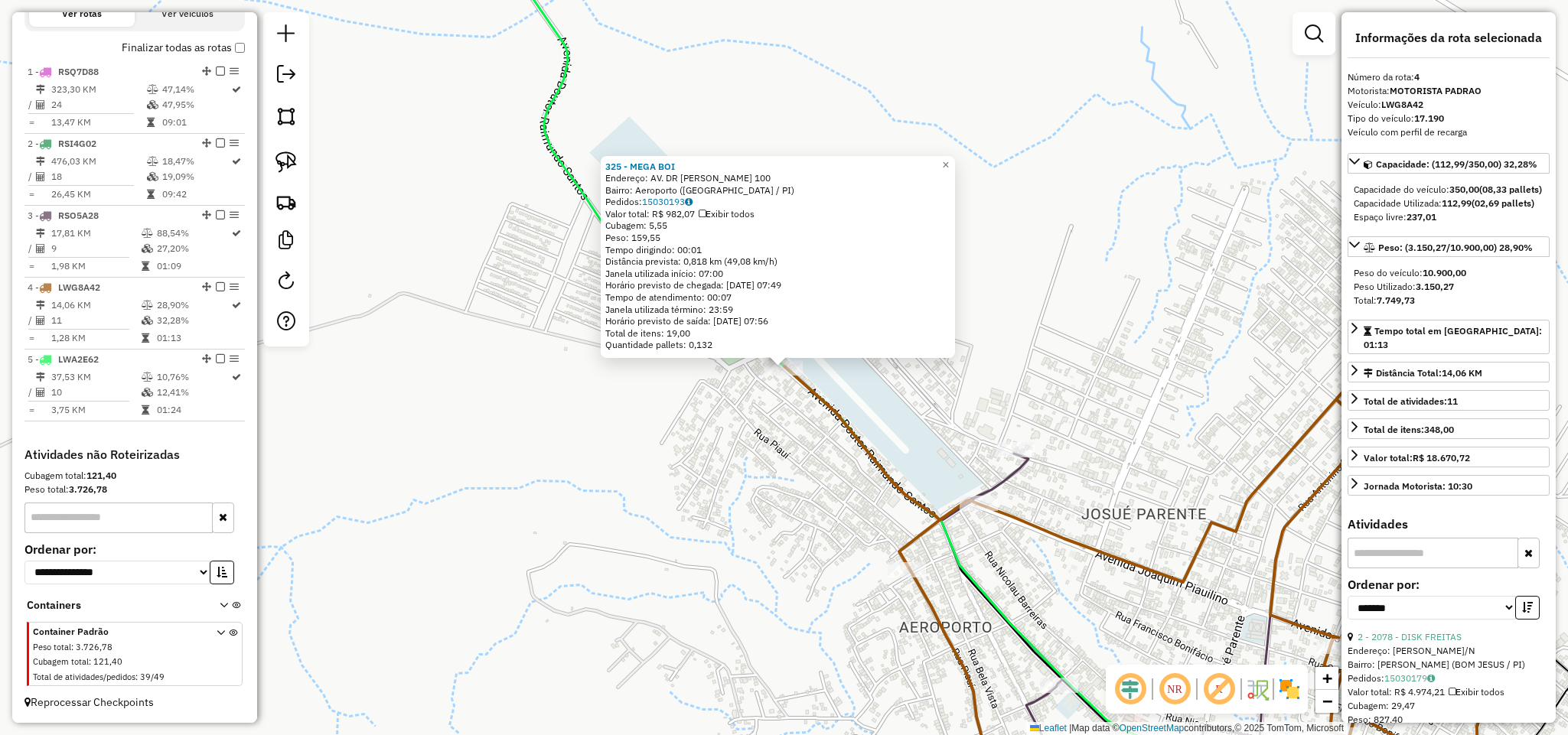
click at [1109, 277] on div "325 - MEGA BOI Endereço: AV. DR RAIMUNDO SANTOS 100 Bairro: Aeroporto (BOM JESU…" at bounding box center [784, 368] width 1568 height 735
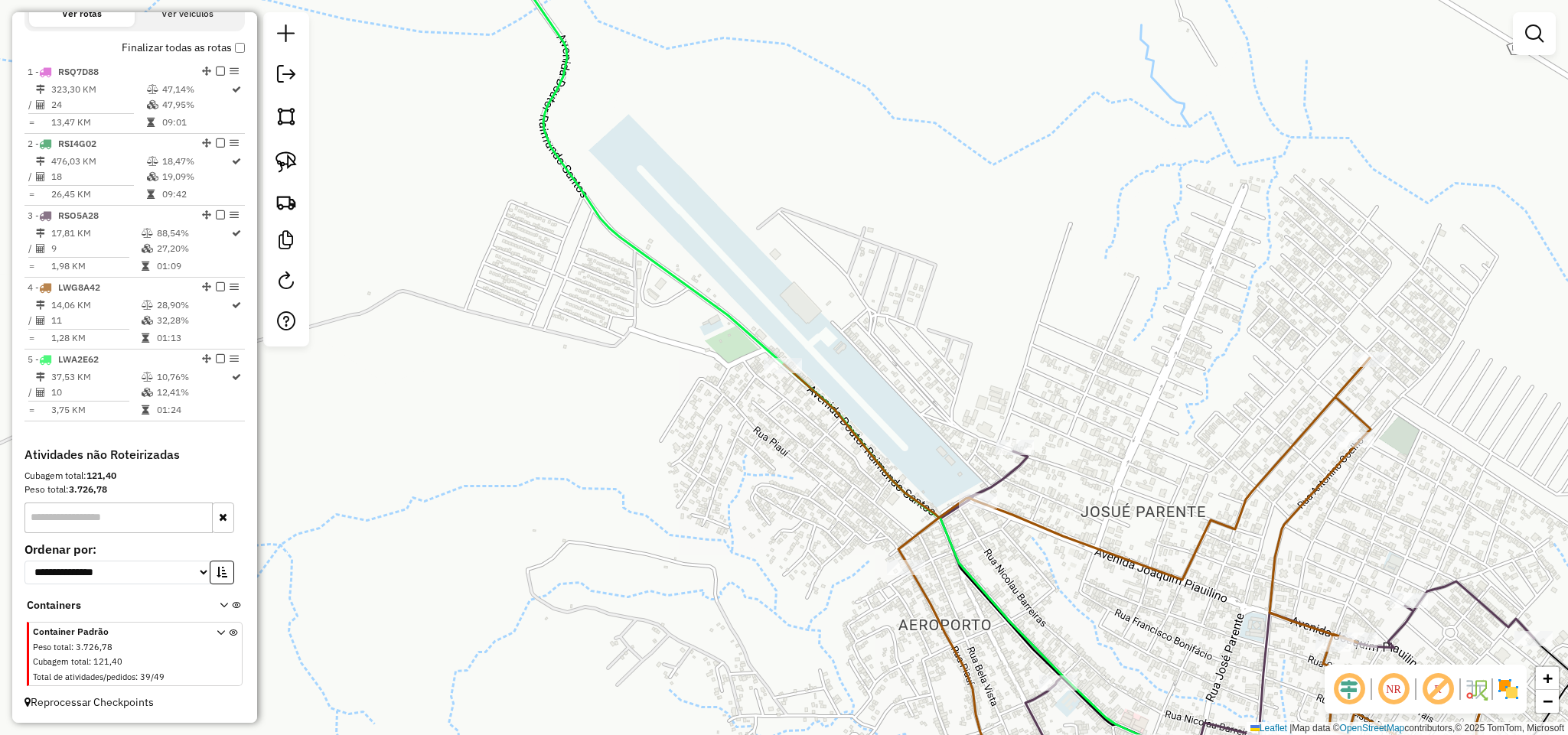
drag, startPoint x: 1079, startPoint y: 397, endPoint x: 886, endPoint y: 226, distance: 257.9
click at [888, 226] on div "Janela de atendimento Grade de atendimento Capacidade Transportadoras Veículos …" at bounding box center [784, 368] width 1568 height 735
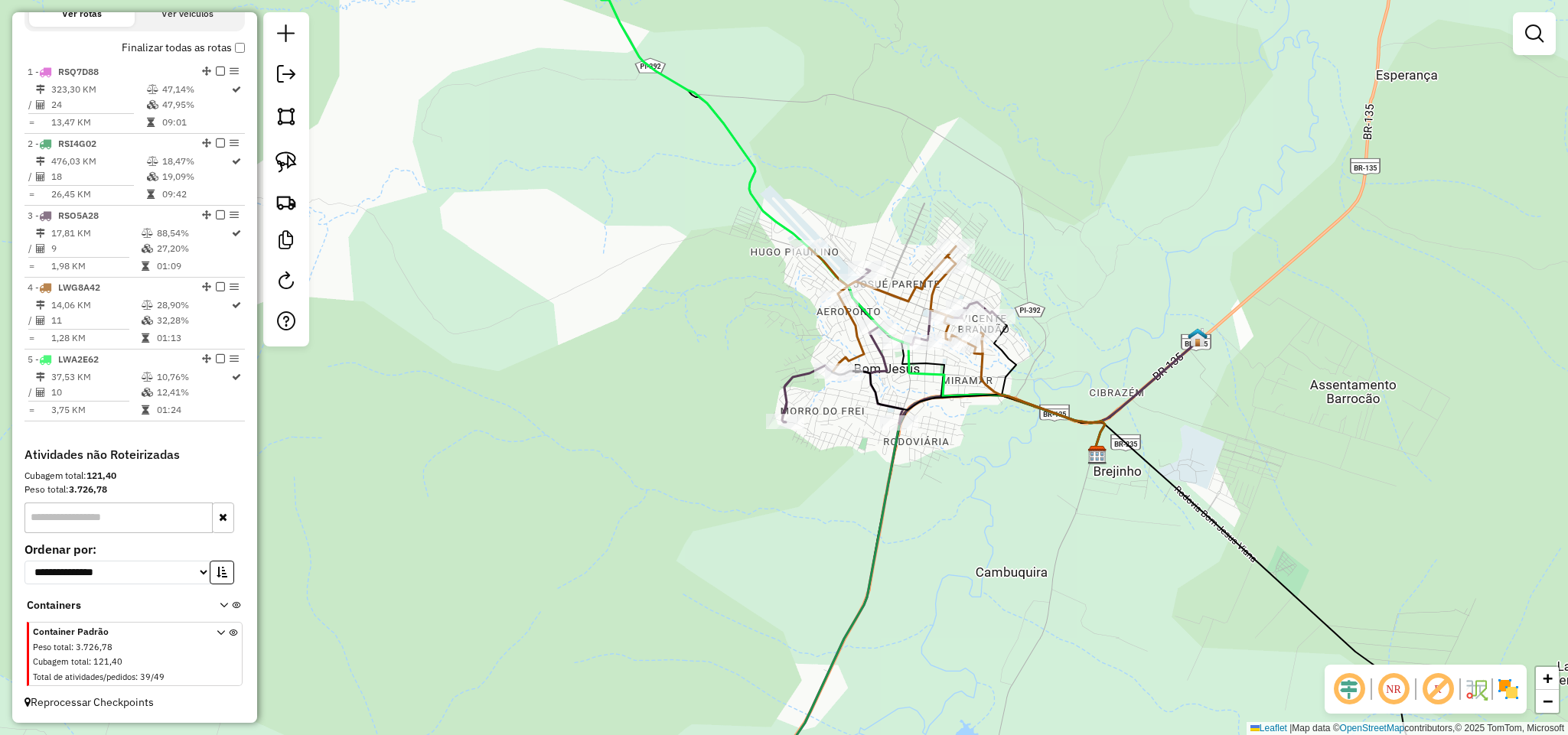
click at [927, 283] on icon at bounding box center [896, 308] width 175 height 125
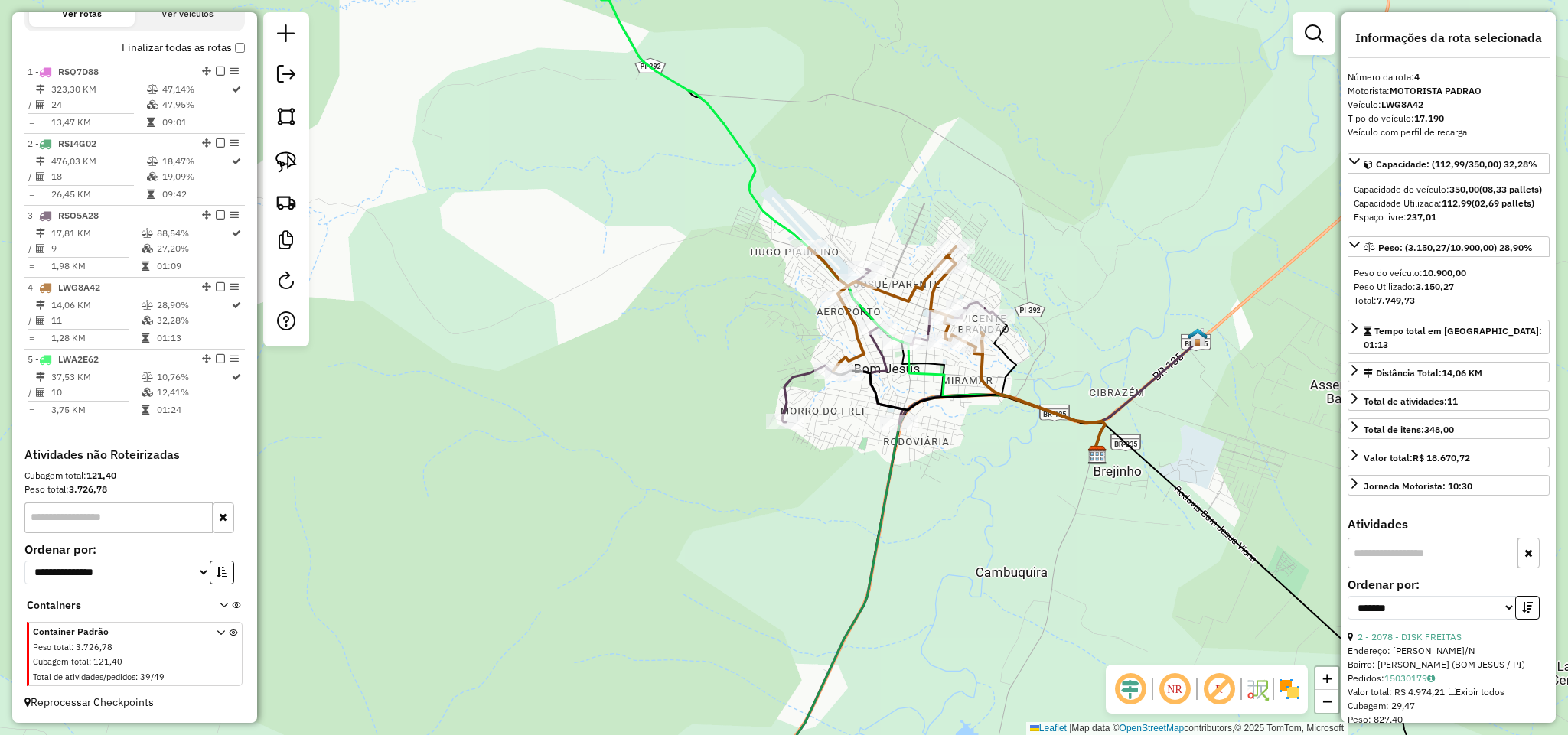
drag, startPoint x: 1083, startPoint y: 195, endPoint x: 978, endPoint y: 234, distance: 112.0
click at [978, 234] on div "Janela de atendimento Grade de atendimento Capacidade Transportadoras Veículos …" at bounding box center [784, 368] width 1568 height 735
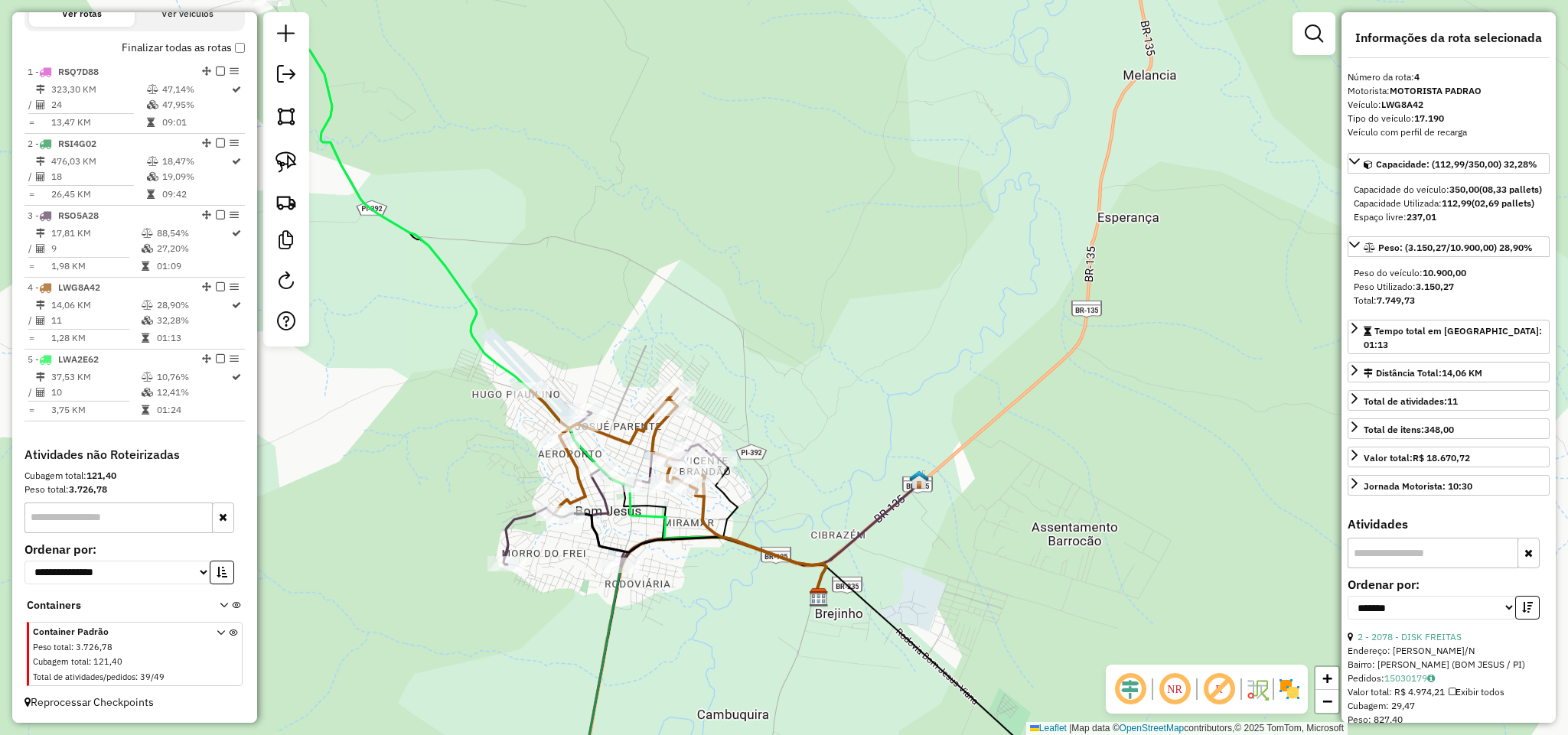
drag, startPoint x: 1008, startPoint y: 171, endPoint x: 758, endPoint y: 337, distance: 300.1
click at [758, 335] on div "Janela de atendimento Grade de atendimento Capacidade Transportadoras Veículos …" at bounding box center [784, 368] width 1568 height 735
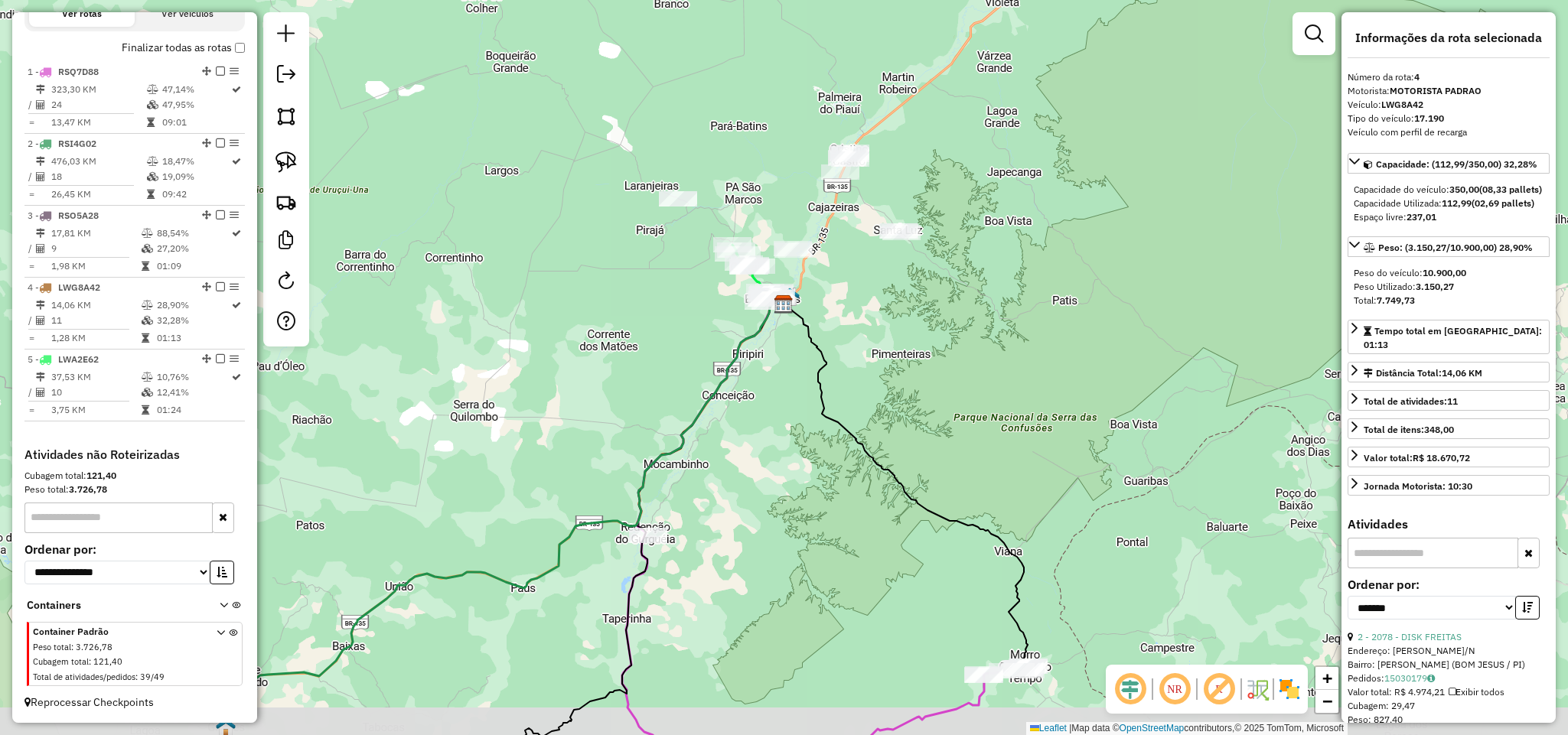
drag, startPoint x: 768, startPoint y: 586, endPoint x: 802, endPoint y: 349, distance: 239.4
click at [792, 365] on div "Janela de atendimento Grade de atendimento Capacidade Transportadoras Veículos …" at bounding box center [784, 368] width 1568 height 735
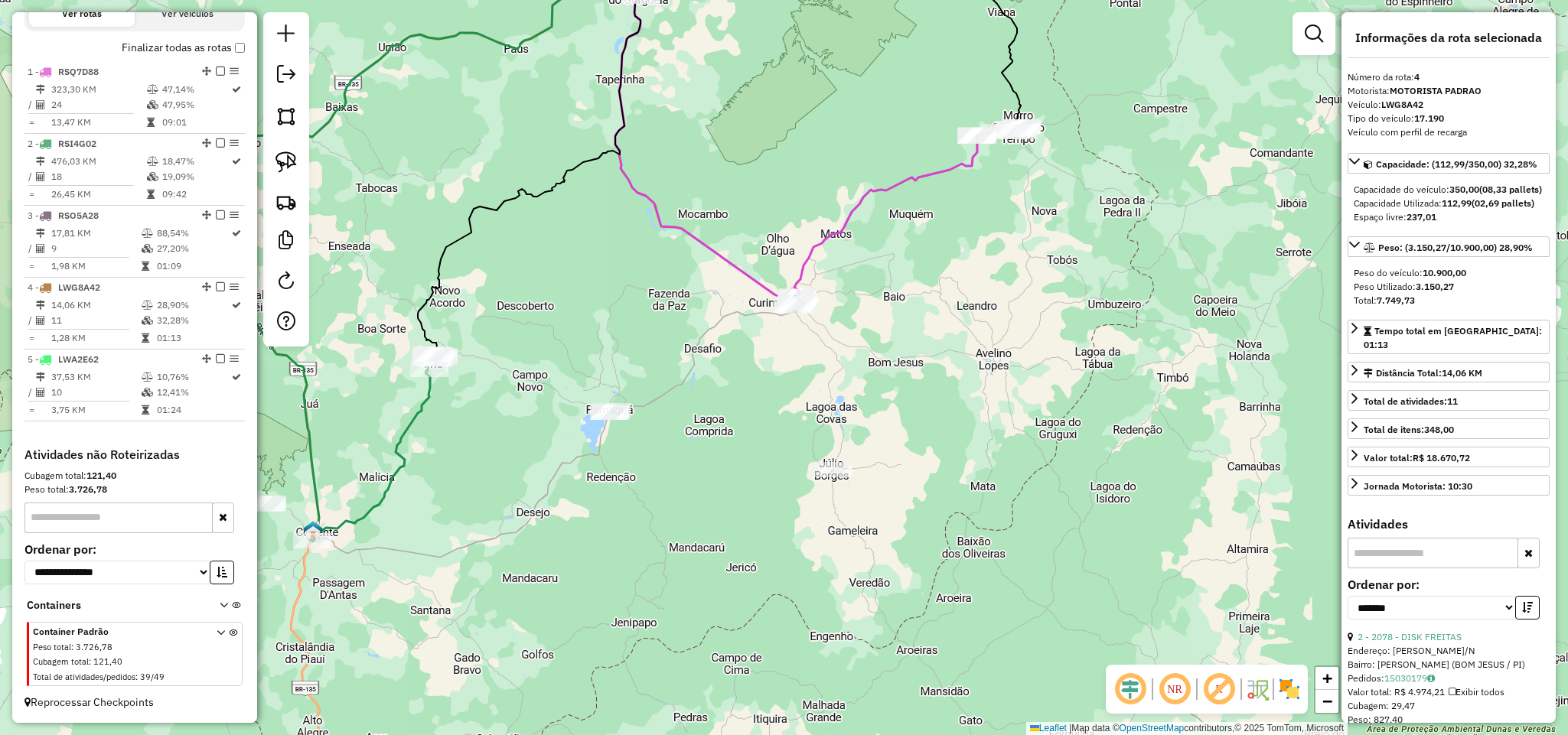
drag, startPoint x: 702, startPoint y: 501, endPoint x: 713, endPoint y: 487, distance: 17.8
click at [713, 487] on div "Janela de atendimento Grade de atendimento Capacidade Transportadoras Veículos …" at bounding box center [784, 368] width 1568 height 735
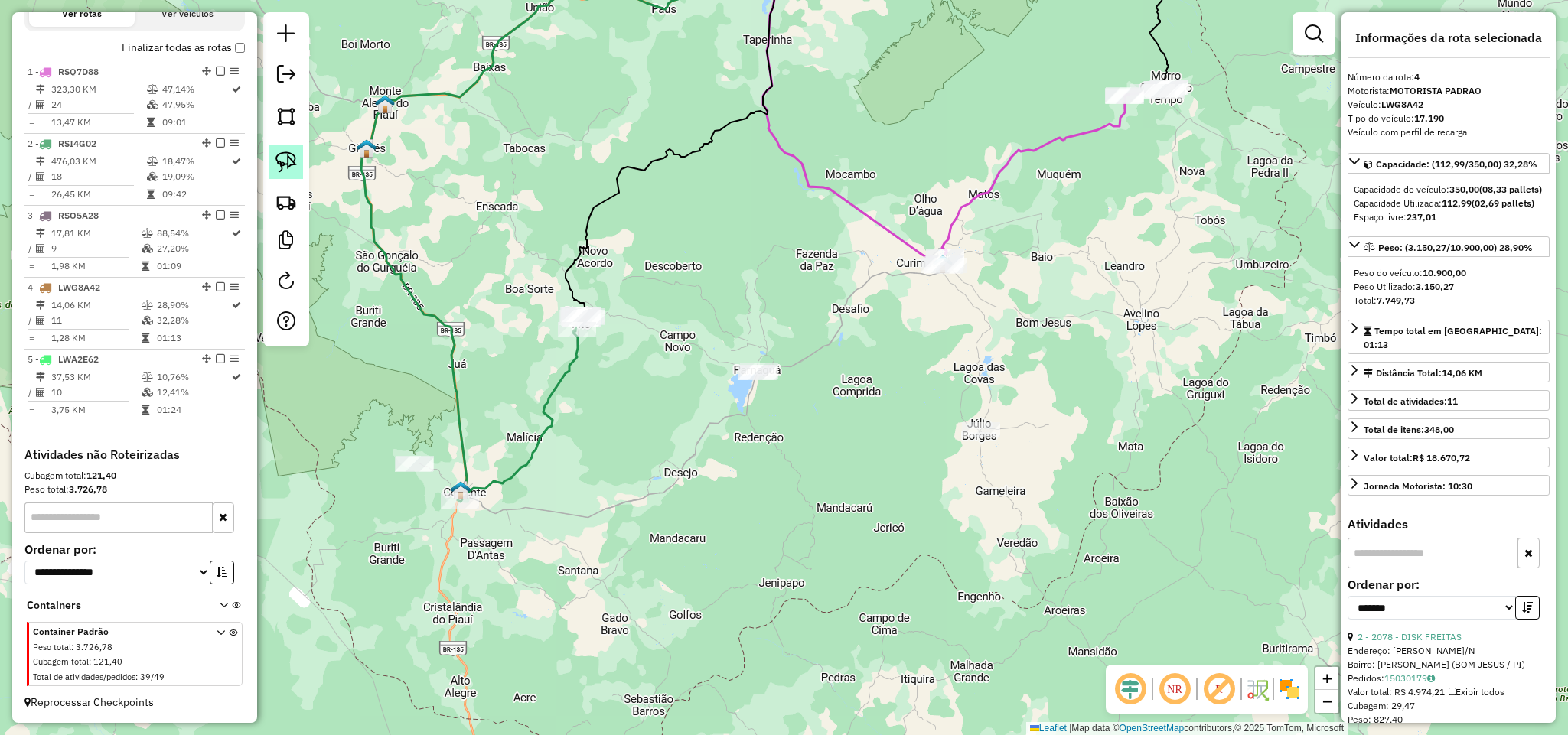
click at [288, 168] on img at bounding box center [285, 161] width 21 height 21
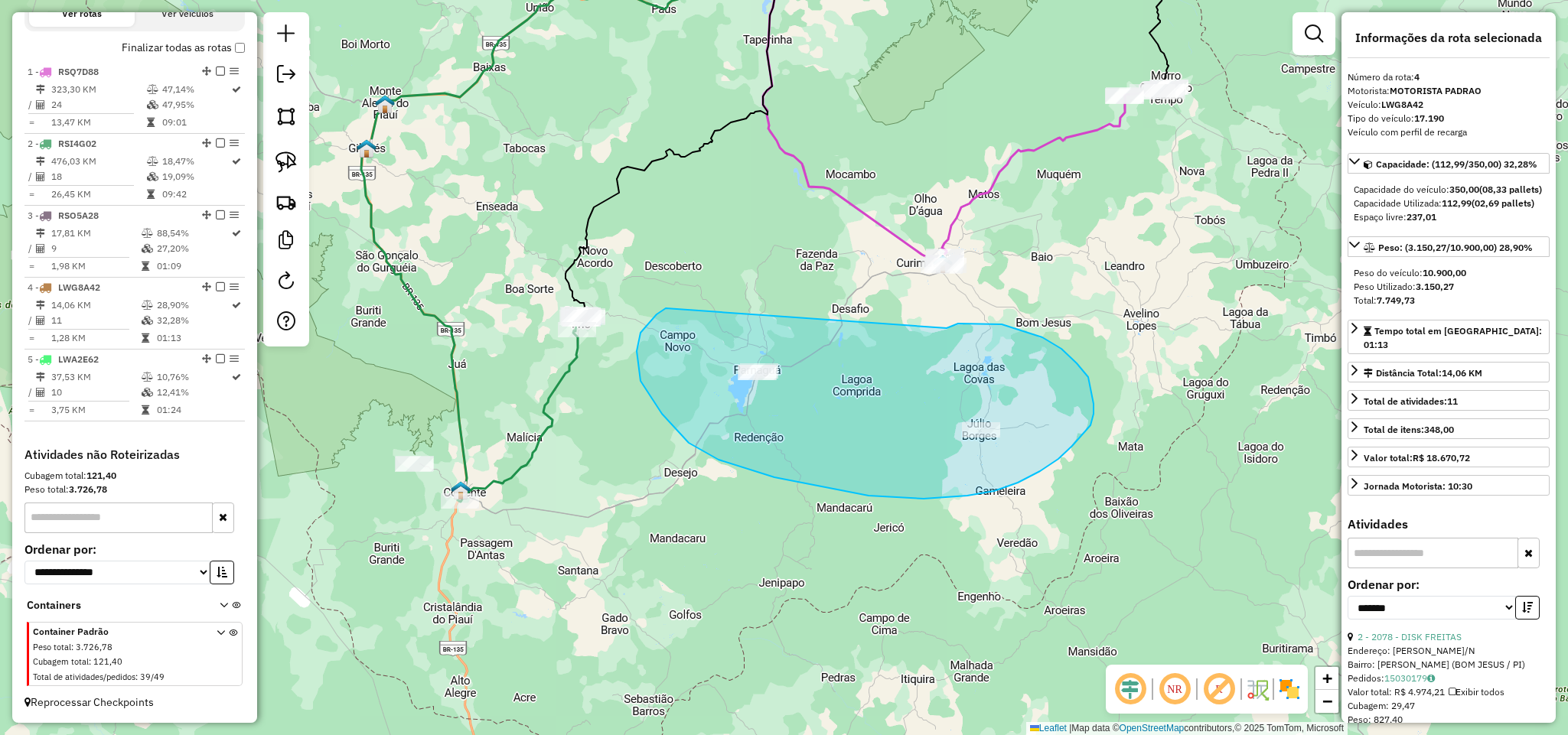
drag, startPoint x: 656, startPoint y: 314, endPoint x: 938, endPoint y: 334, distance: 282.7
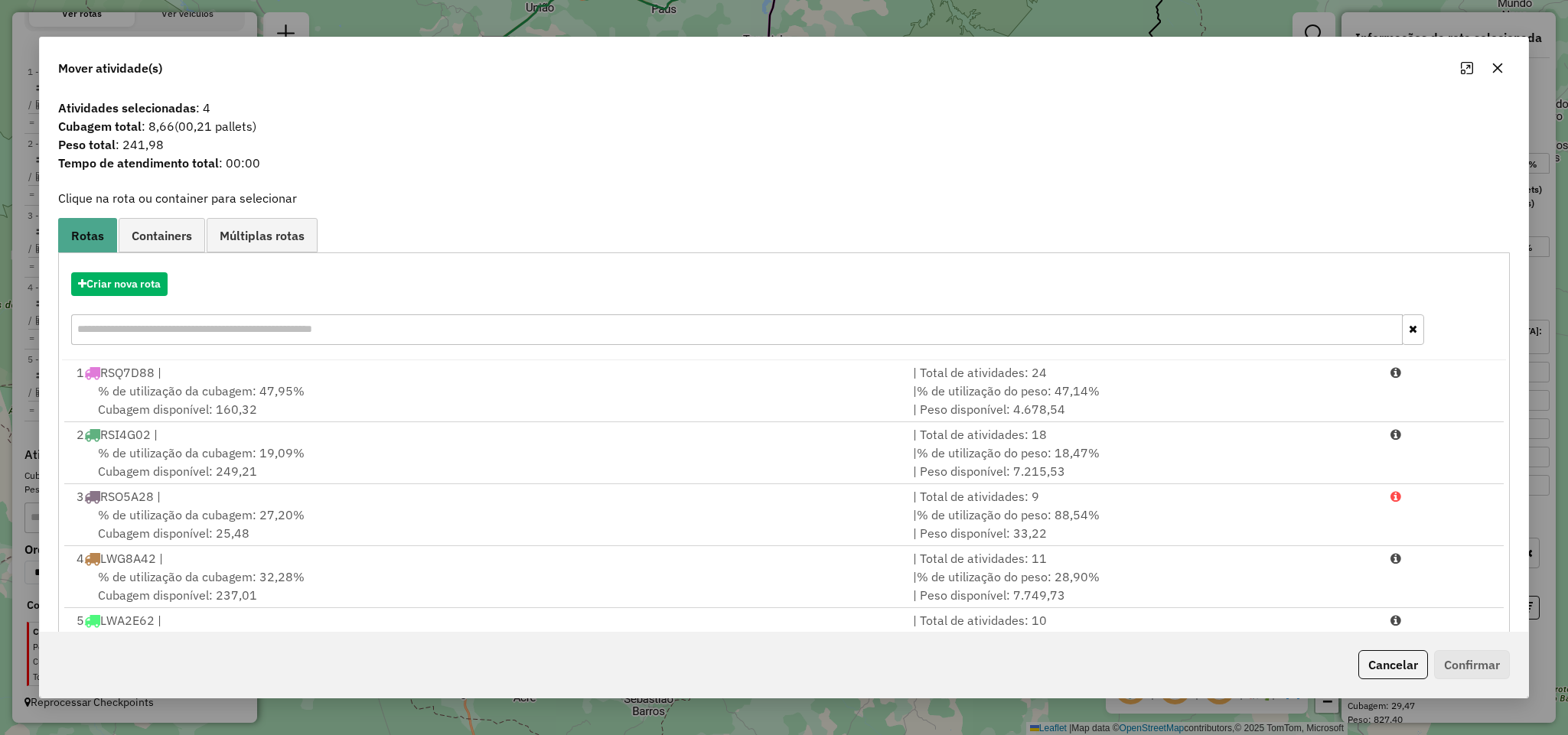
click at [1495, 67] on icon "button" at bounding box center [1497, 68] width 10 height 10
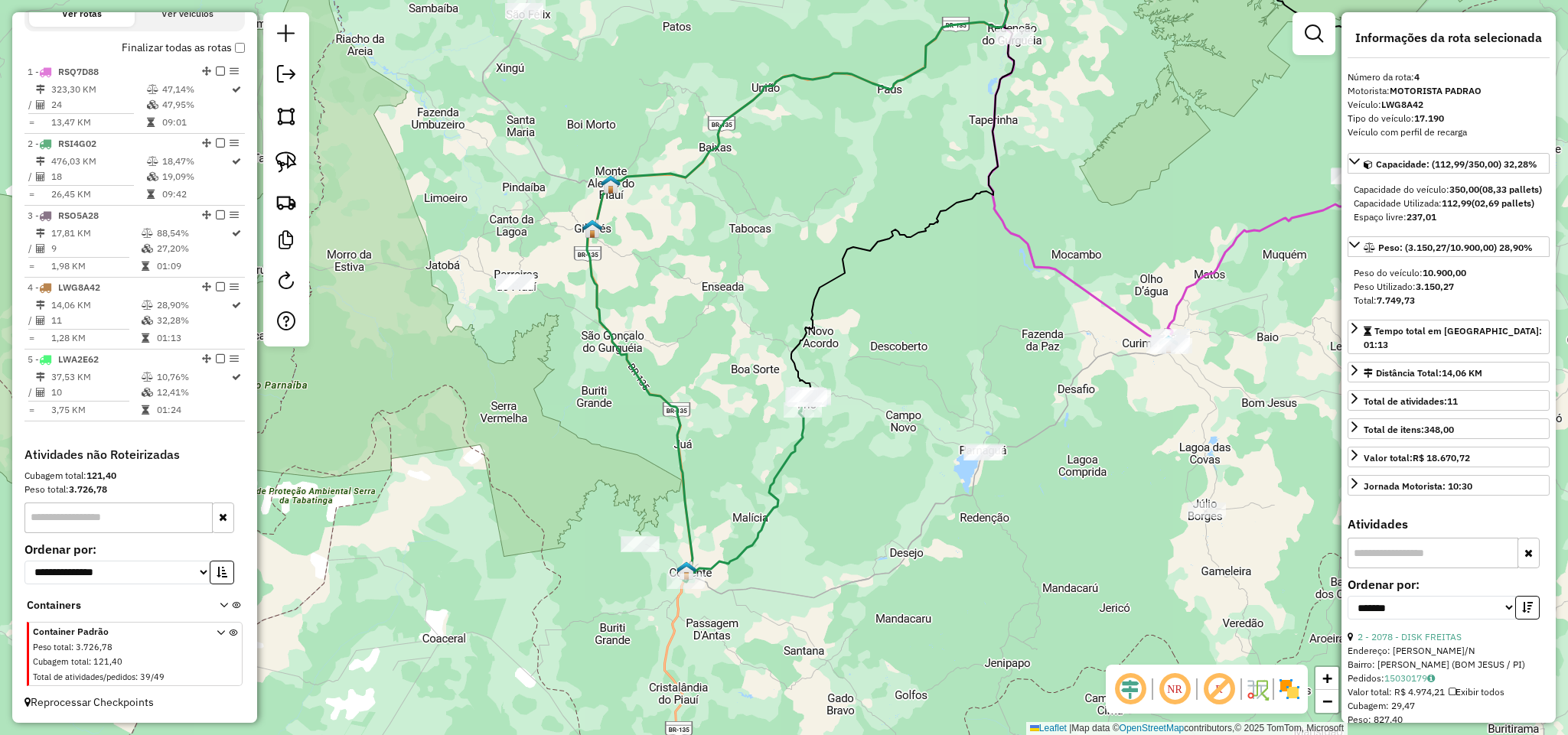
drag, startPoint x: 1091, startPoint y: 406, endPoint x: 927, endPoint y: 368, distance: 168.3
click at [949, 369] on div "Janela de atendimento Grade de atendimento Capacidade Transportadoras Veículos …" at bounding box center [784, 368] width 1568 height 735
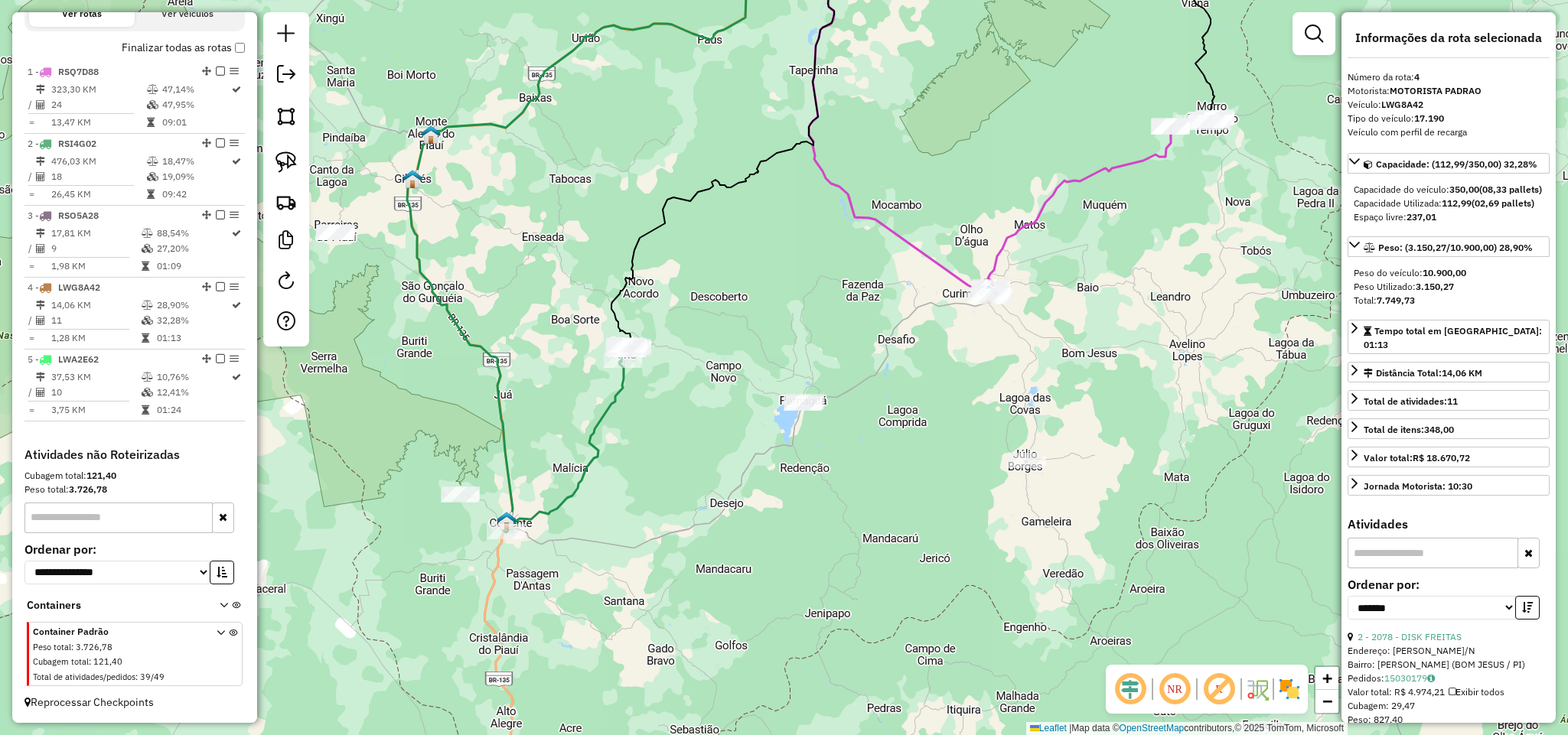
drag, startPoint x: 1141, startPoint y: 269, endPoint x: 1026, endPoint y: 342, distance: 136.2
click at [1026, 342] on div "Janela de atendimento Grade de atendimento Capacidade Transportadoras Veículos …" at bounding box center [784, 368] width 1568 height 735
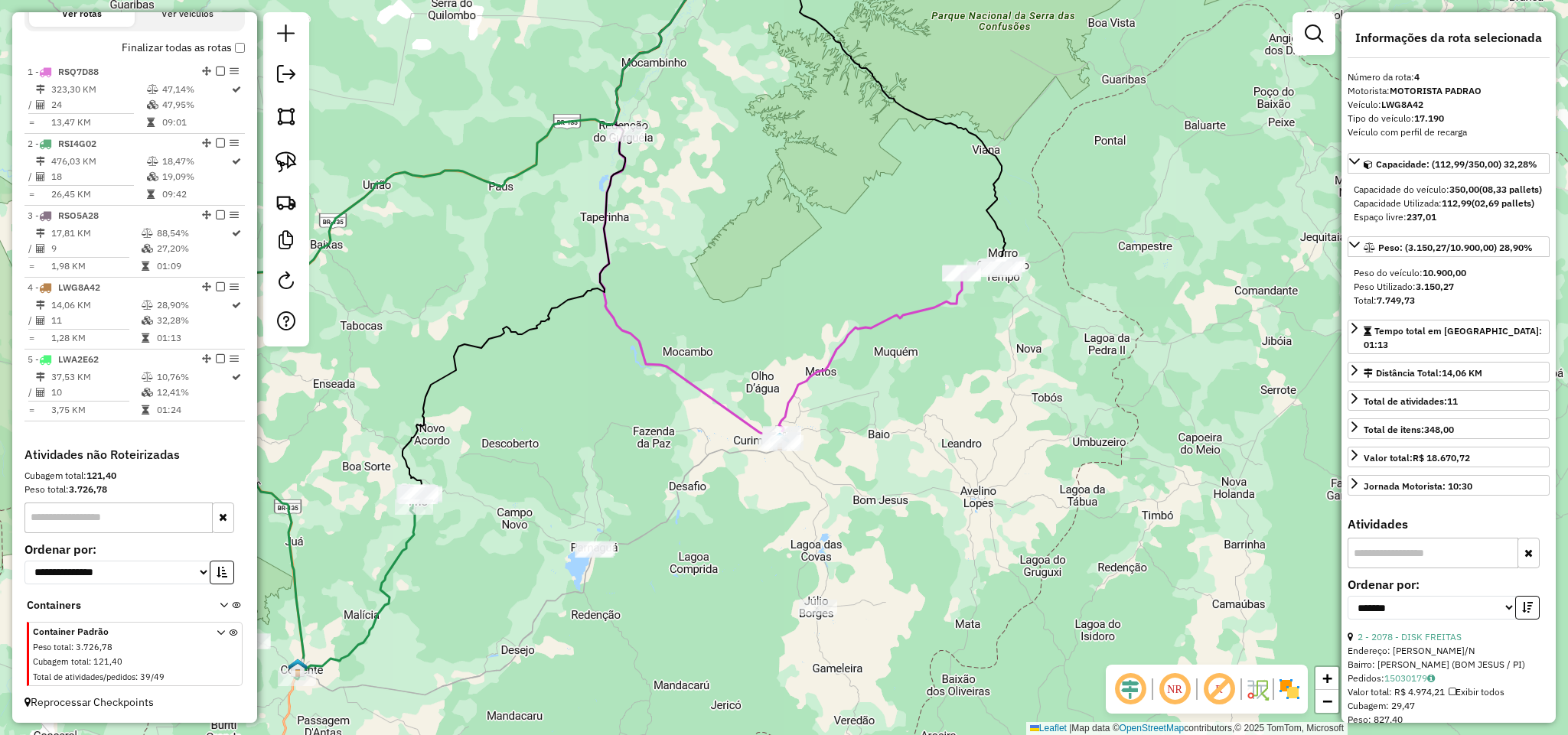
drag, startPoint x: 1116, startPoint y: 283, endPoint x: 1004, endPoint y: 345, distance: 128.0
click at [1004, 345] on div "Janela de atendimento Grade de atendimento Capacidade Transportadoras Veículos …" at bounding box center [784, 368] width 1568 height 735
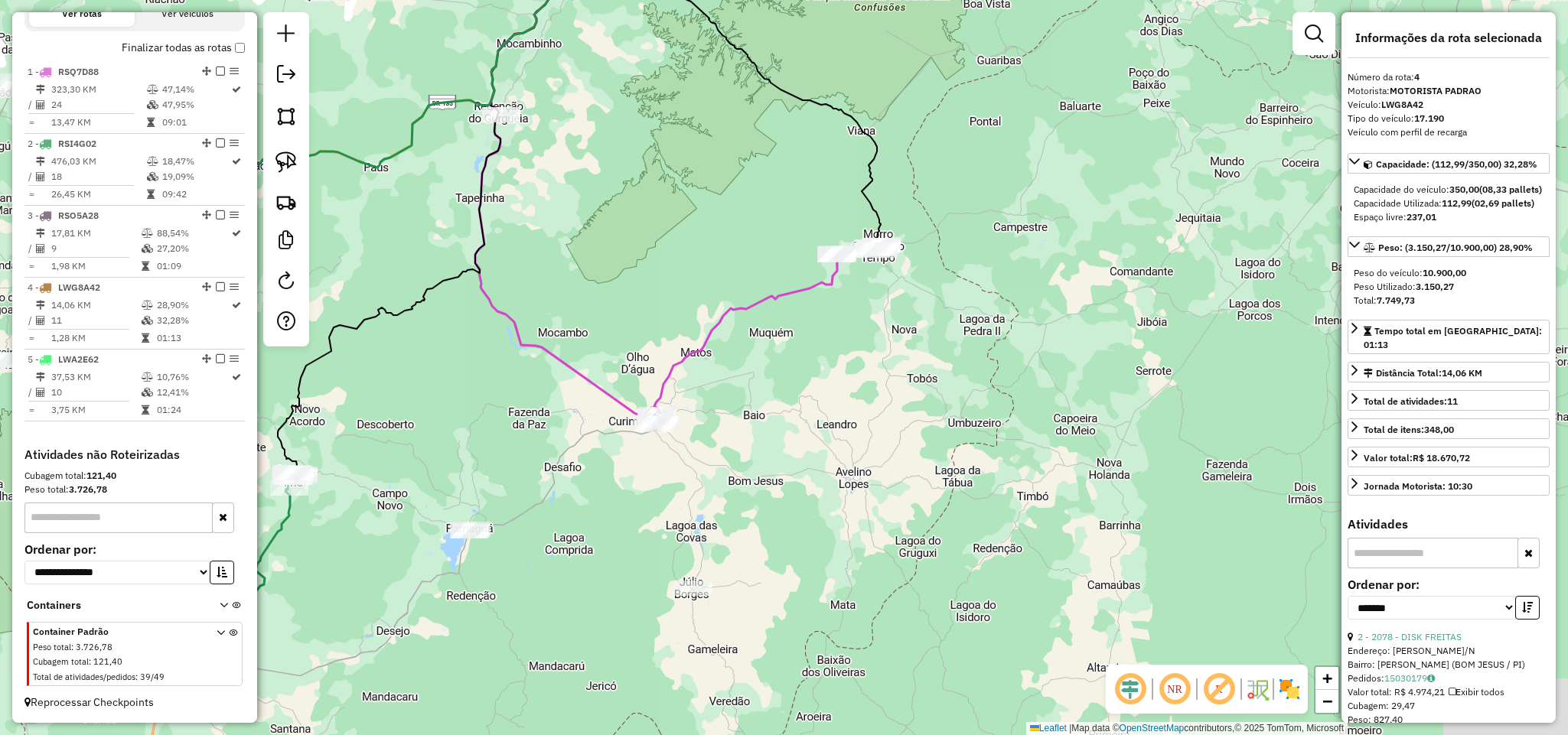
drag, startPoint x: 878, startPoint y: 400, endPoint x: 863, endPoint y: 361, distance: 41.8
click at [866, 365] on div "Janela de atendimento Grade de atendimento Capacidade Transportadoras Veículos …" at bounding box center [784, 368] width 1568 height 735
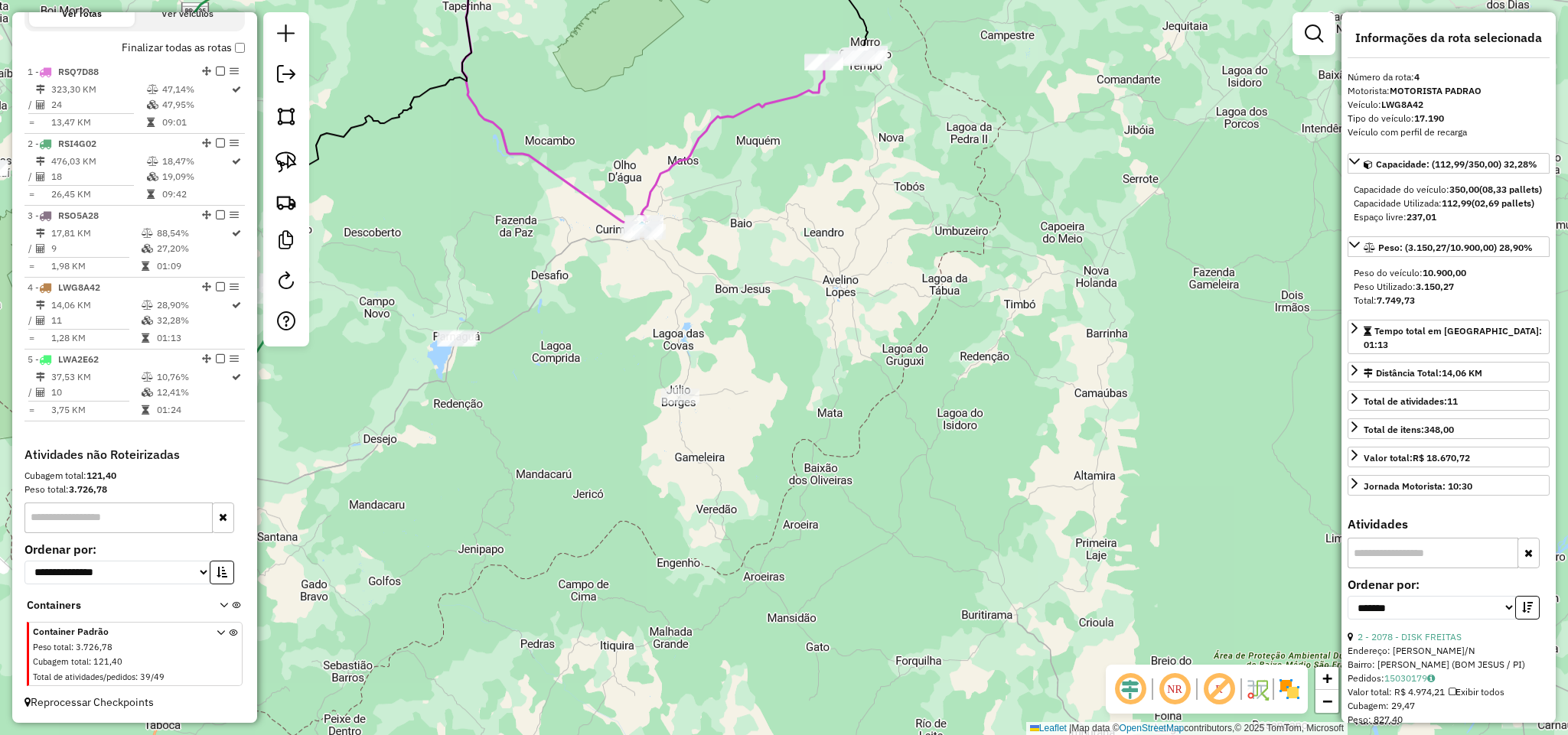
drag, startPoint x: 849, startPoint y: 170, endPoint x: 799, endPoint y: 252, distance: 96.0
click at [807, 246] on div "Janela de atendimento Grade de atendimento Capacidade Transportadoras Veículos …" at bounding box center [784, 368] width 1568 height 735
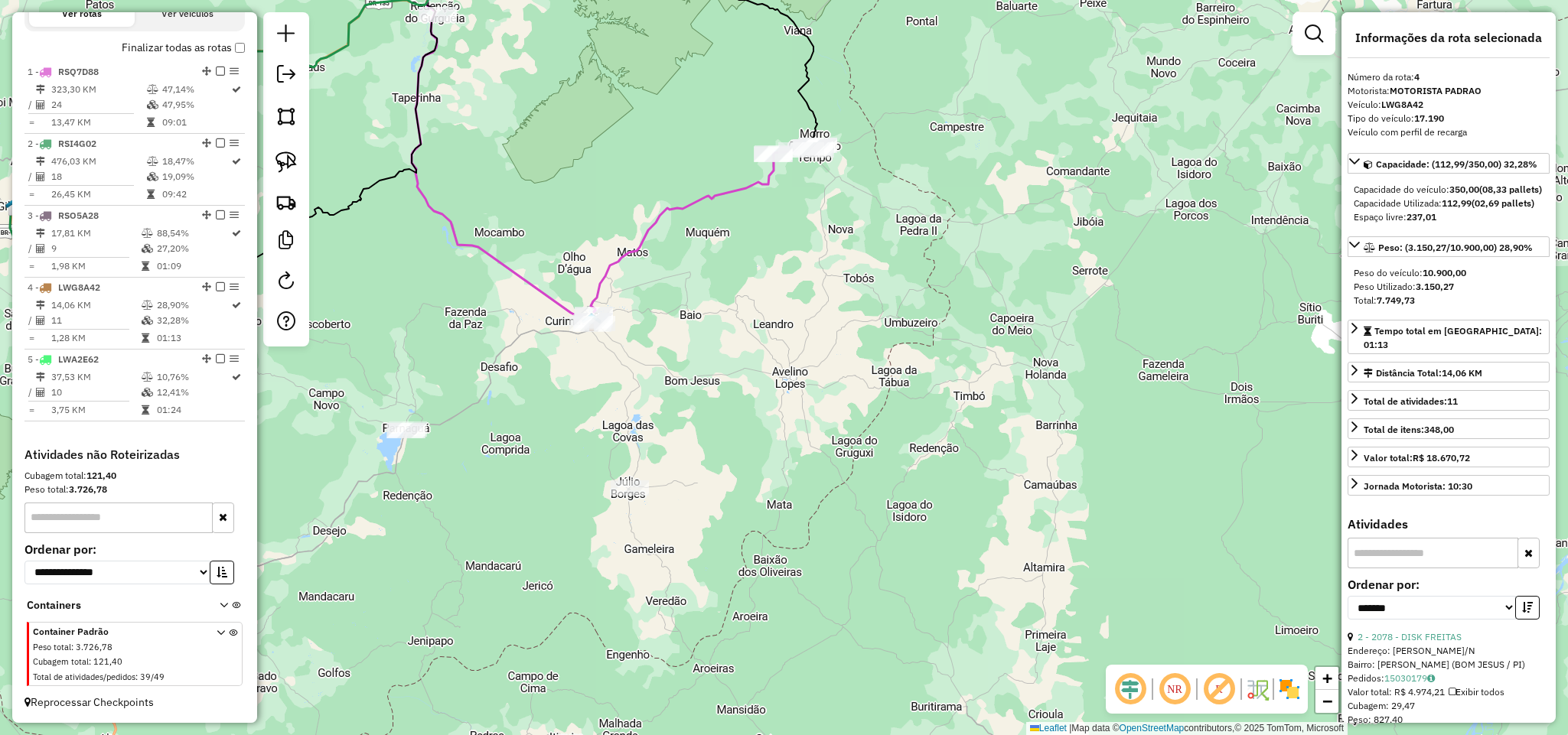
click at [720, 189] on icon at bounding box center [705, 234] width 227 height 179
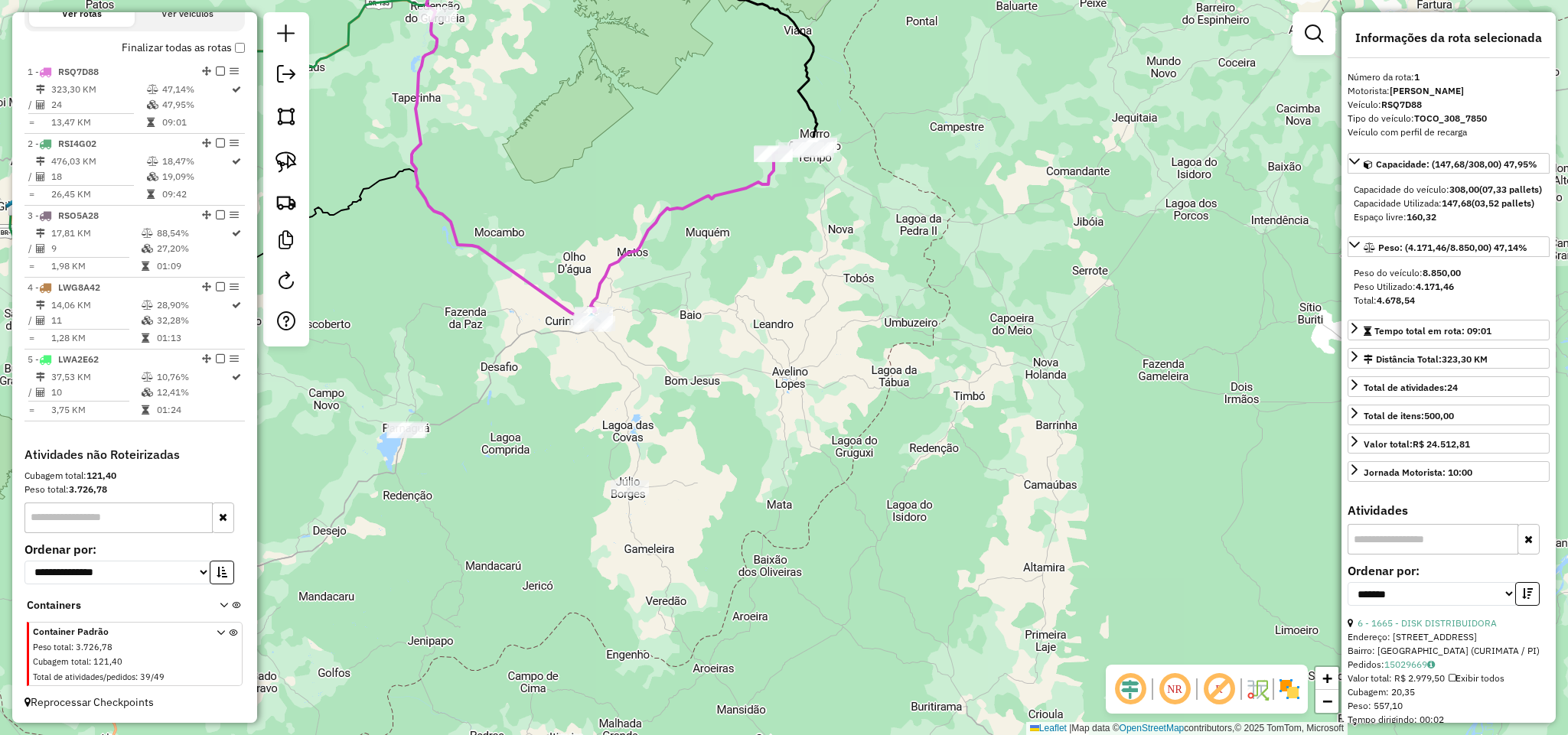
drag, startPoint x: 706, startPoint y: 102, endPoint x: 795, endPoint y: 143, distance: 98.0
click at [795, 143] on div "Janela de atendimento Grade de atendimento Capacidade Transportadoras Veículos …" at bounding box center [784, 368] width 1568 height 735
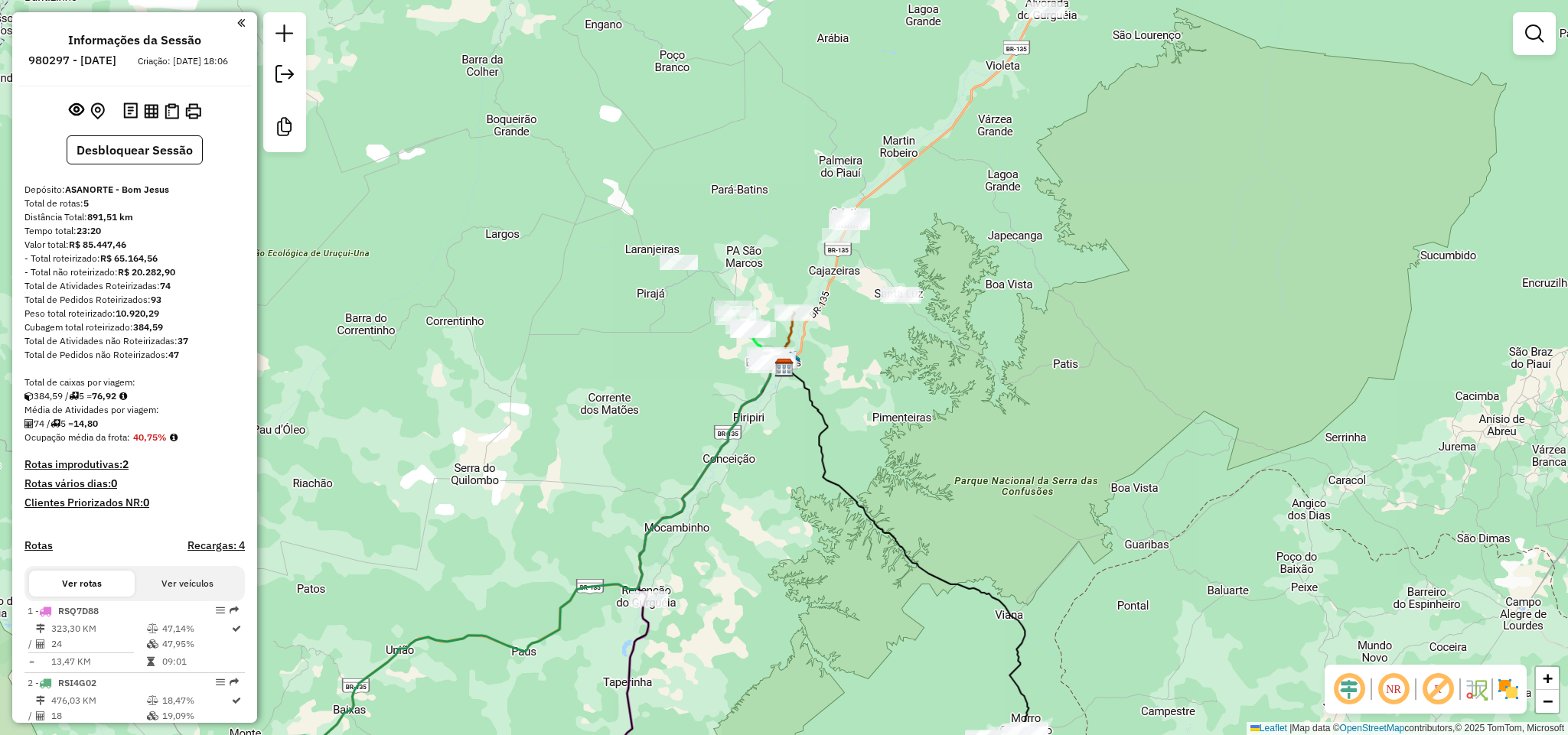
drag, startPoint x: 1094, startPoint y: 512, endPoint x: 1044, endPoint y: 406, distance: 117.2
click at [1049, 425] on div "Janela de atendimento Grade de atendimento Capacidade Transportadoras Veículos …" at bounding box center [784, 368] width 1568 height 735
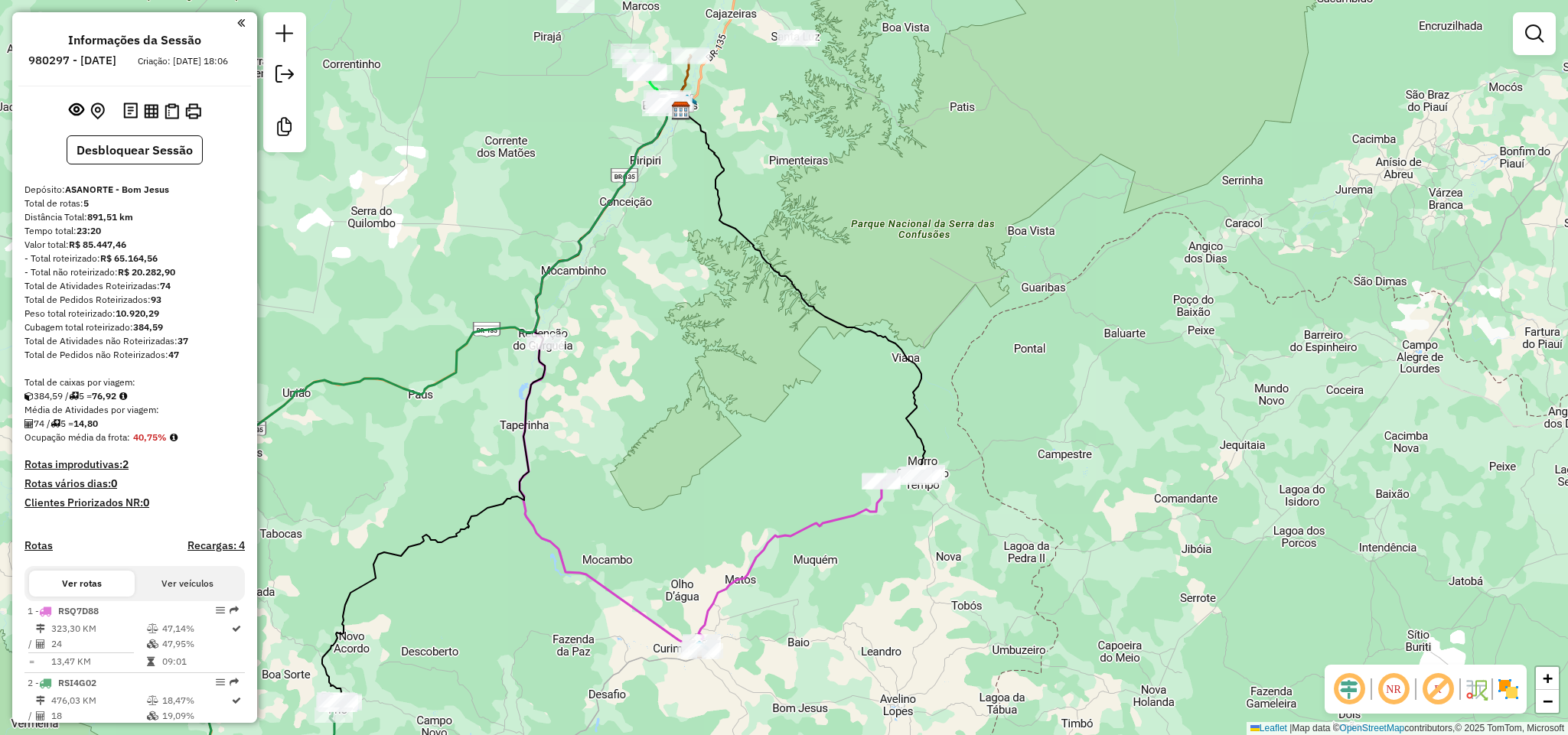
click at [858, 517] on icon at bounding box center [812, 562] width 227 height 179
select select "**********"
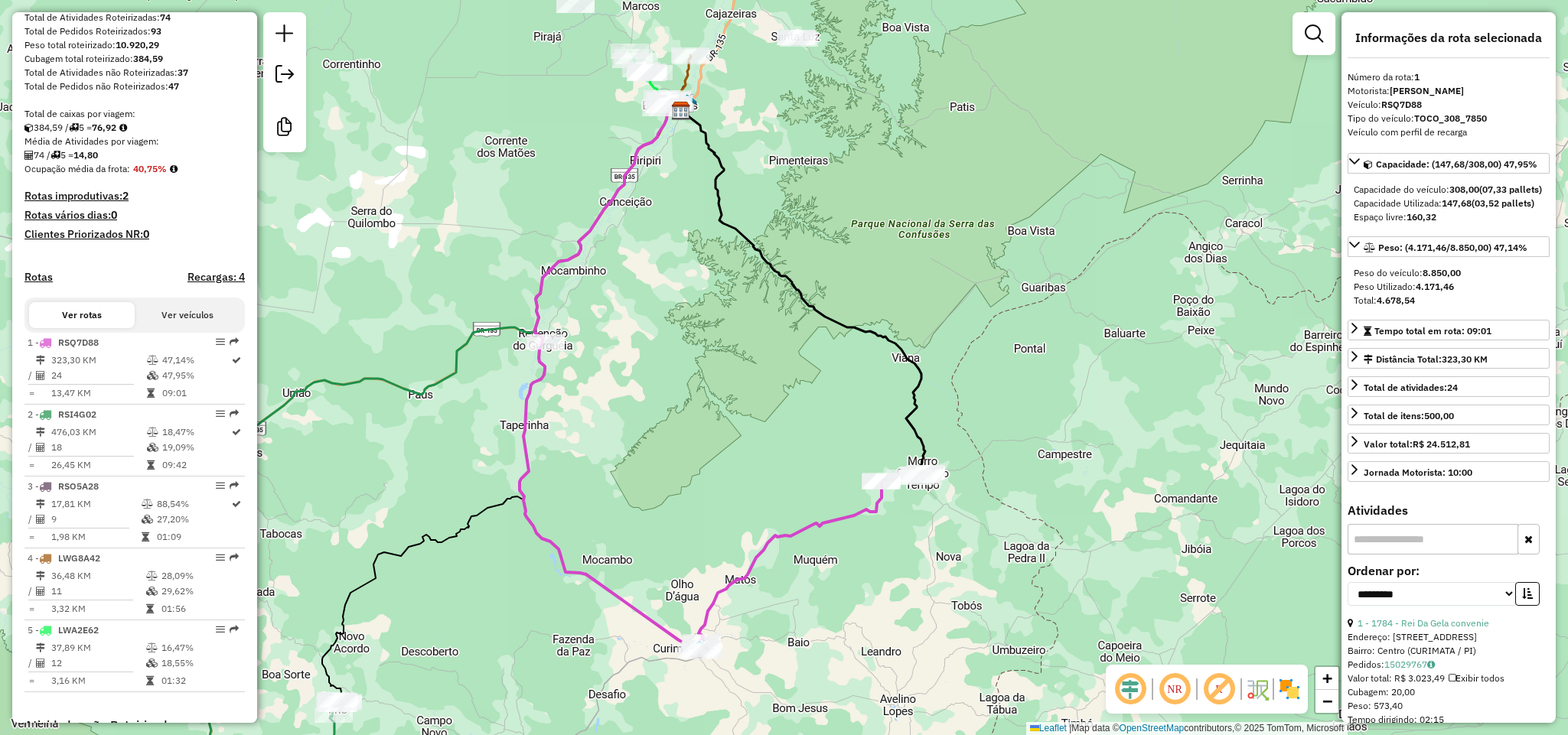
scroll to position [520, 0]
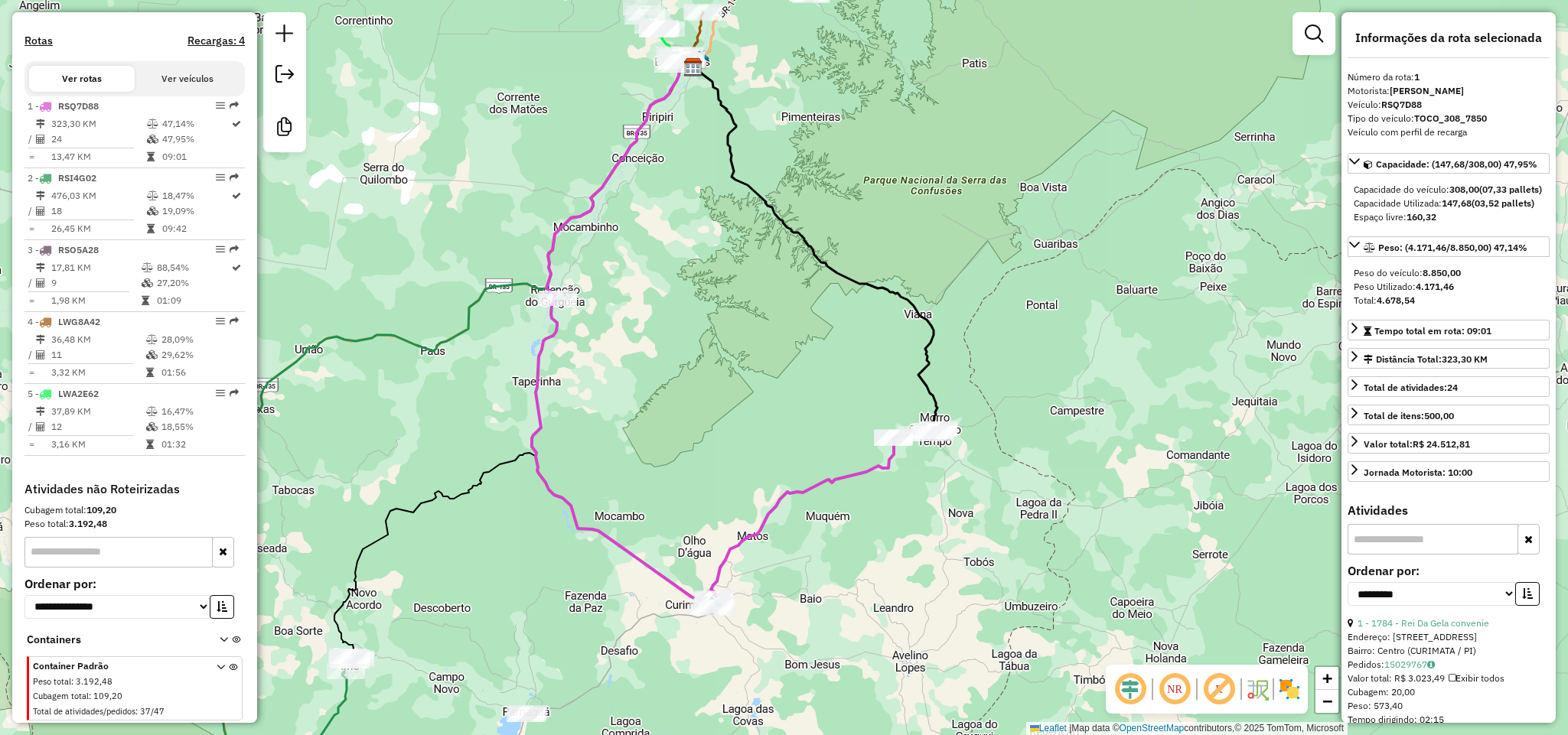
drag, startPoint x: 720, startPoint y: 460, endPoint x: 708, endPoint y: 290, distance: 170.4
click at [708, 290] on div "Janela de atendimento Grade de atendimento Capacidade Transportadoras Veículos …" at bounding box center [784, 368] width 1568 height 735
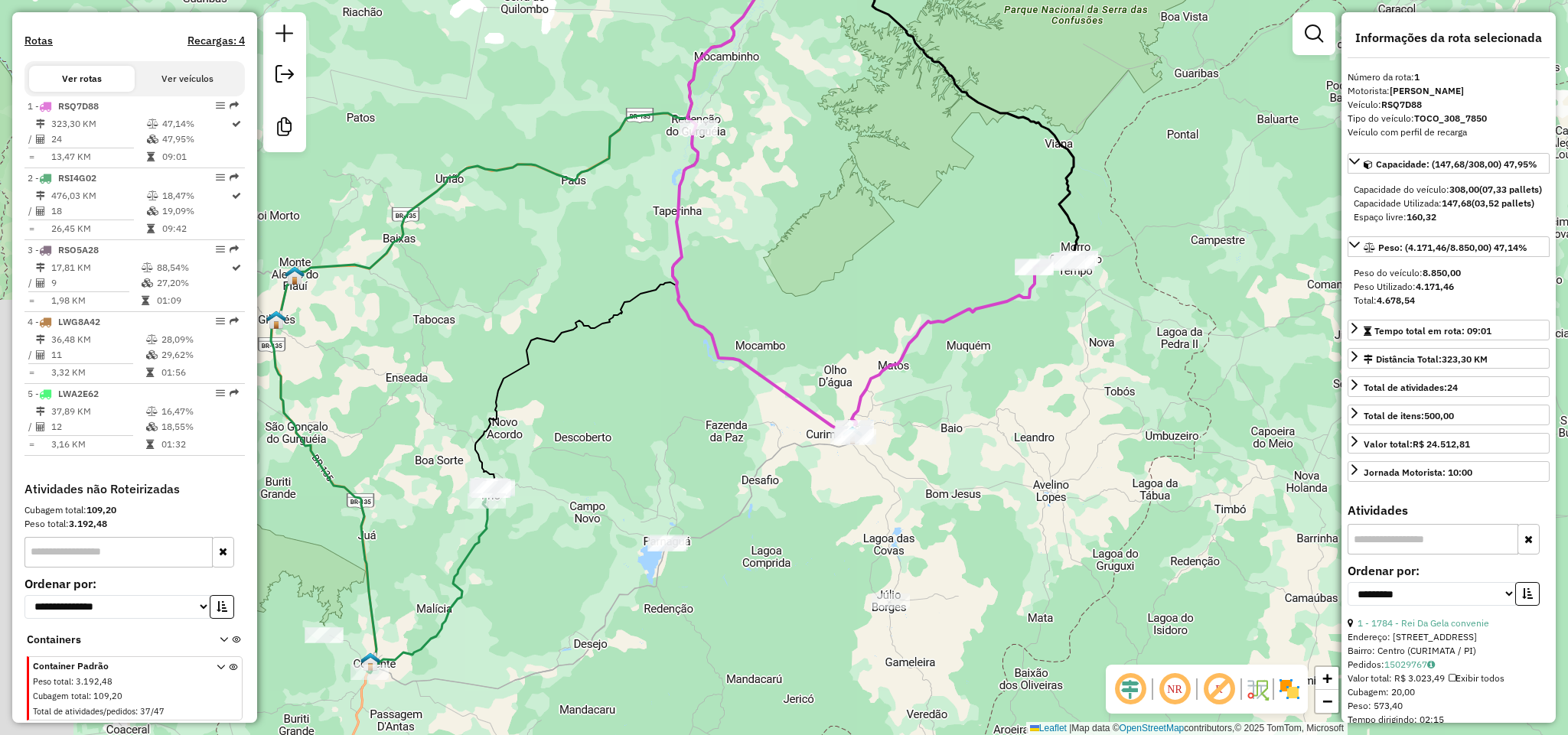
drag, startPoint x: 700, startPoint y: 281, endPoint x: 858, endPoint y: 258, distance: 159.7
click at [858, 258] on div "Janela de atendimento Grade de atendimento Capacidade Transportadoras Veículos …" at bounding box center [784, 368] width 1568 height 735
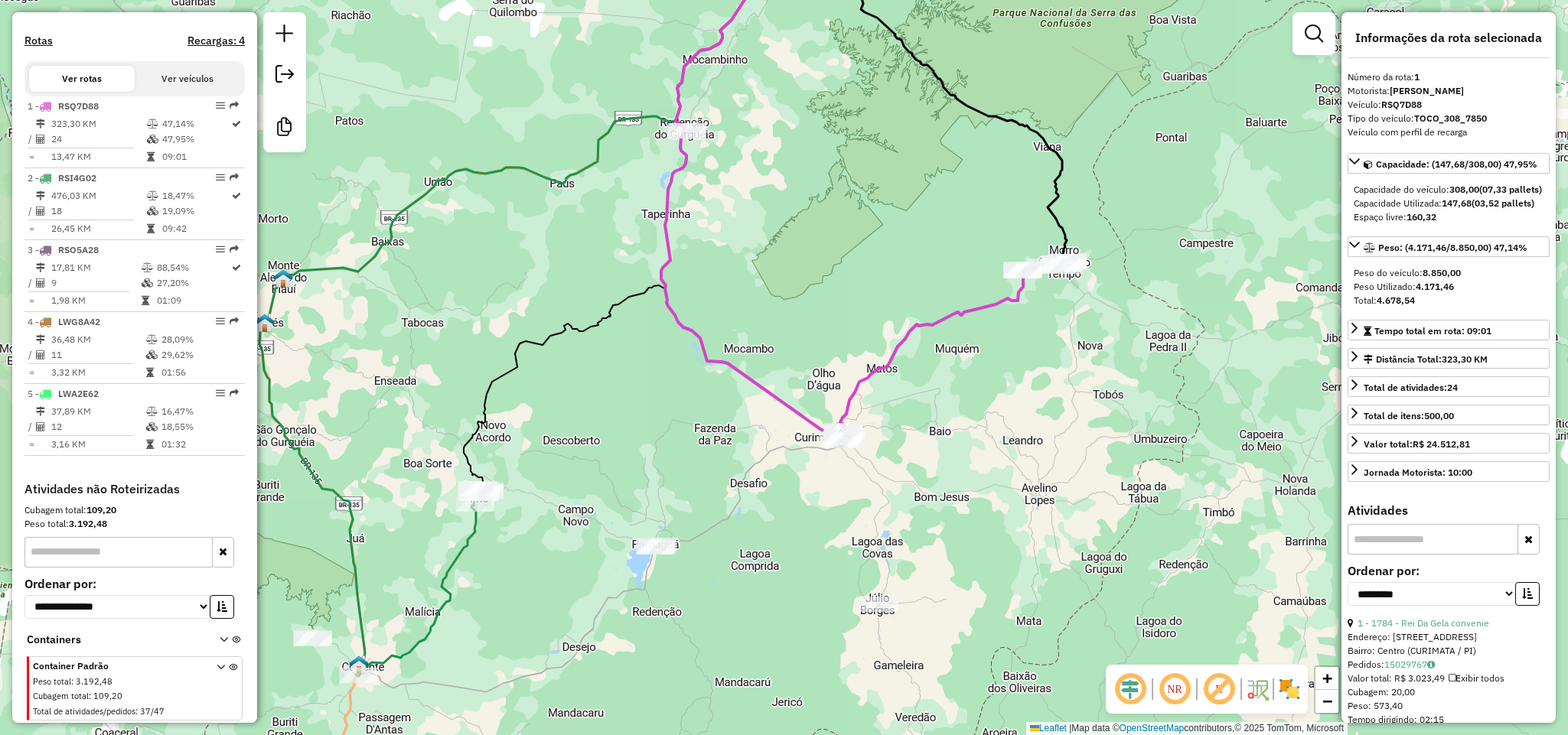
drag, startPoint x: 1093, startPoint y: 433, endPoint x: 1029, endPoint y: 448, distance: 65.7
click at [1033, 448] on div "Janela de atendimento Grade de atendimento Capacidade Transportadoras Veículos …" at bounding box center [784, 368] width 1568 height 735
